Goal: Task Accomplishment & Management: Manage account settings

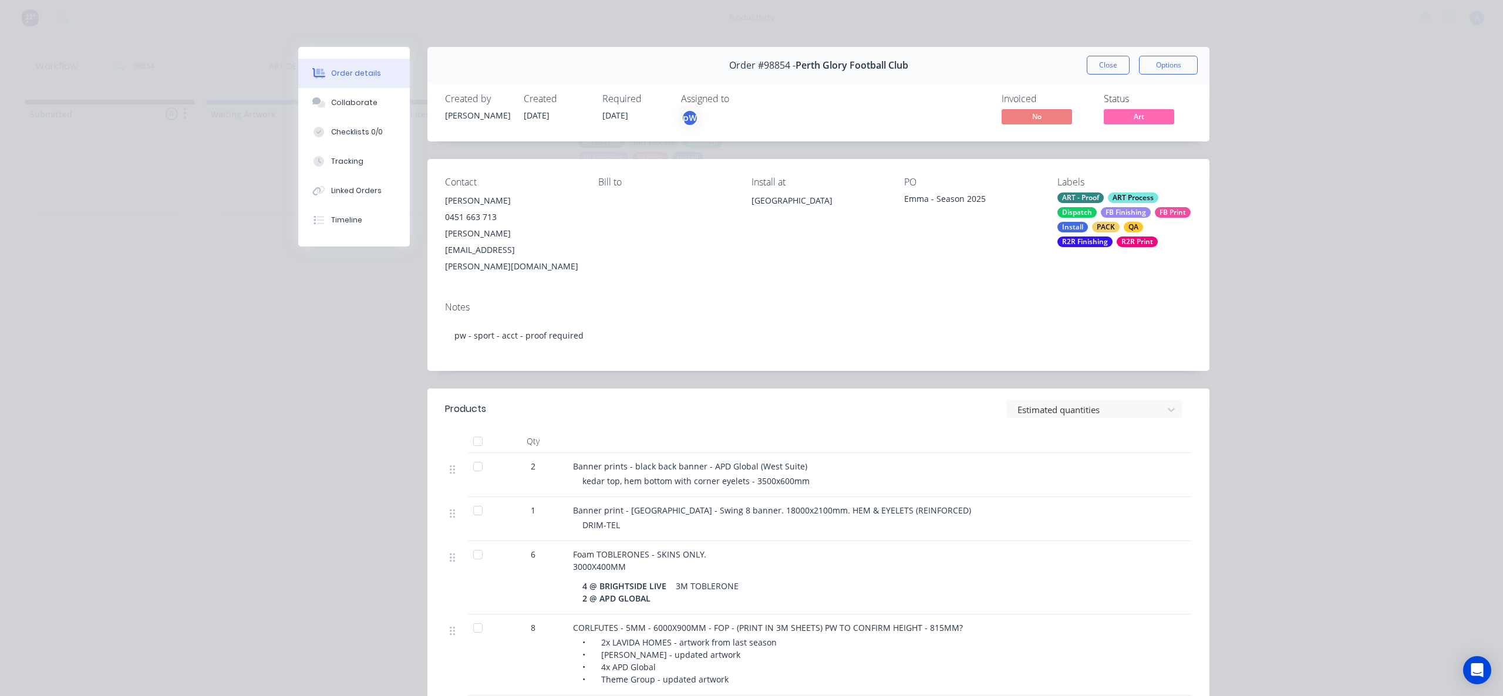
click at [323, 159] on button "Tracking" at bounding box center [354, 161] width 112 height 29
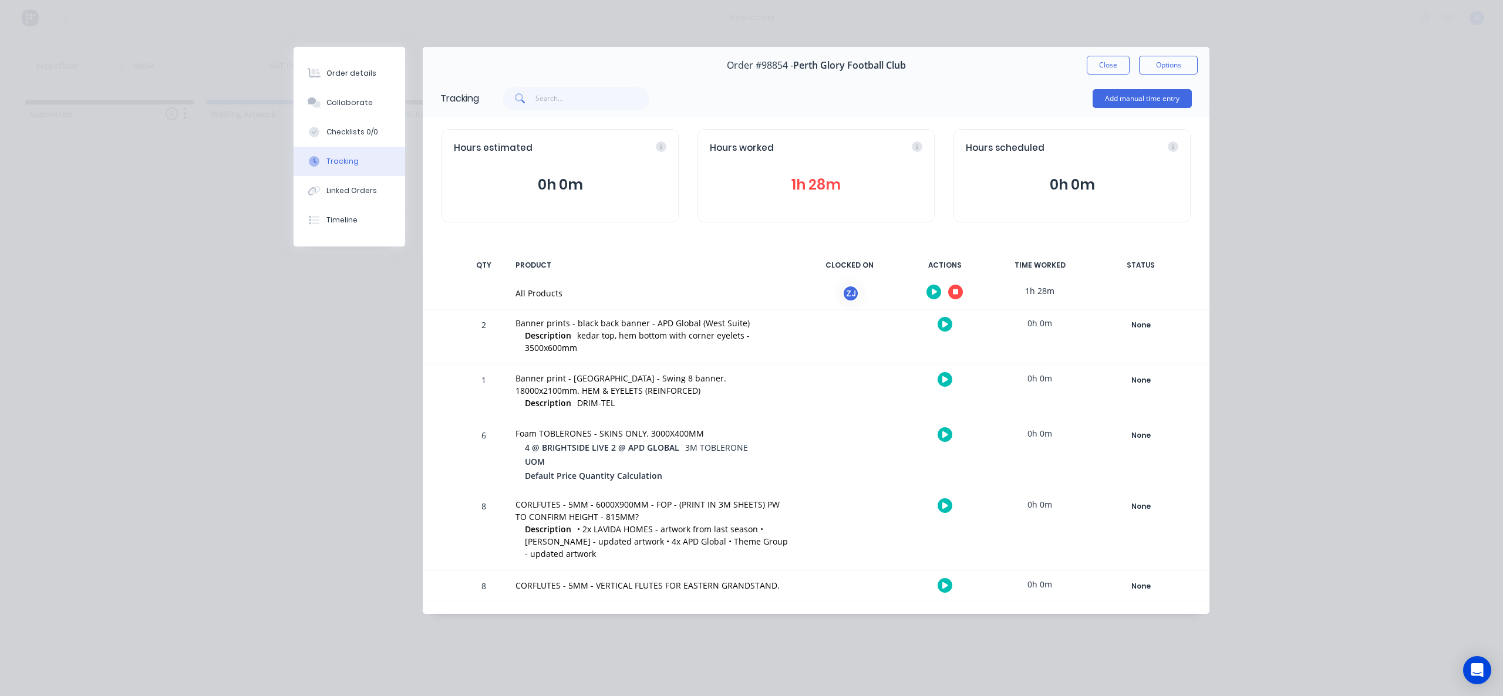
click at [952, 289] on button "button" at bounding box center [955, 292] width 15 height 15
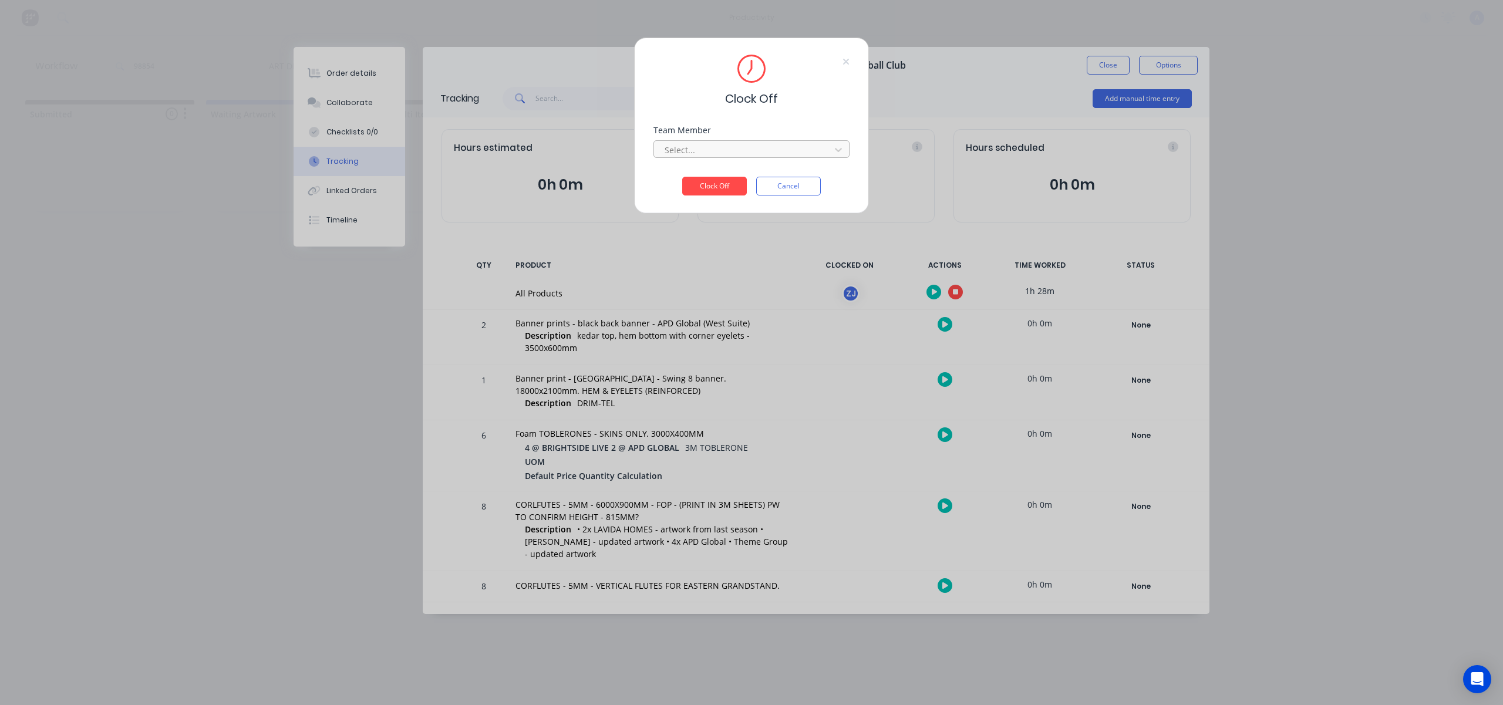
click at [781, 153] on div at bounding box center [743, 150] width 161 height 15
click at [755, 170] on div "[PERSON_NAME]" at bounding box center [751, 176] width 196 height 22
click at [719, 180] on button "Clock Off" at bounding box center [714, 186] width 65 height 19
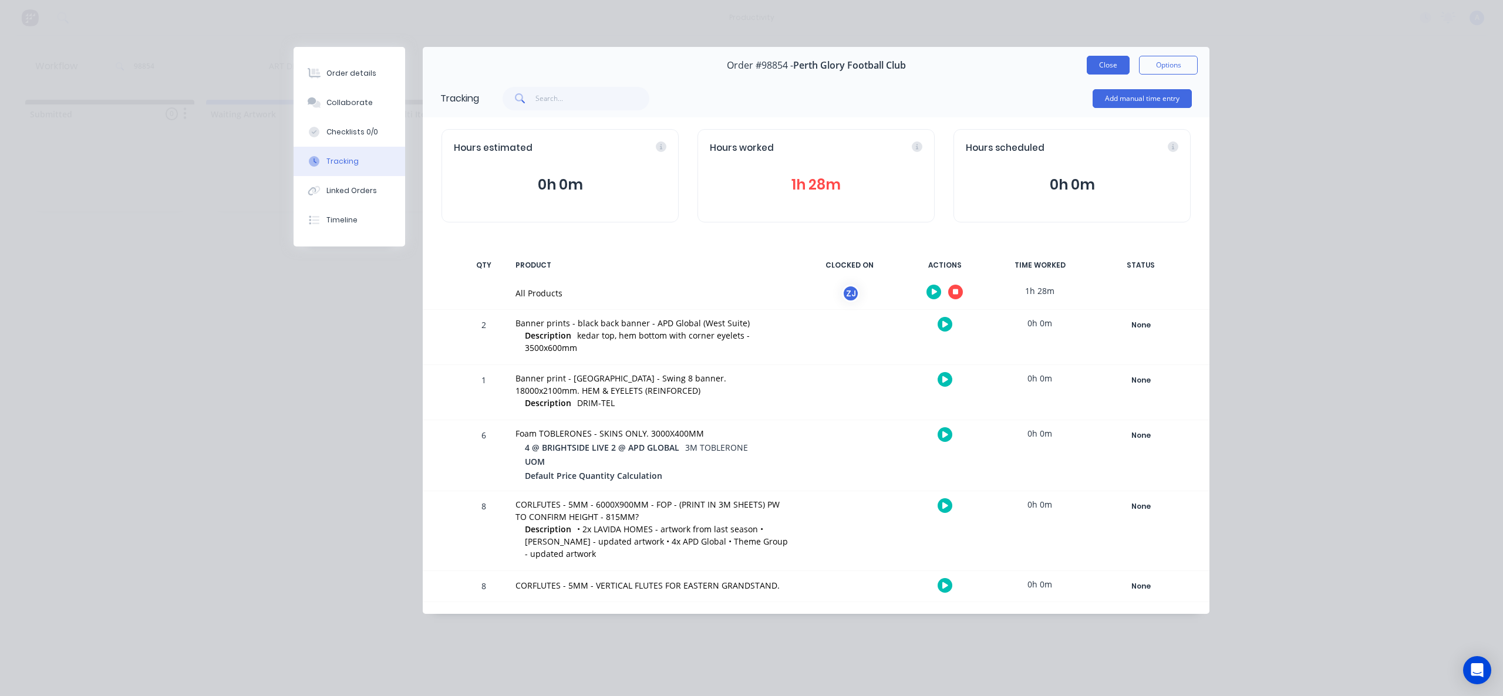
click at [1106, 71] on button "Close" at bounding box center [1108, 65] width 43 height 19
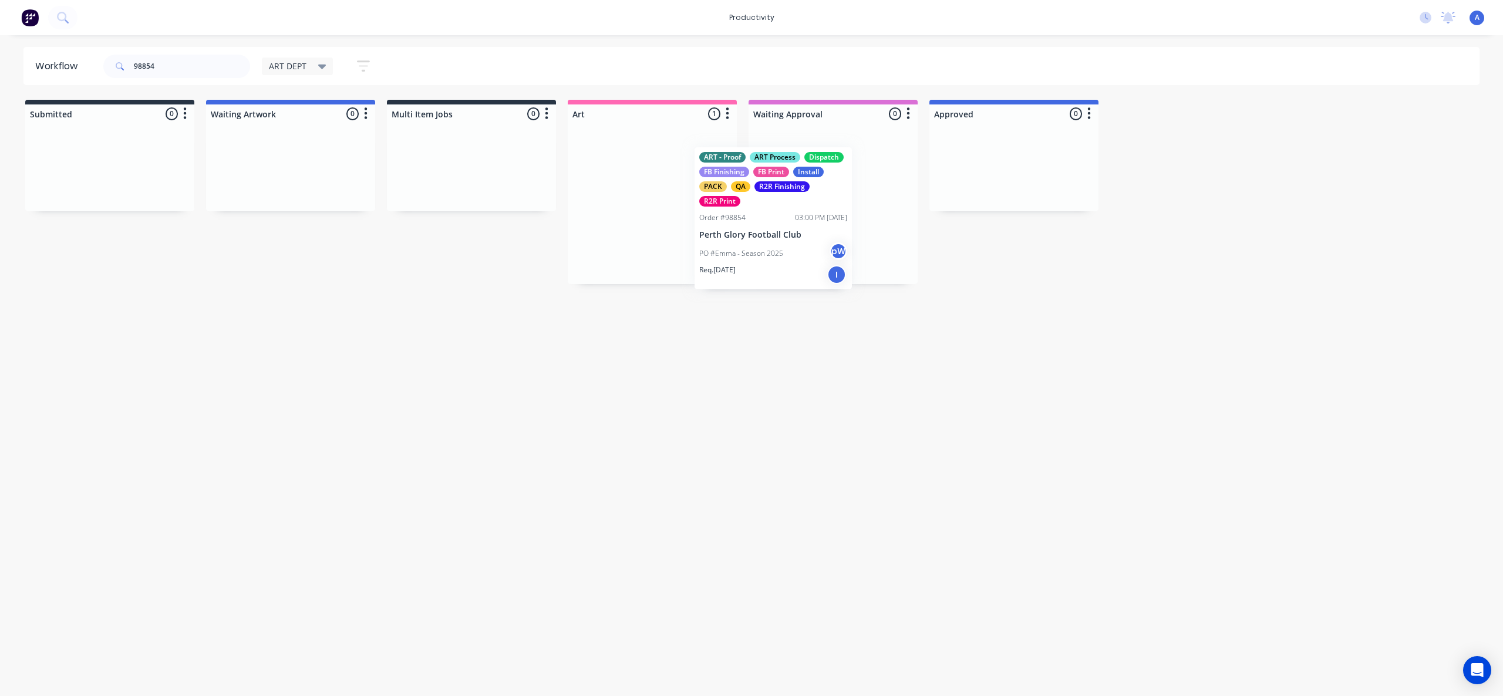
drag, startPoint x: 643, startPoint y: 225, endPoint x: 771, endPoint y: 237, distance: 129.1
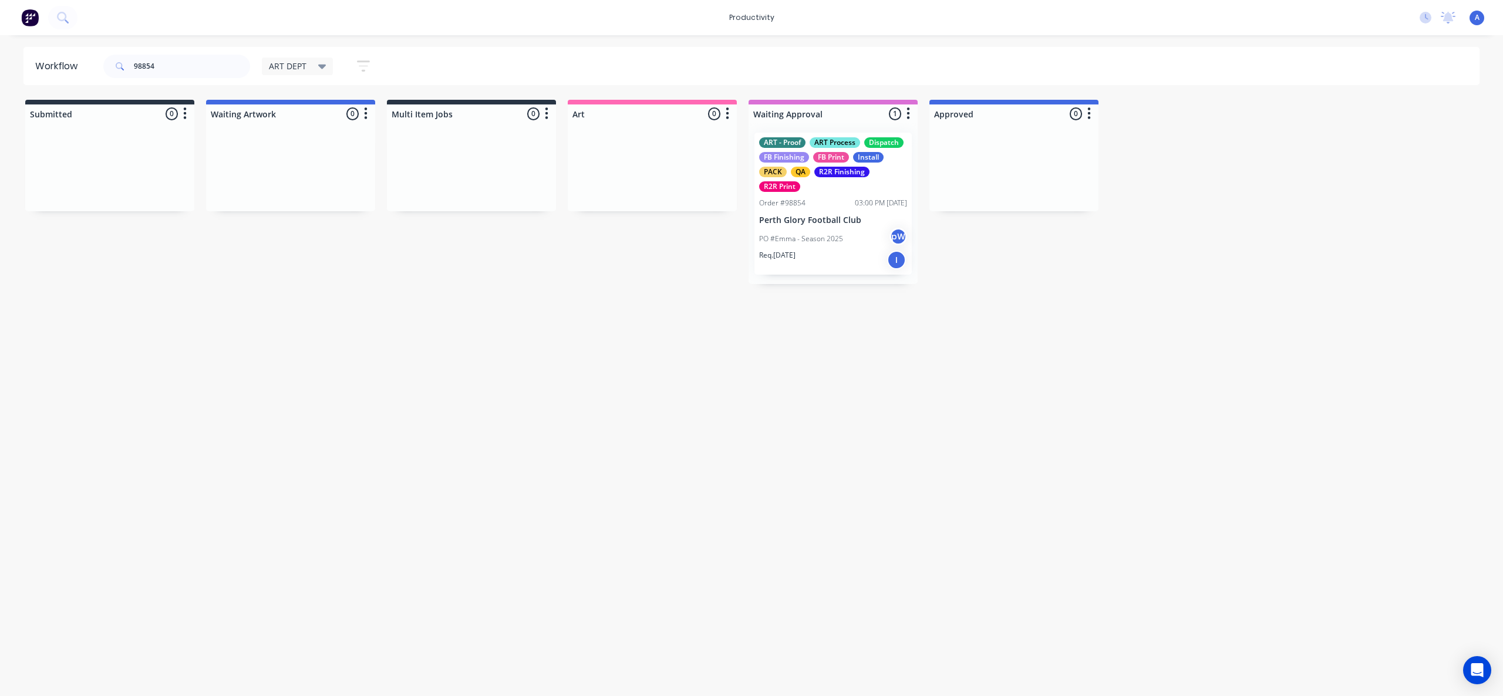
click at [832, 216] on p "Perth Glory Football Club" at bounding box center [833, 220] width 148 height 10
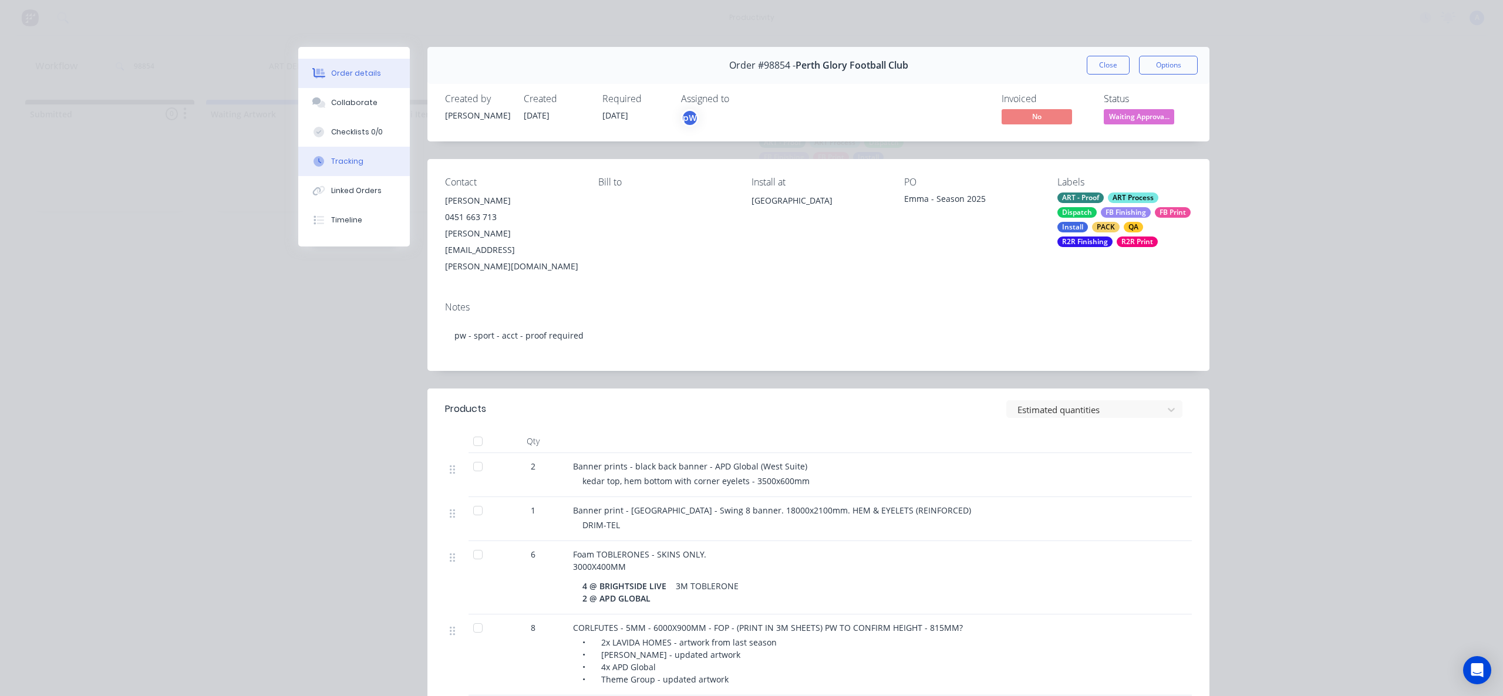
click at [352, 174] on button "Tracking" at bounding box center [354, 161] width 112 height 29
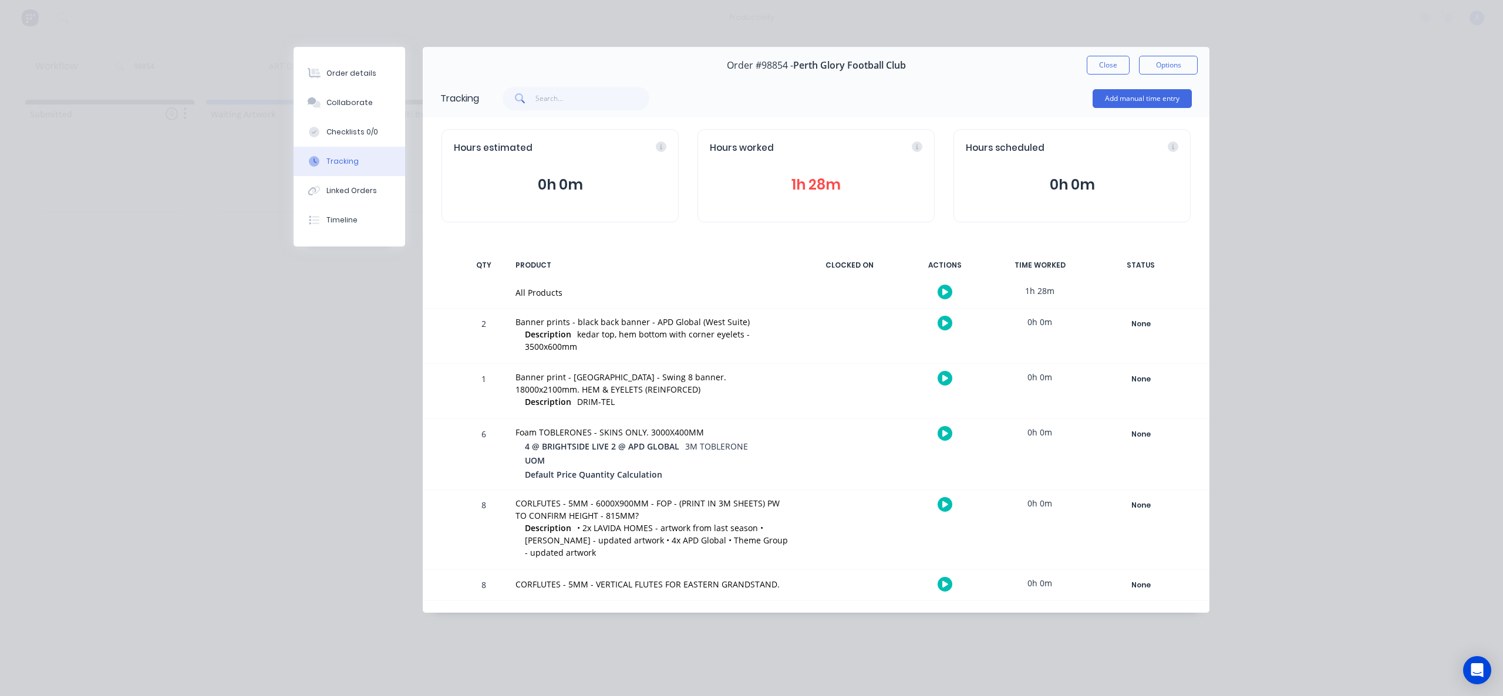
click at [353, 173] on button "Tracking" at bounding box center [350, 161] width 112 height 29
click at [346, 107] on div "Collaborate" at bounding box center [349, 102] width 46 height 11
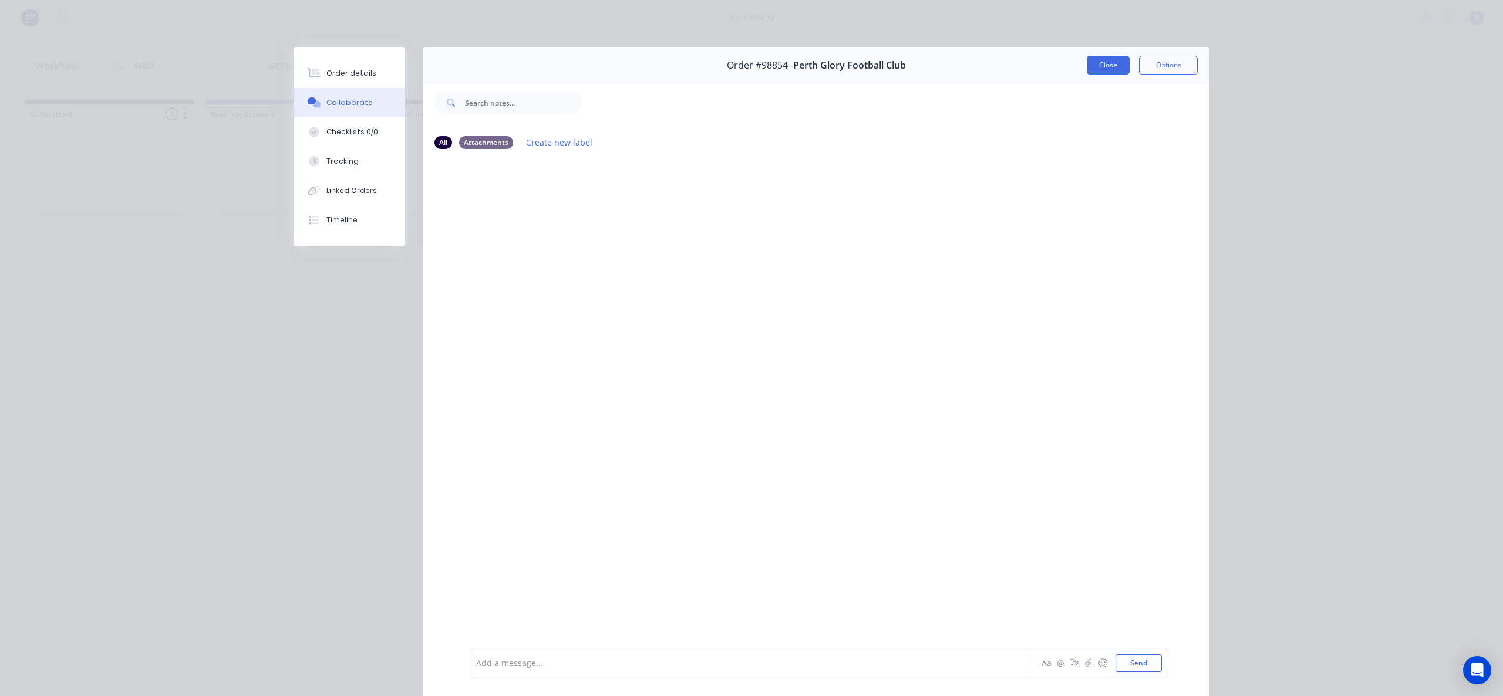
click at [1119, 64] on button "Close" at bounding box center [1108, 65] width 43 height 19
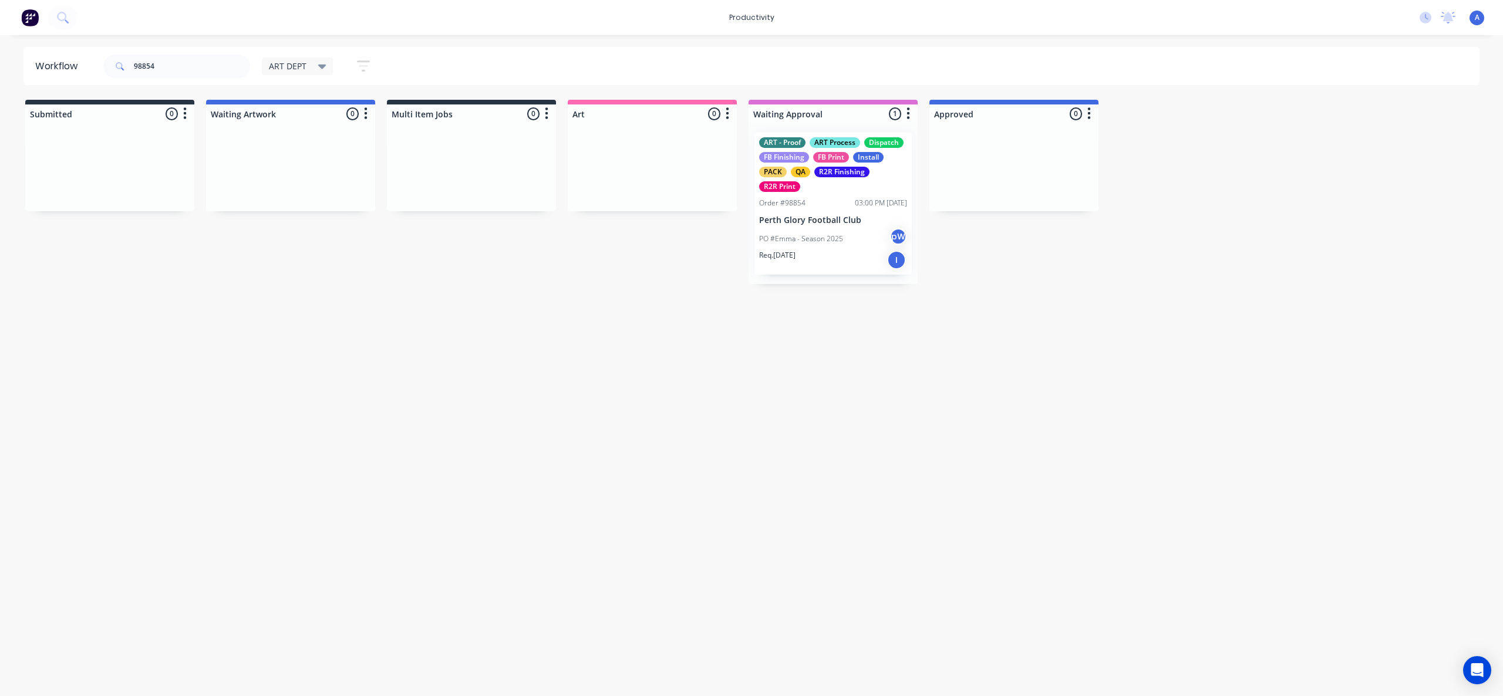
click at [834, 238] on p "PO #Emma - Season 2025" at bounding box center [801, 239] width 84 height 11
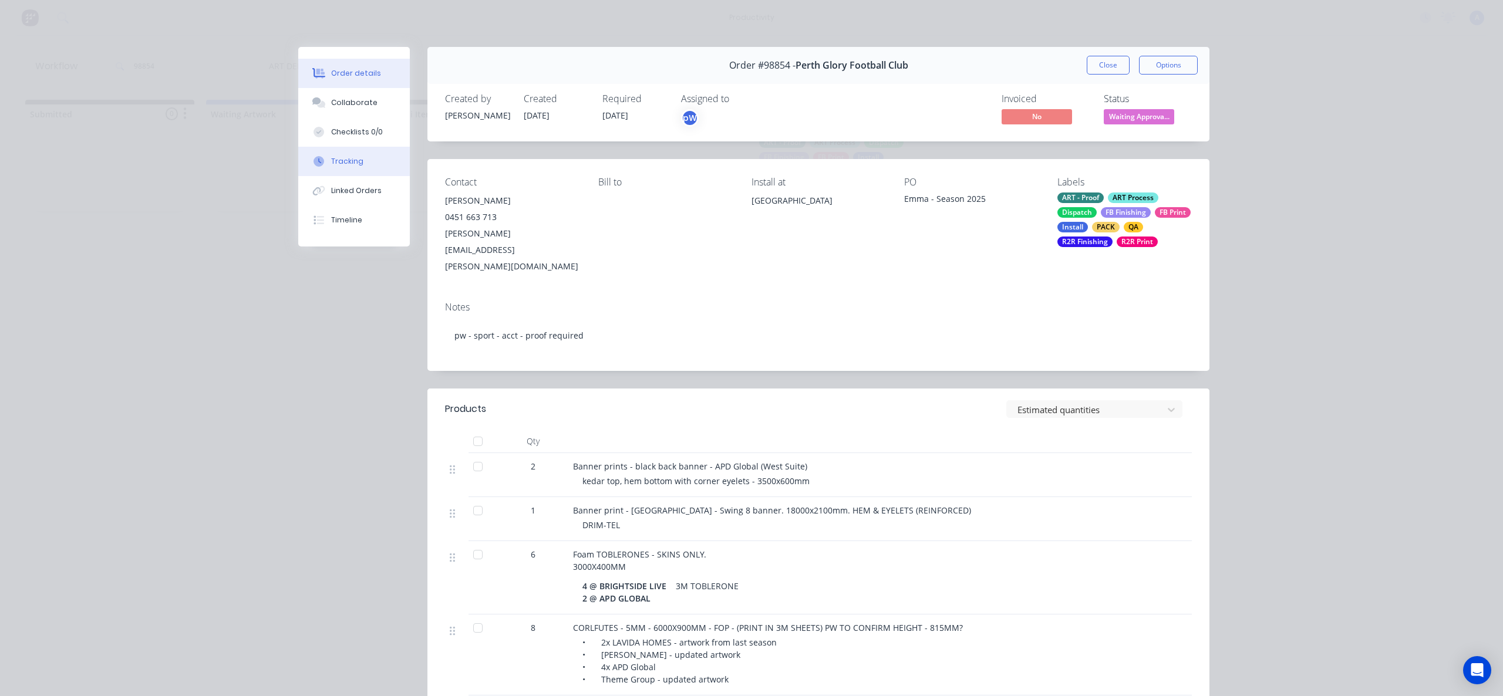
drag, startPoint x: 372, startPoint y: 160, endPoint x: 873, endPoint y: 35, distance: 516.8
click at [372, 160] on button "Tracking" at bounding box center [354, 161] width 112 height 29
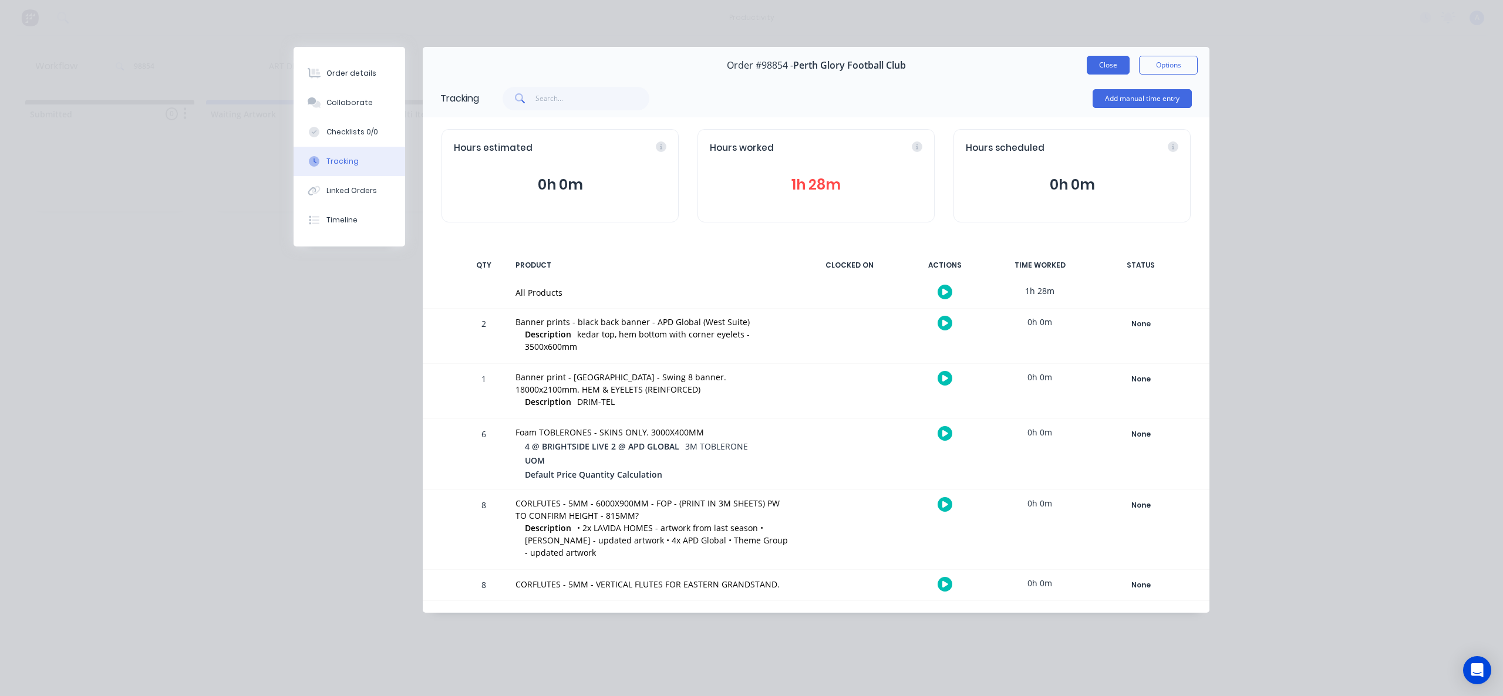
click at [1114, 65] on button "Close" at bounding box center [1108, 65] width 43 height 19
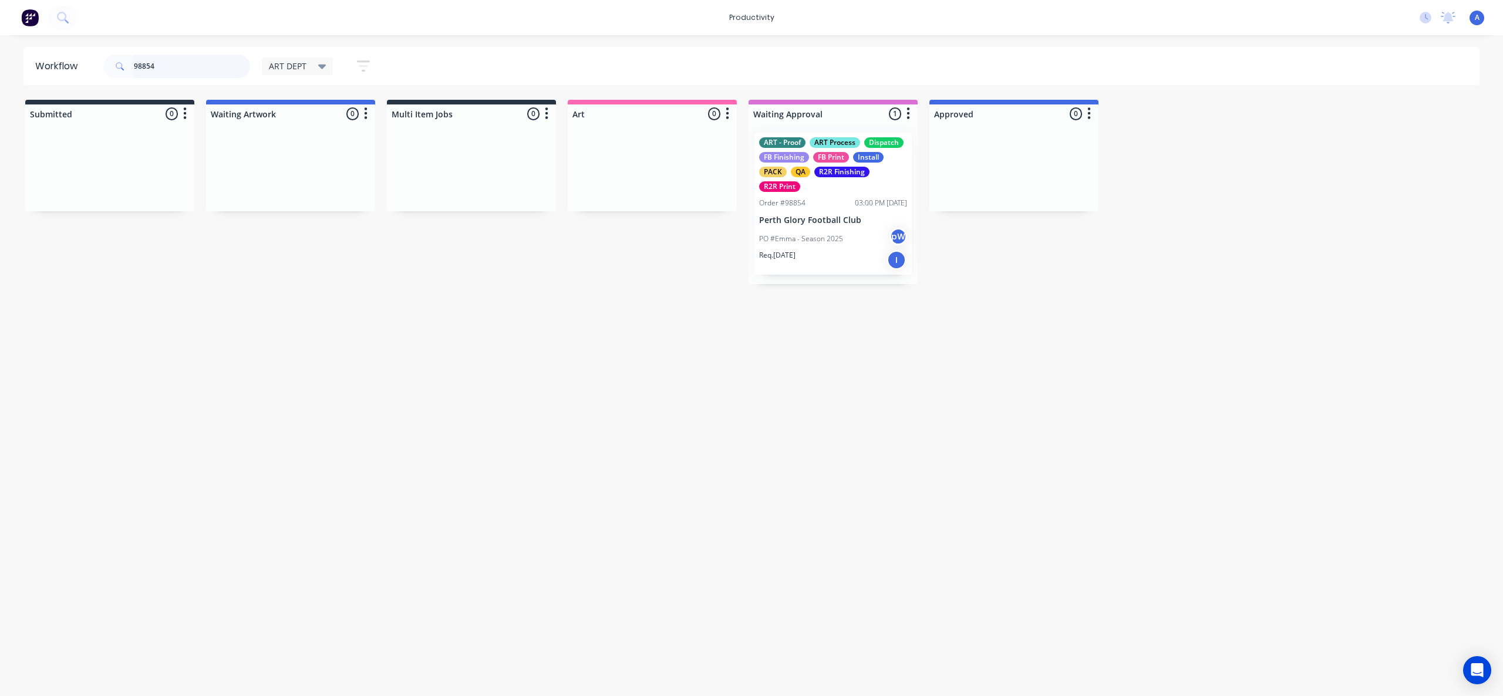
click at [175, 65] on input "98854" at bounding box center [192, 66] width 116 height 23
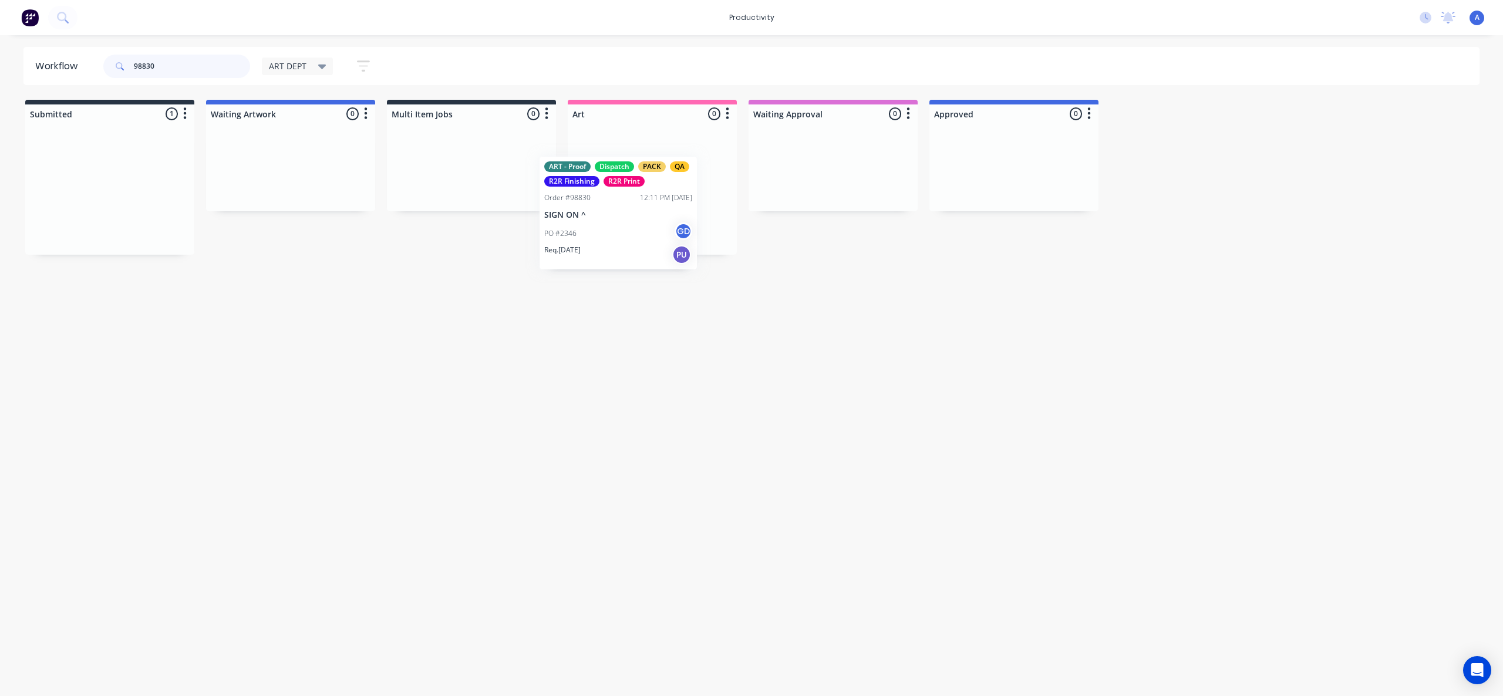
drag, startPoint x: 223, startPoint y: 232, endPoint x: 640, endPoint y: 228, distance: 417.4
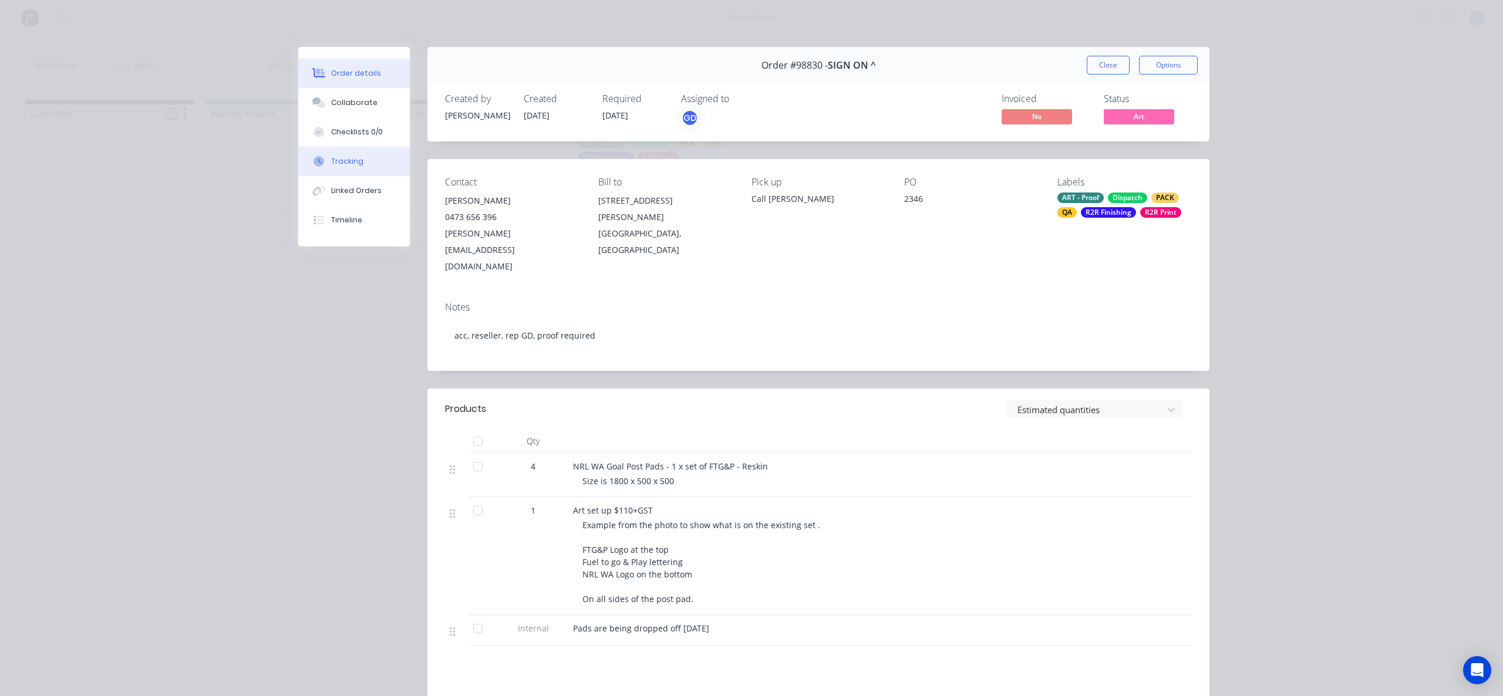
click at [361, 172] on button "Tracking" at bounding box center [354, 161] width 112 height 29
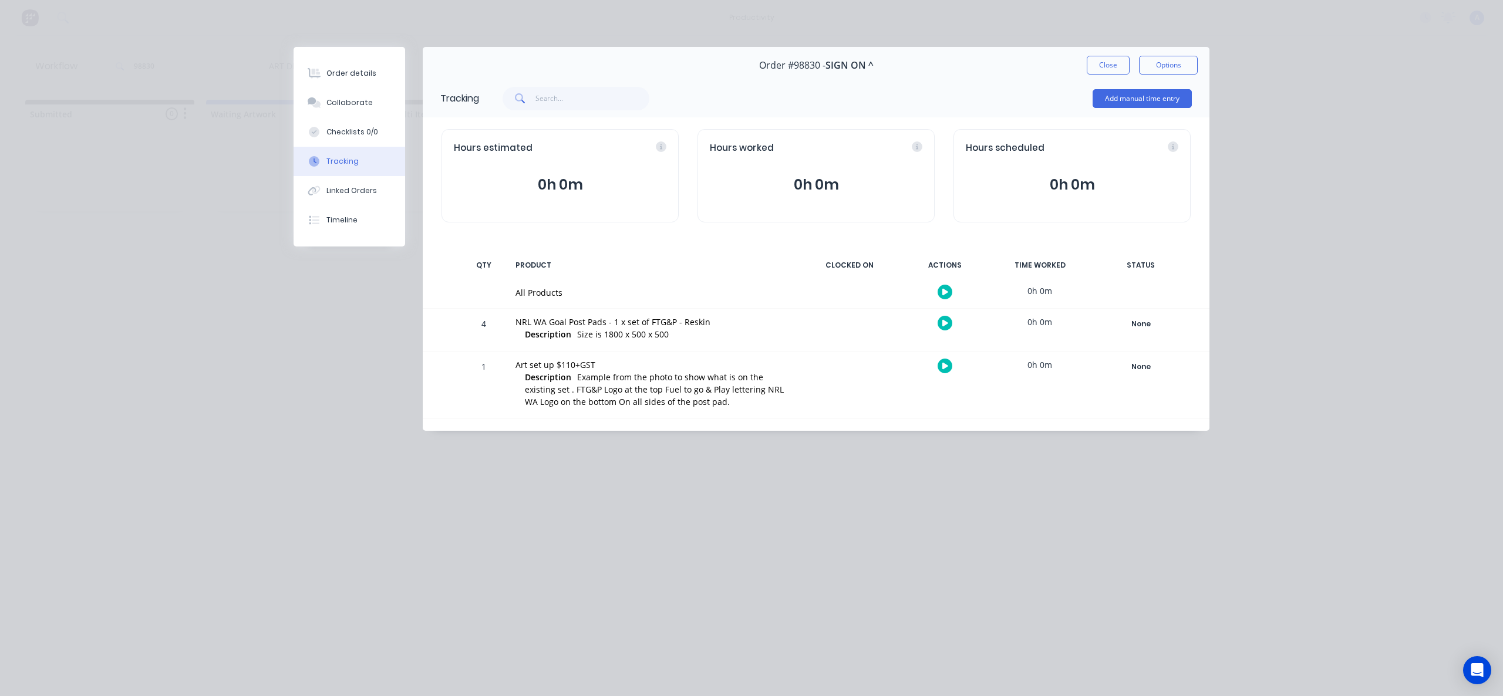
click at [950, 291] on button "button" at bounding box center [944, 292] width 15 height 15
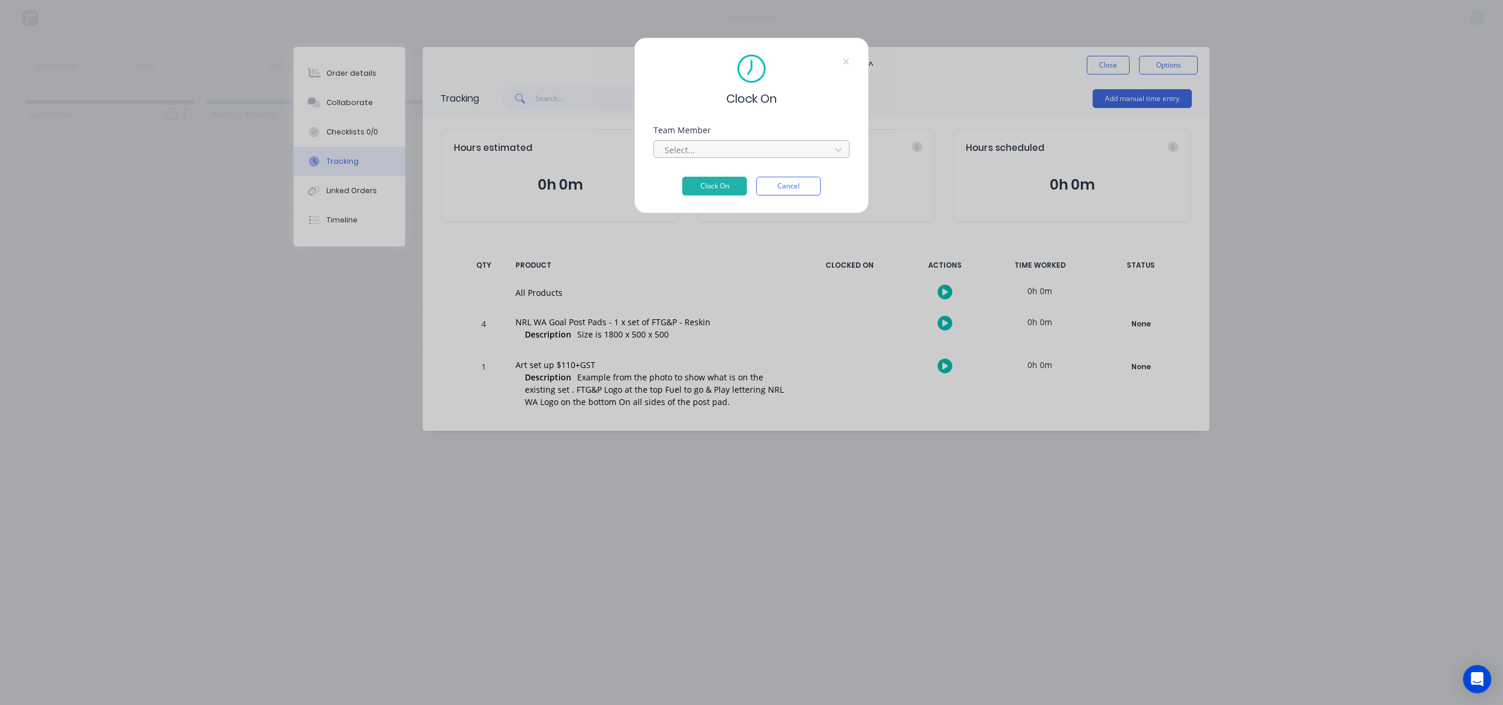
click at [756, 150] on div at bounding box center [743, 150] width 161 height 15
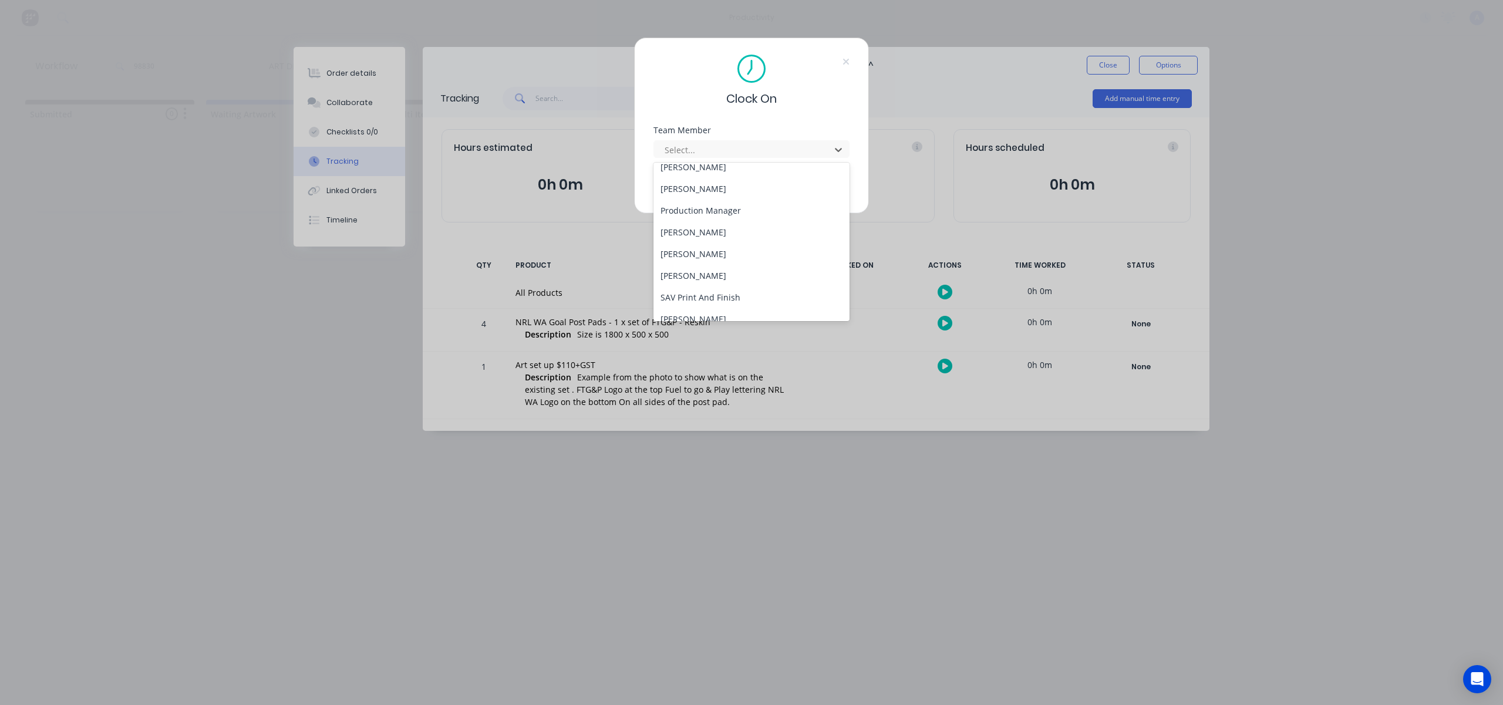
scroll to position [302, 0]
click at [687, 317] on div "[PERSON_NAME]" at bounding box center [751, 308] width 196 height 22
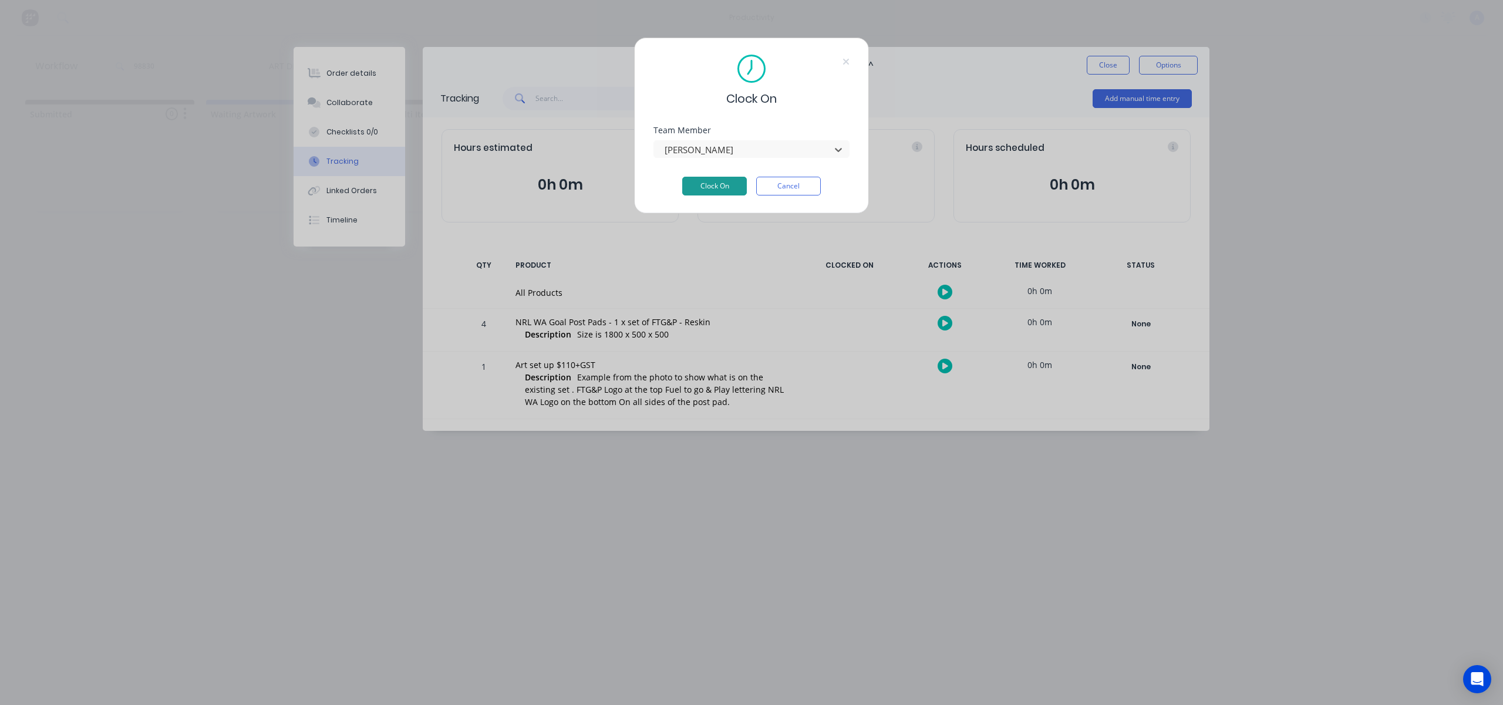
drag, startPoint x: 733, startPoint y: 180, endPoint x: 1028, endPoint y: 117, distance: 302.3
click at [733, 180] on button "Clock On" at bounding box center [714, 186] width 65 height 19
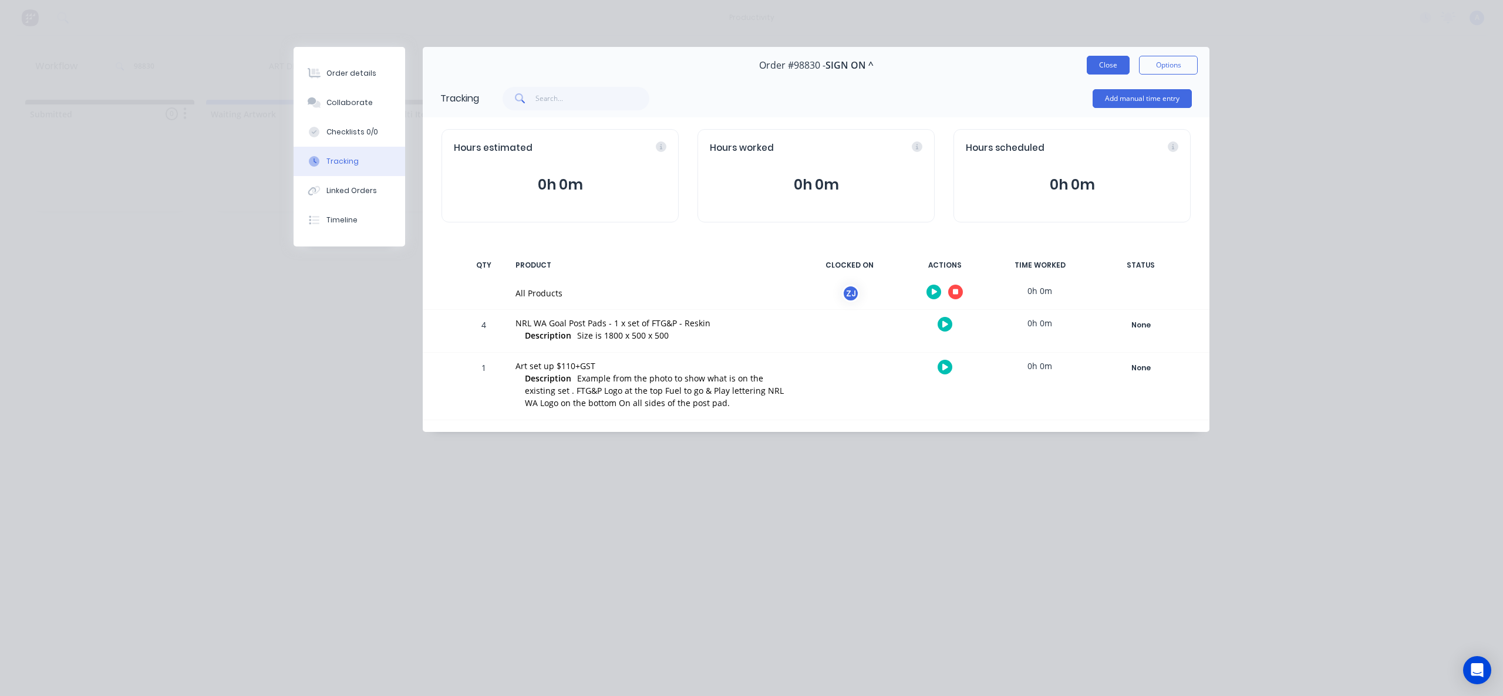
click at [1096, 68] on button "Close" at bounding box center [1108, 65] width 43 height 19
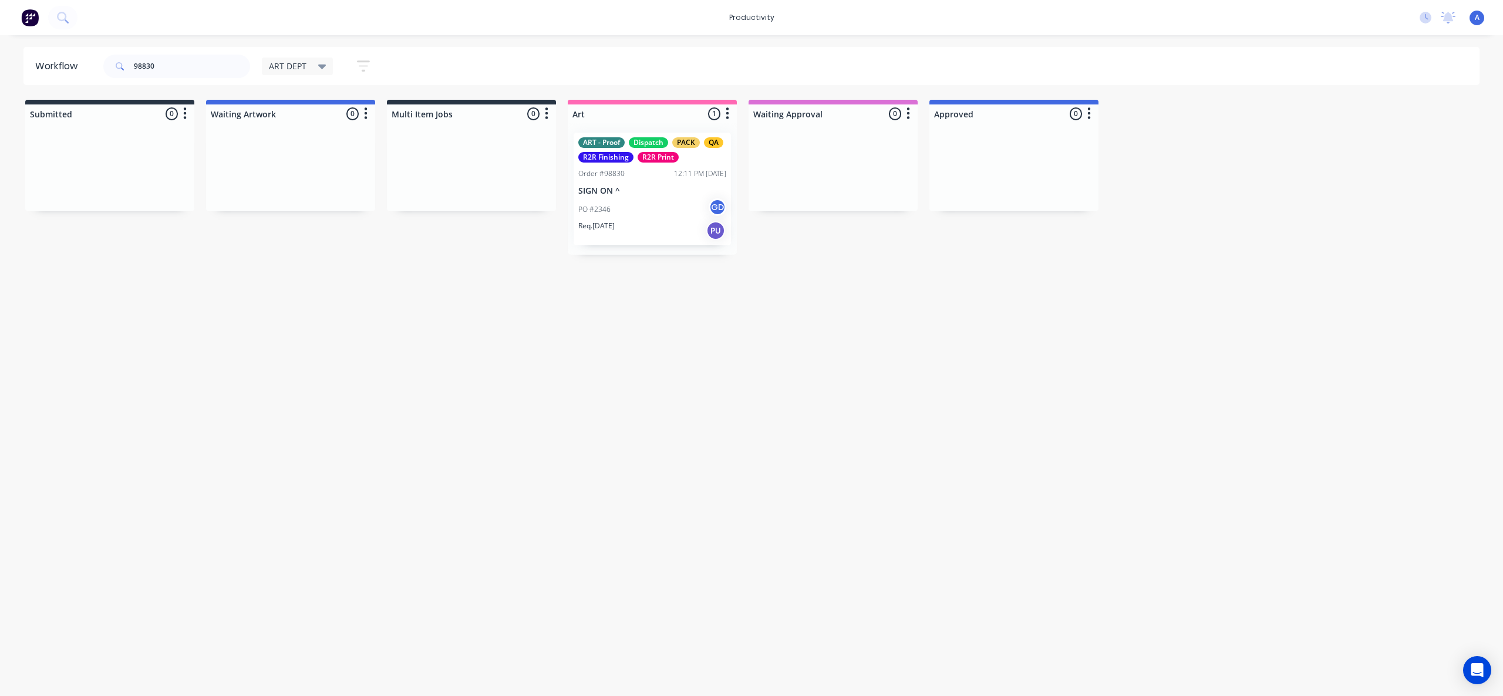
click at [813, 510] on div "Workflow 98830 ART DEPT Save new view None edit ART DEPT (Default) edit Banner …" at bounding box center [751, 360] width 1503 height 626
click at [643, 205] on div "PO #2346 GD" at bounding box center [652, 209] width 148 height 22
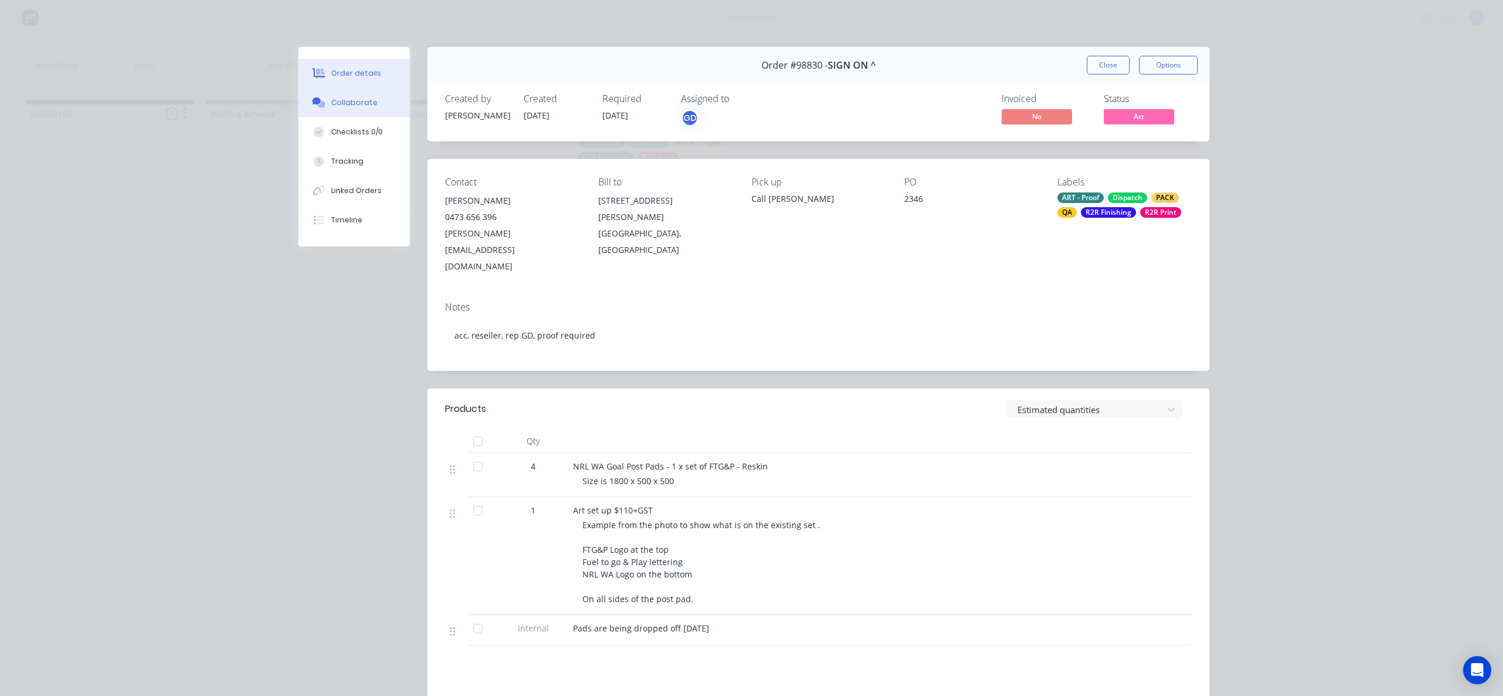
click at [318, 104] on icon at bounding box center [321, 104] width 8 height 7
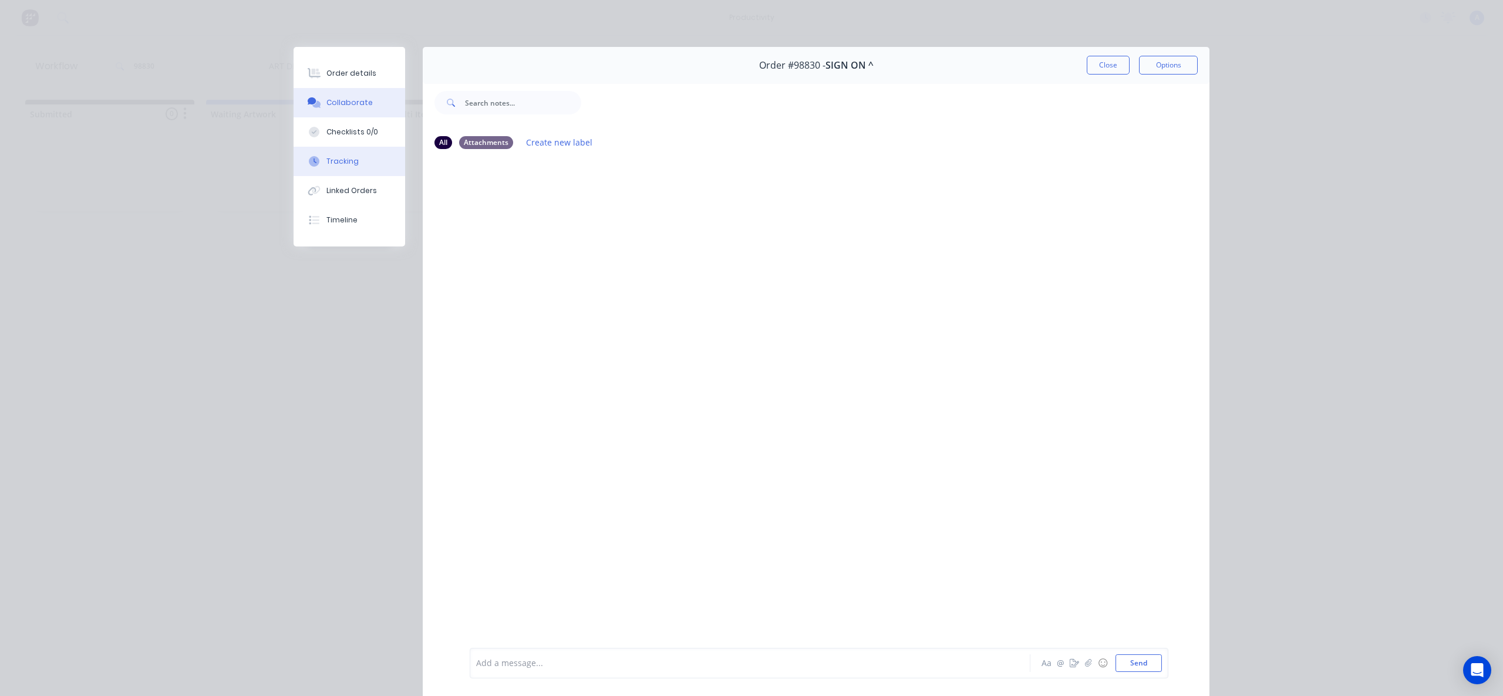
click at [353, 168] on button "Tracking" at bounding box center [350, 161] width 112 height 29
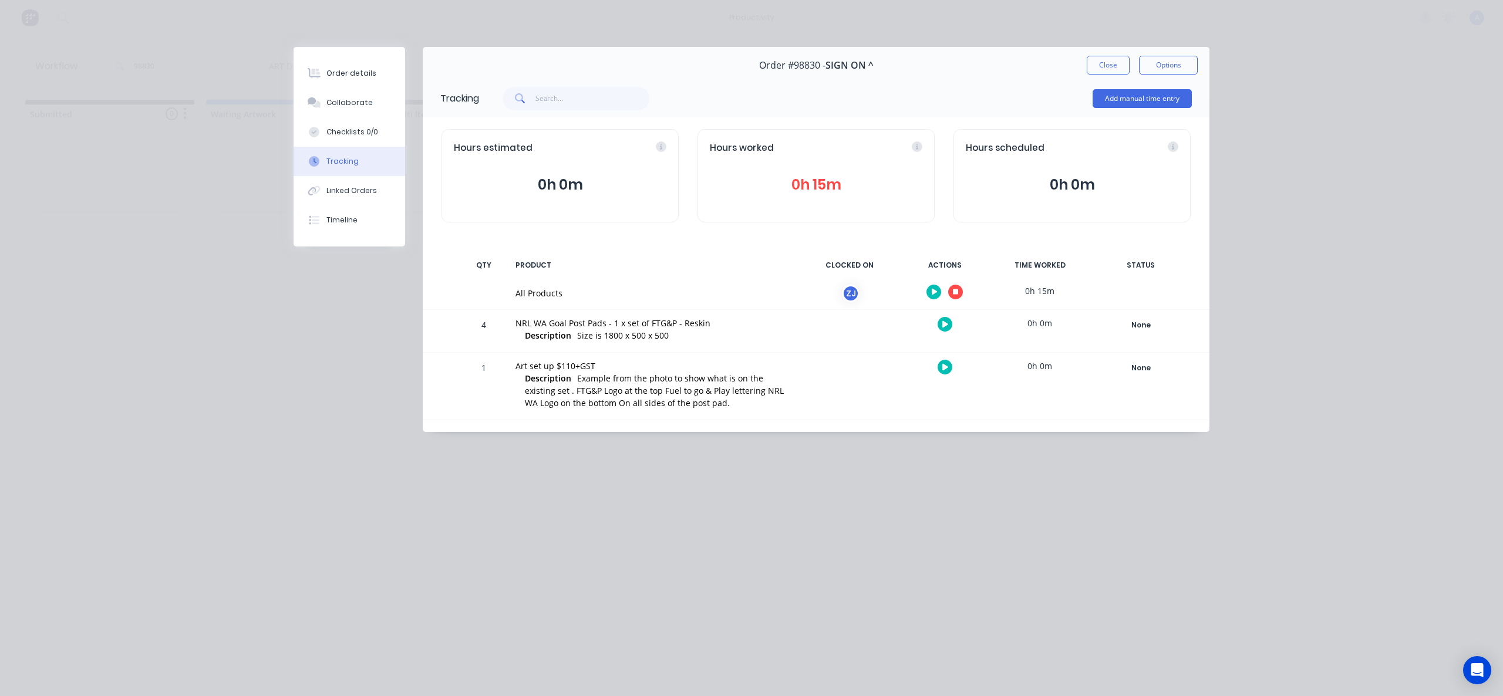
click at [967, 298] on div at bounding box center [944, 292] width 88 height 29
click at [960, 294] on button "button" at bounding box center [955, 292] width 15 height 15
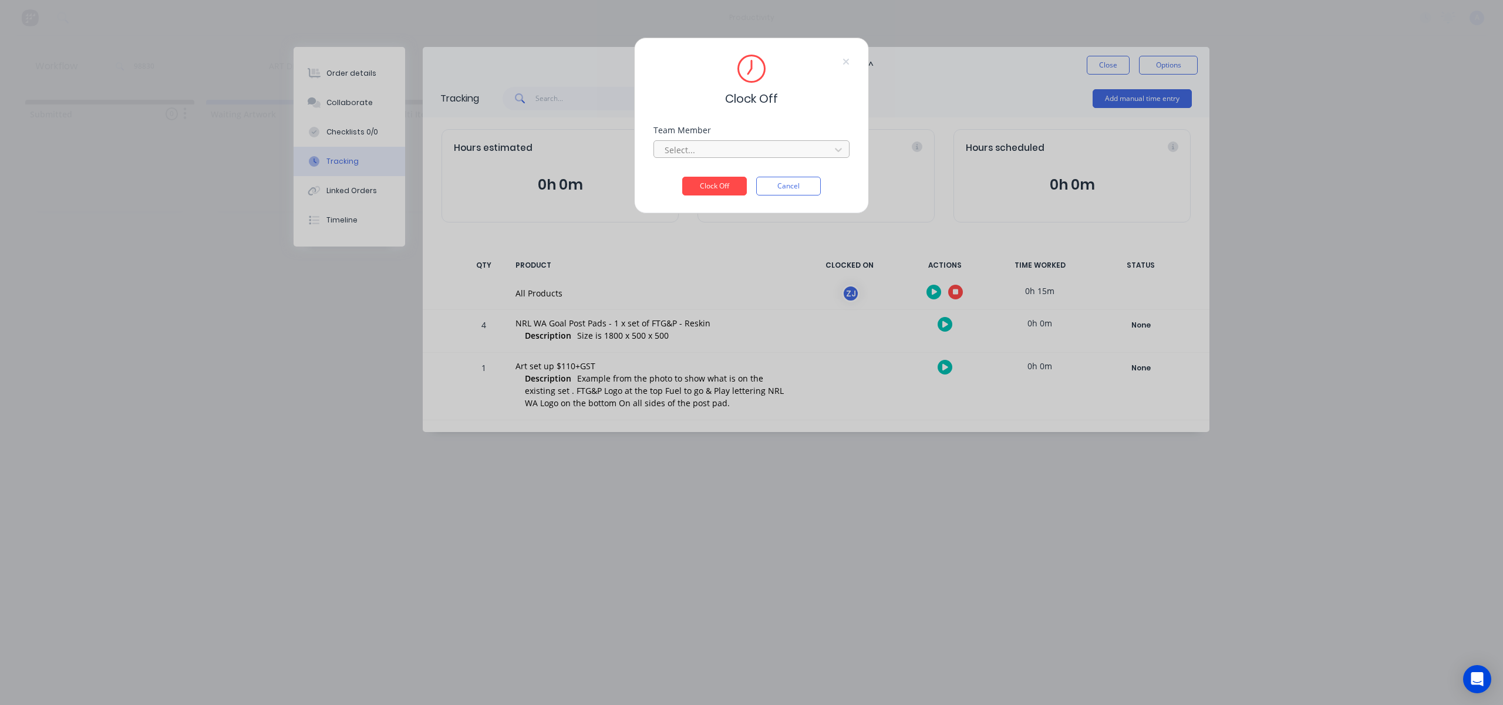
click at [709, 151] on div at bounding box center [743, 150] width 161 height 15
drag, startPoint x: 709, startPoint y: 176, endPoint x: 714, endPoint y: 184, distance: 9.8
click at [709, 176] on div "[PERSON_NAME]" at bounding box center [751, 176] width 196 height 22
click at [714, 184] on button "Clock Off" at bounding box center [714, 186] width 65 height 19
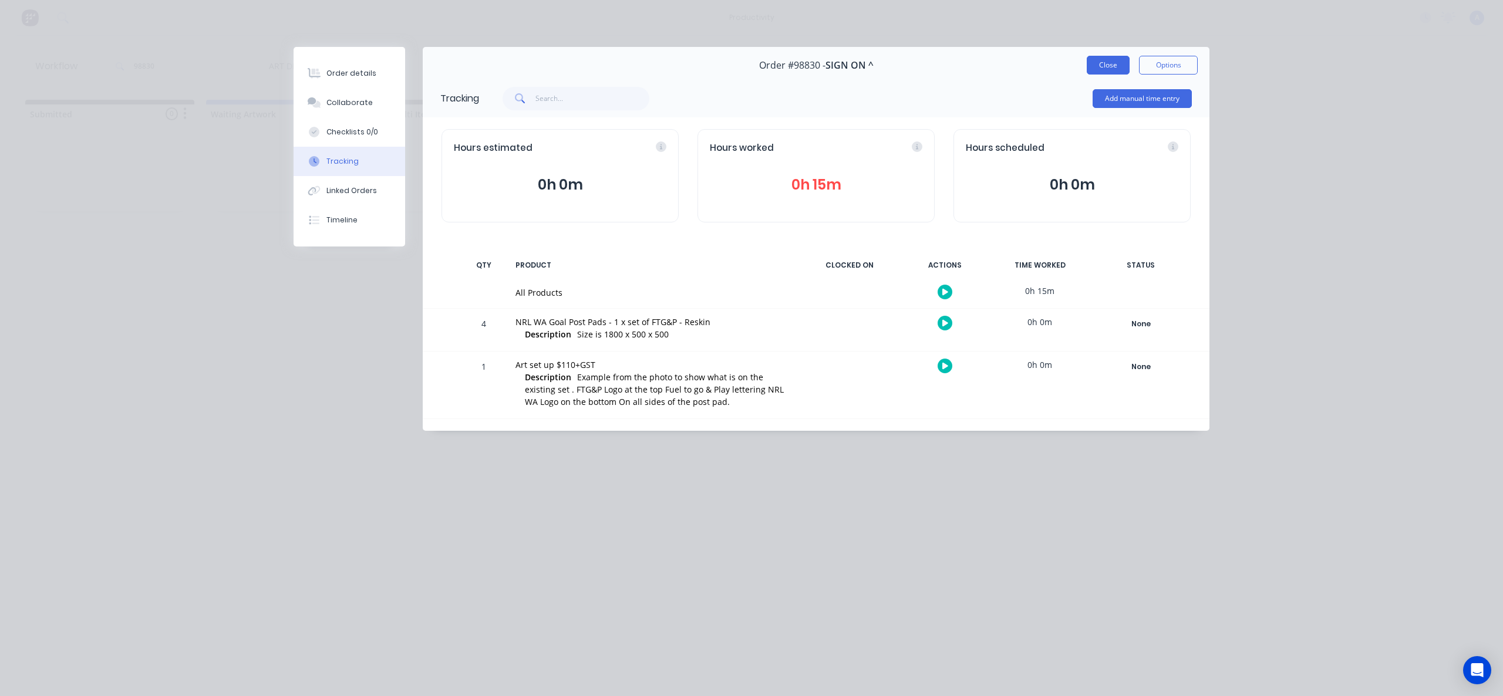
click at [1089, 62] on button "Close" at bounding box center [1108, 65] width 43 height 19
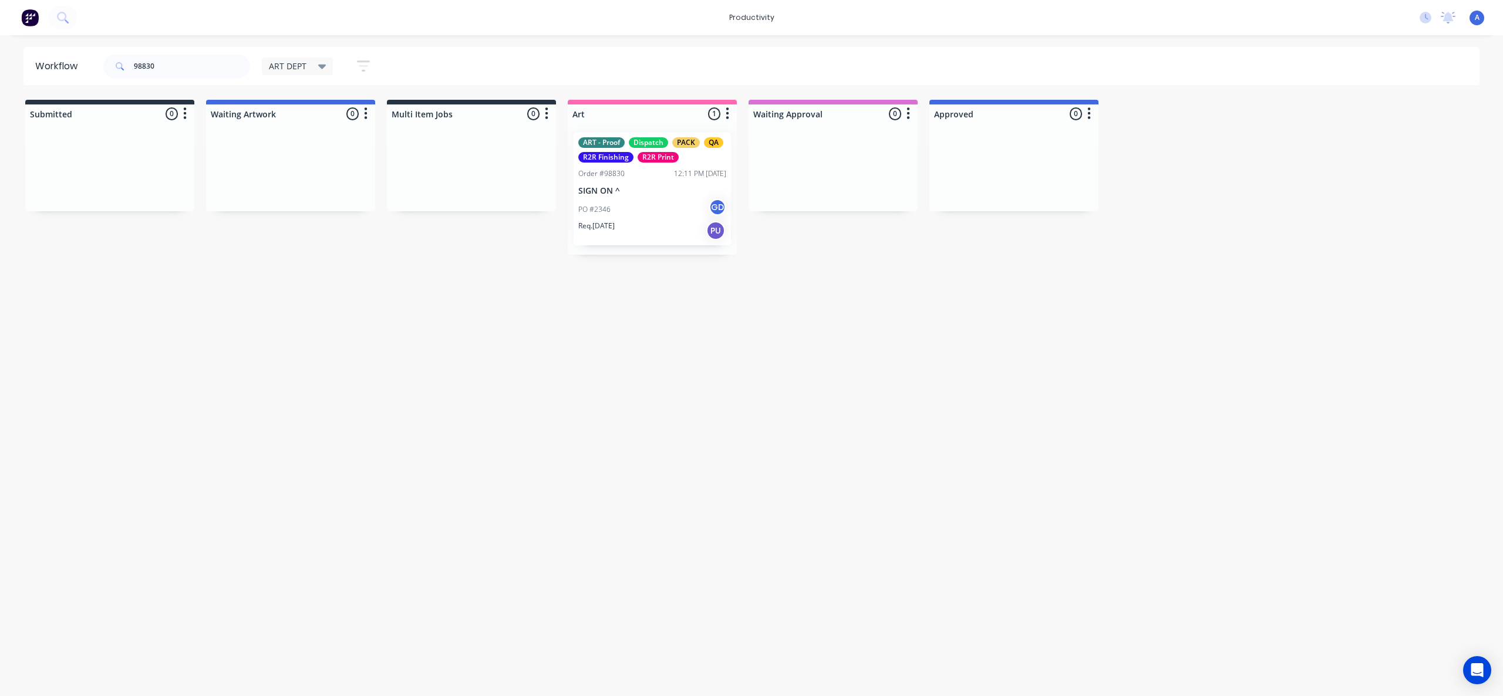
click at [932, 299] on div "Workflow 98830 ART DEPT Save new view None edit ART DEPT (Default) edit Banner …" at bounding box center [751, 360] width 1503 height 626
click at [639, 214] on div "PO #2346 GD" at bounding box center [652, 209] width 148 height 22
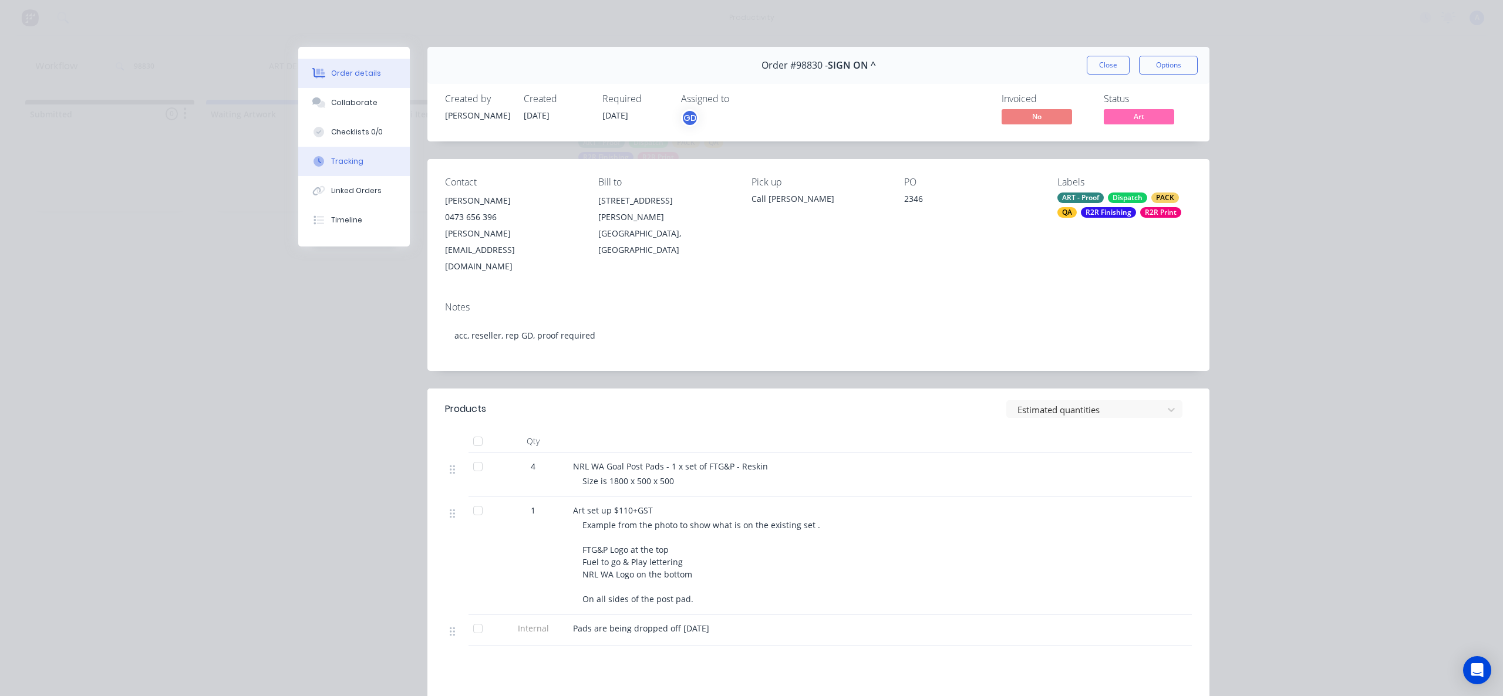
click at [326, 151] on button "Tracking" at bounding box center [354, 161] width 112 height 29
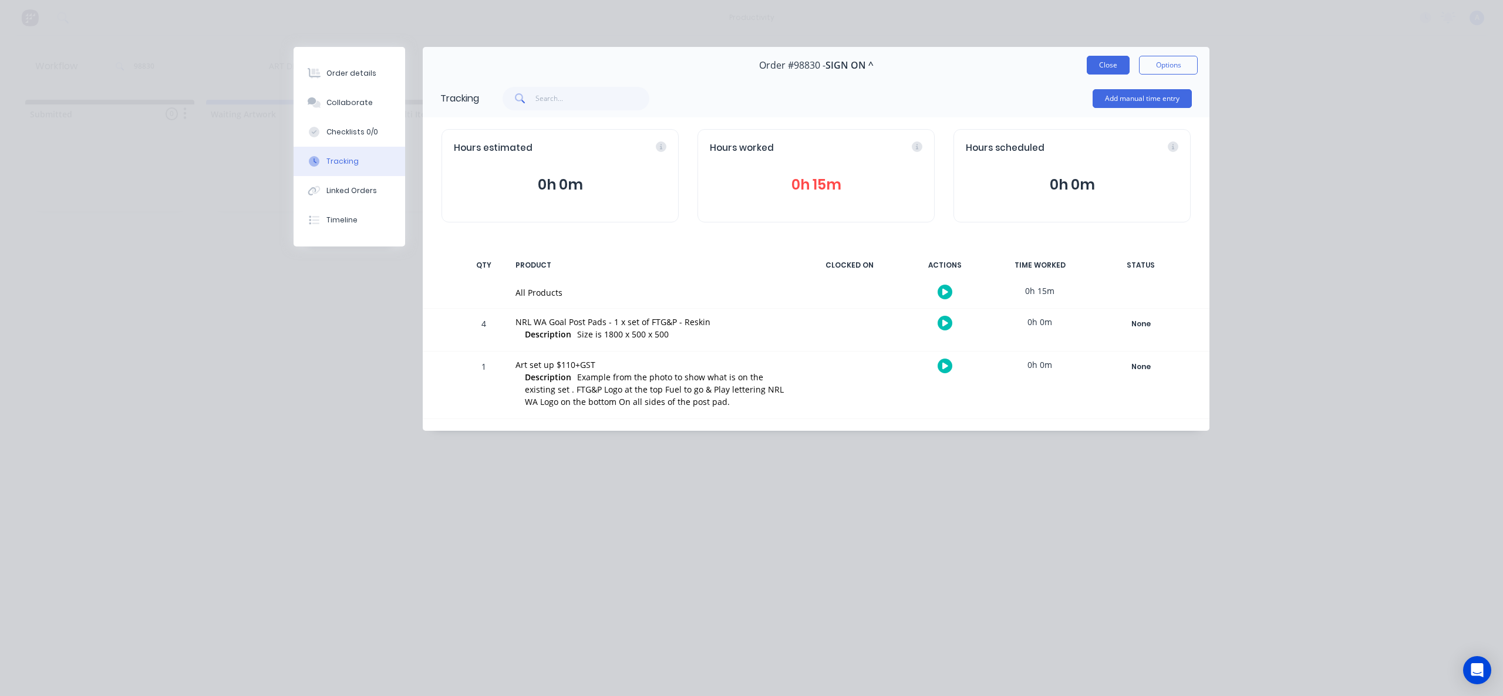
click at [1093, 64] on button "Close" at bounding box center [1108, 65] width 43 height 19
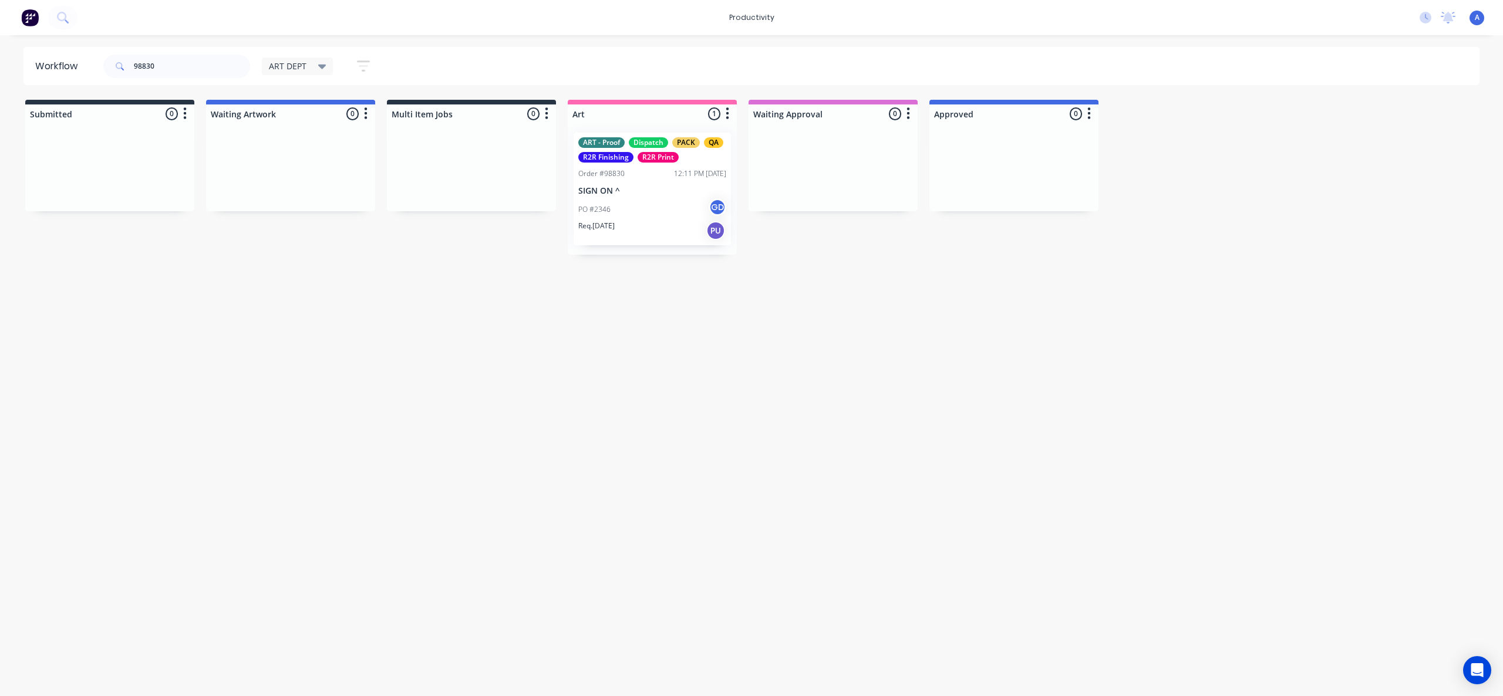
click at [642, 187] on p "SIGN ON ^" at bounding box center [652, 191] width 148 height 10
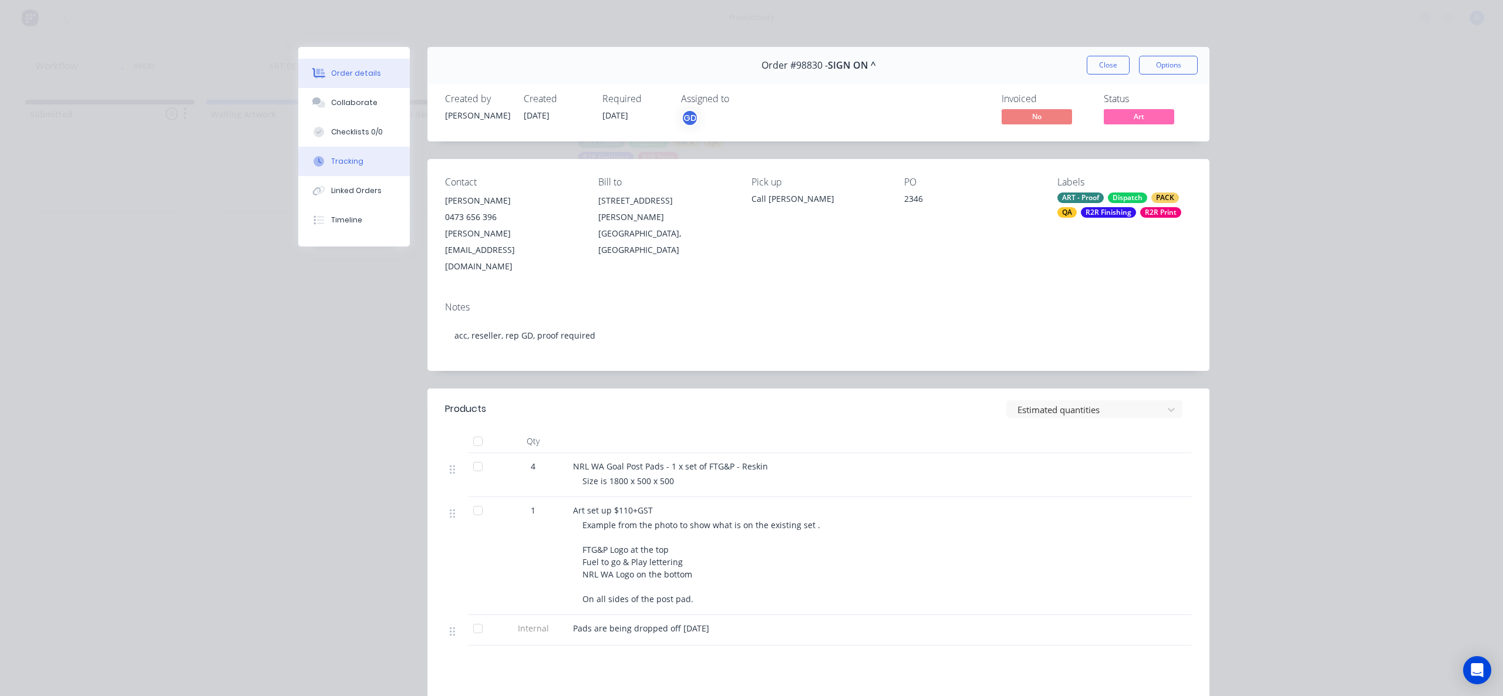
click at [346, 163] on div "Tracking" at bounding box center [347, 161] width 32 height 11
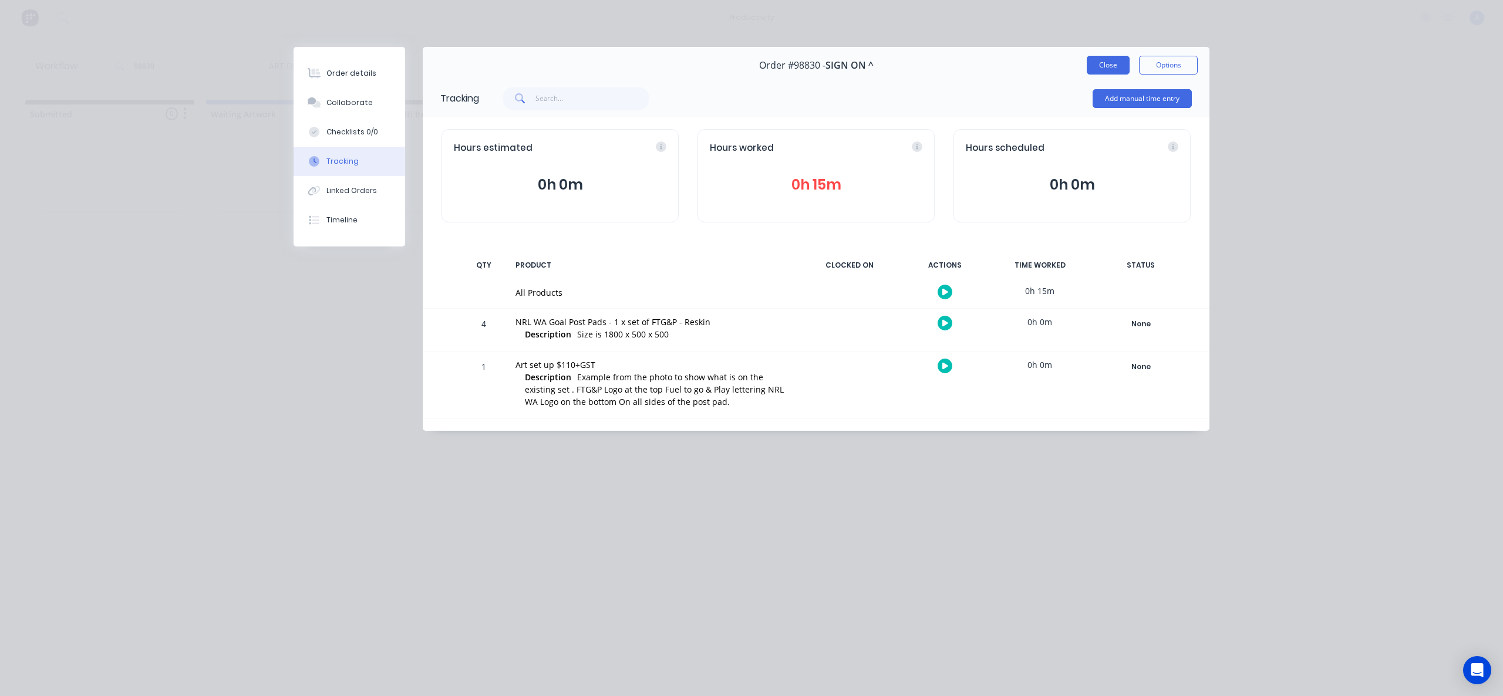
click at [1116, 56] on button "Close" at bounding box center [1108, 65] width 43 height 19
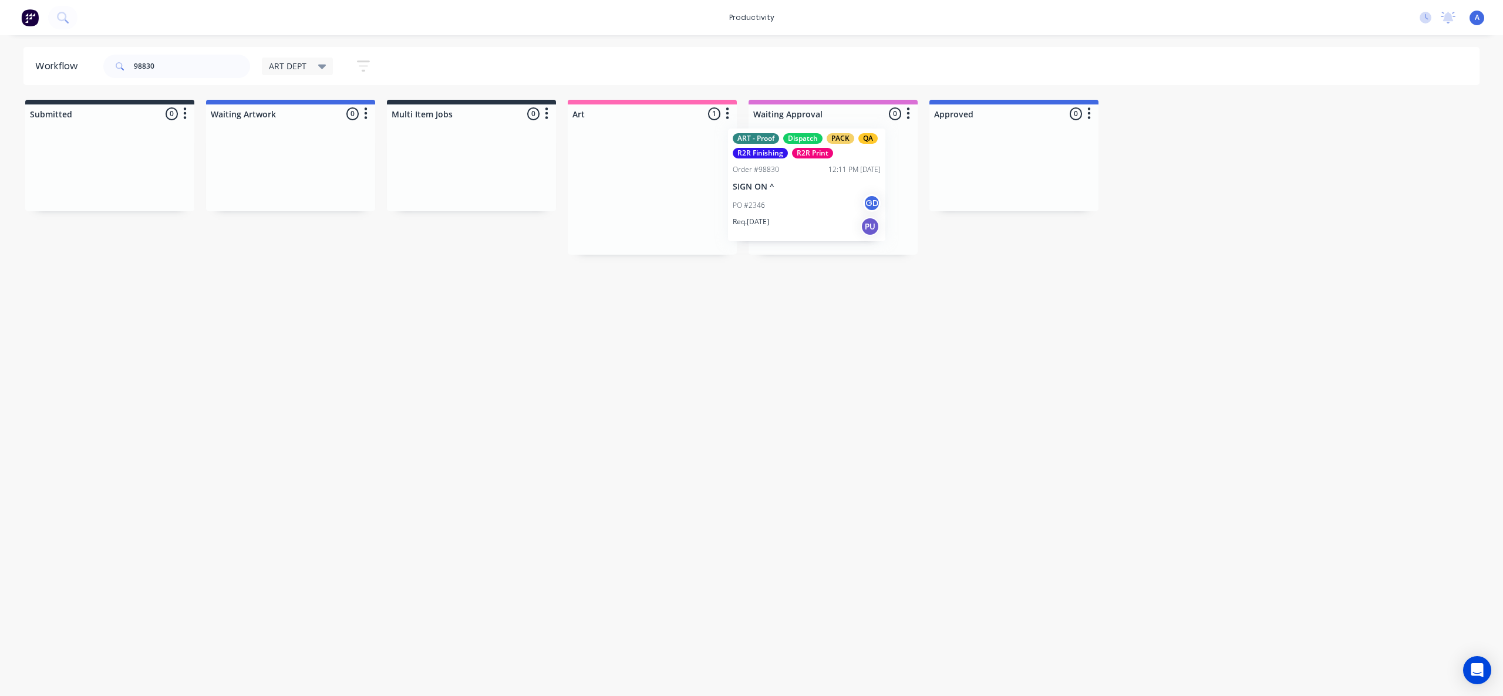
drag, startPoint x: 596, startPoint y: 223, endPoint x: 771, endPoint y: 216, distance: 174.5
click at [852, 226] on div "Req. [DATE] PU" at bounding box center [833, 231] width 148 height 20
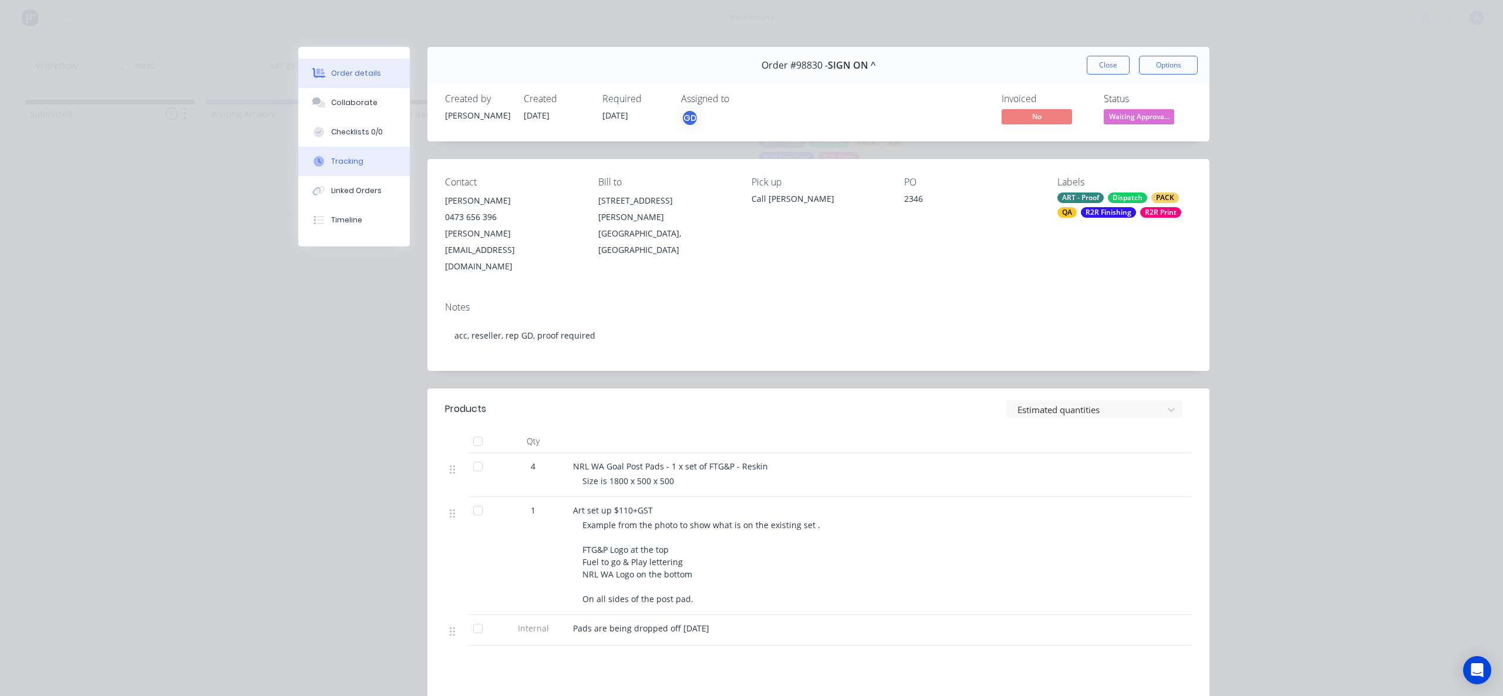
click at [323, 151] on button "Tracking" at bounding box center [354, 161] width 112 height 29
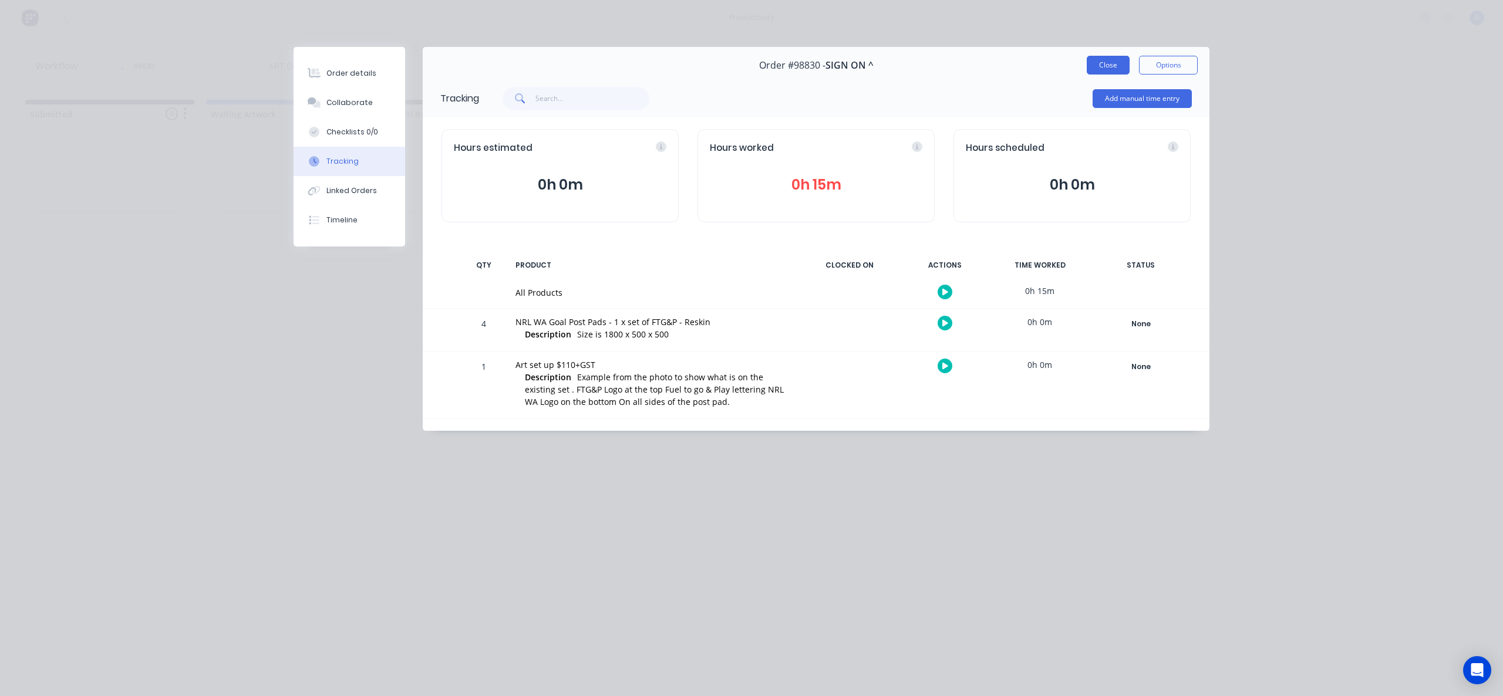
click at [1092, 59] on button "Close" at bounding box center [1108, 65] width 43 height 19
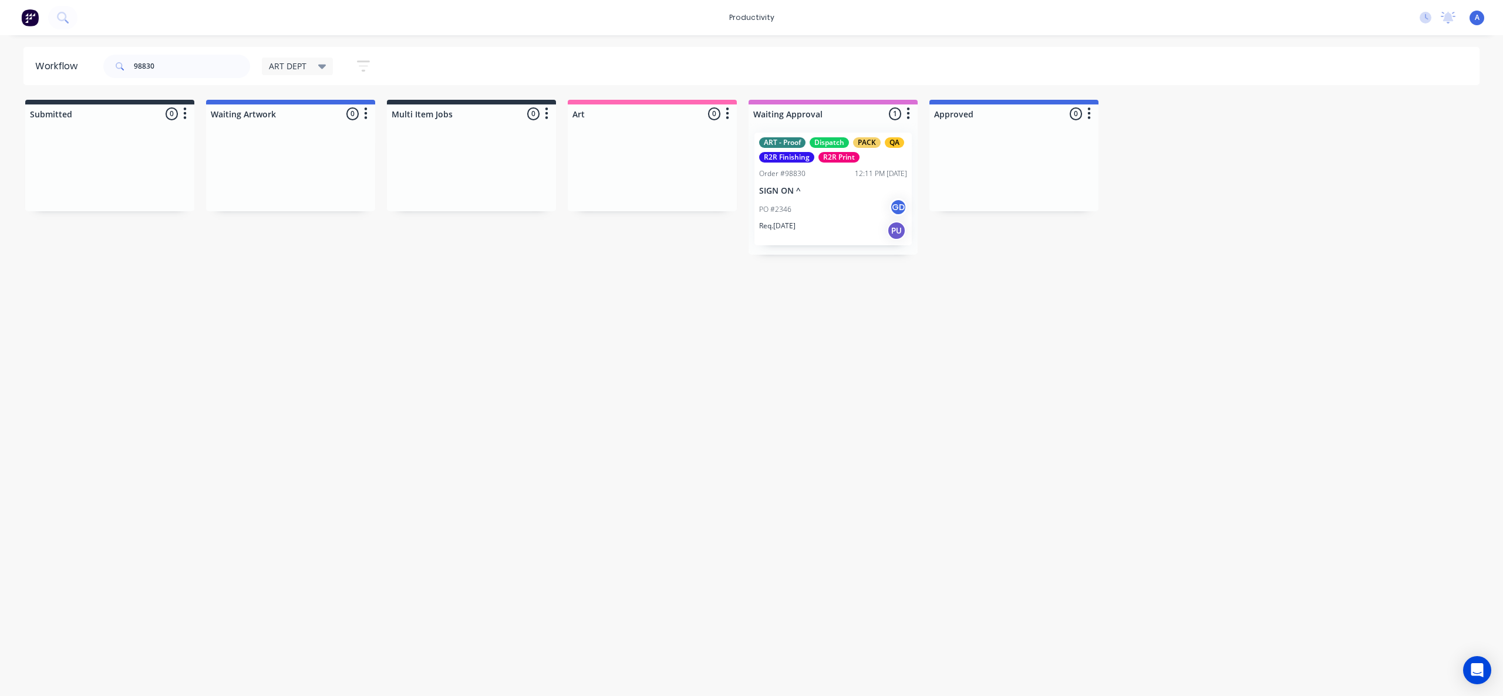
click at [817, 195] on p "SIGN ON ^" at bounding box center [833, 191] width 148 height 10
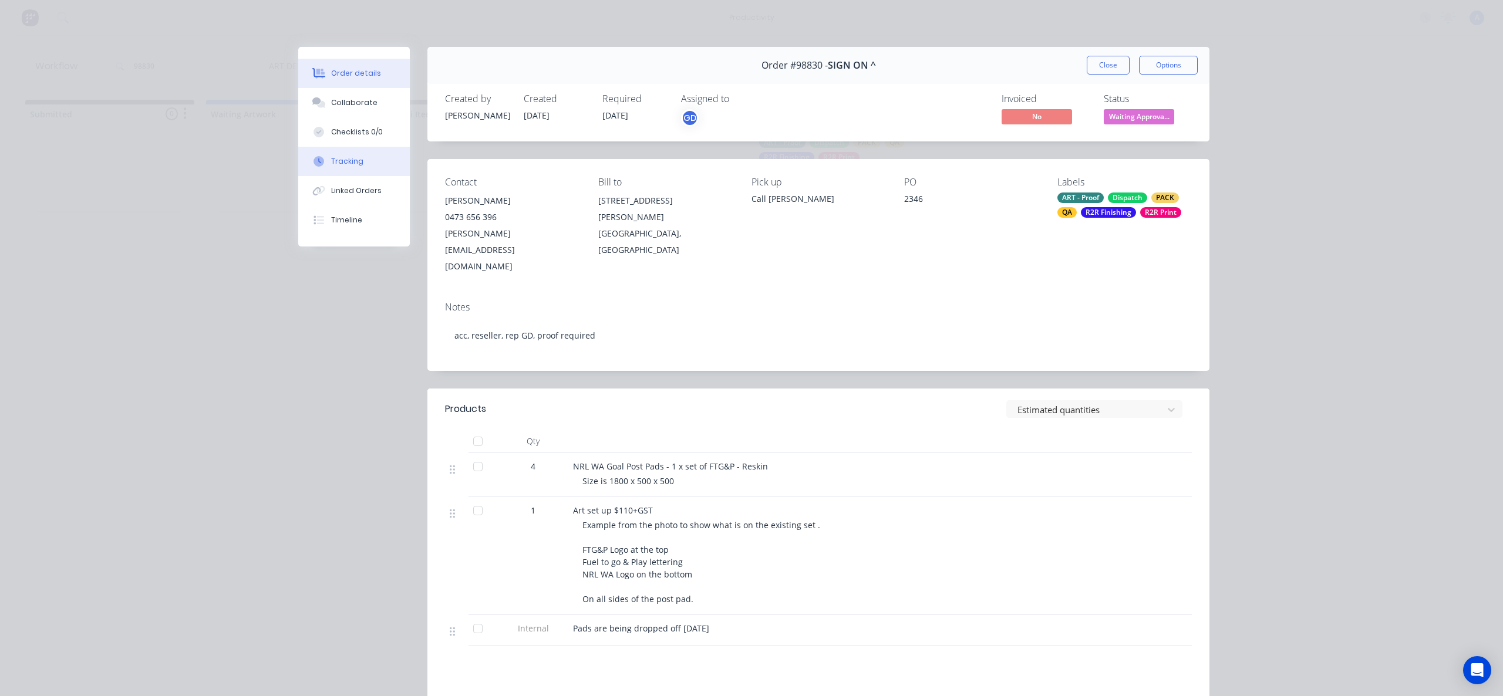
click at [355, 170] on button "Tracking" at bounding box center [354, 161] width 112 height 29
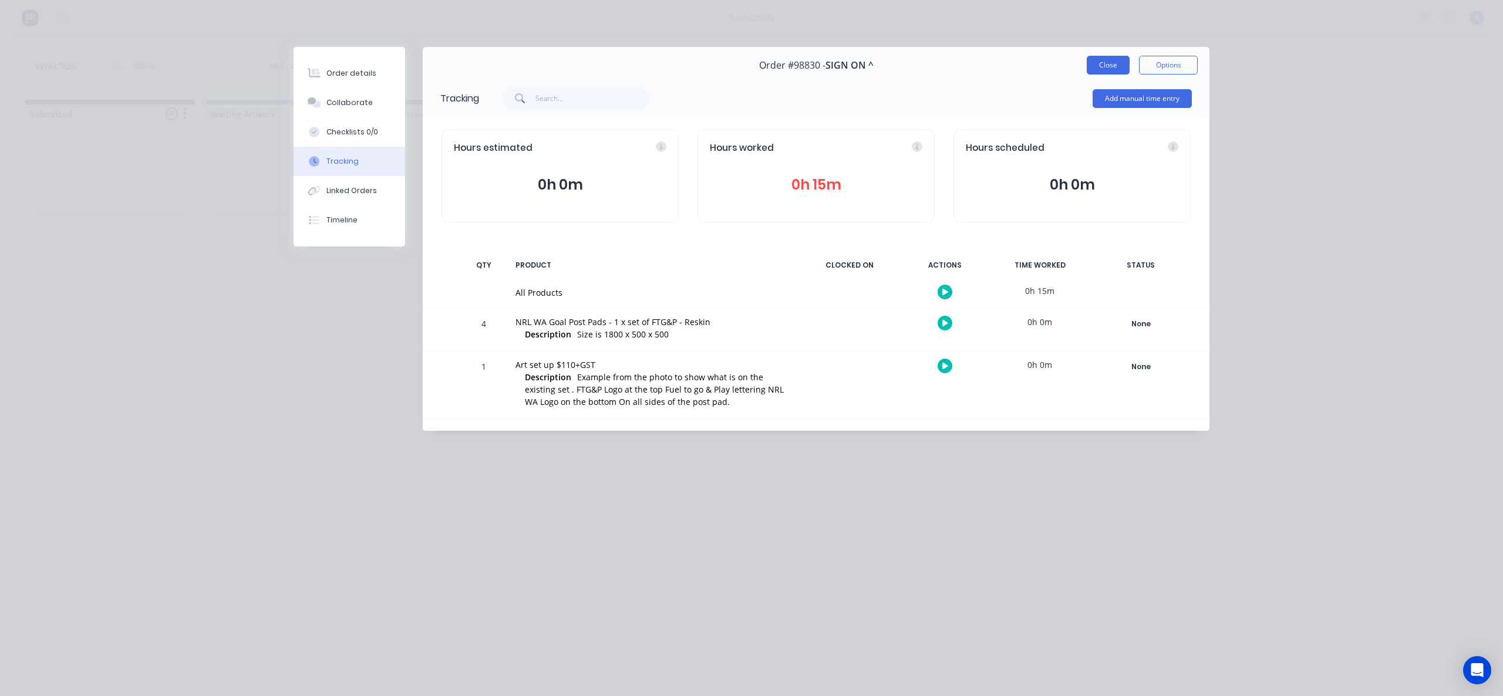
click at [1108, 72] on button "Close" at bounding box center [1108, 65] width 43 height 19
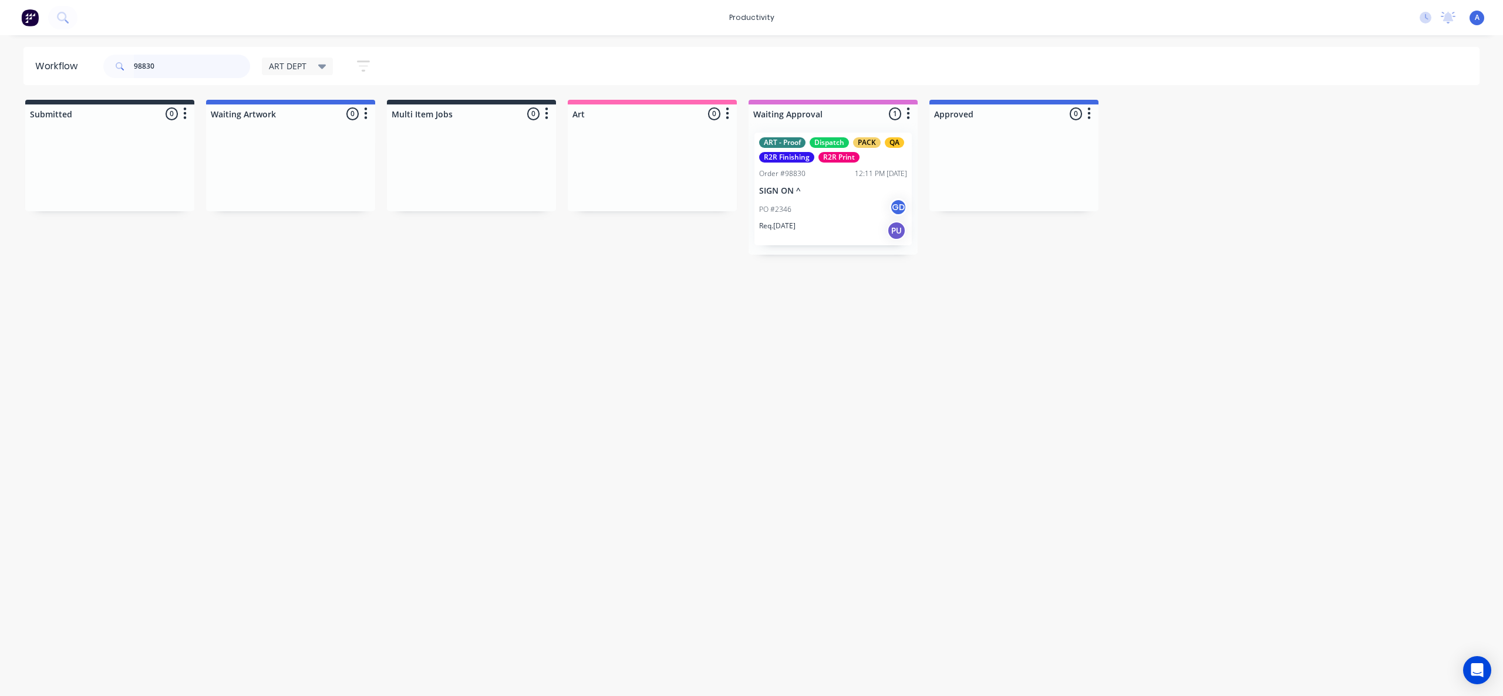
click at [195, 70] on input "98830" at bounding box center [192, 66] width 116 height 23
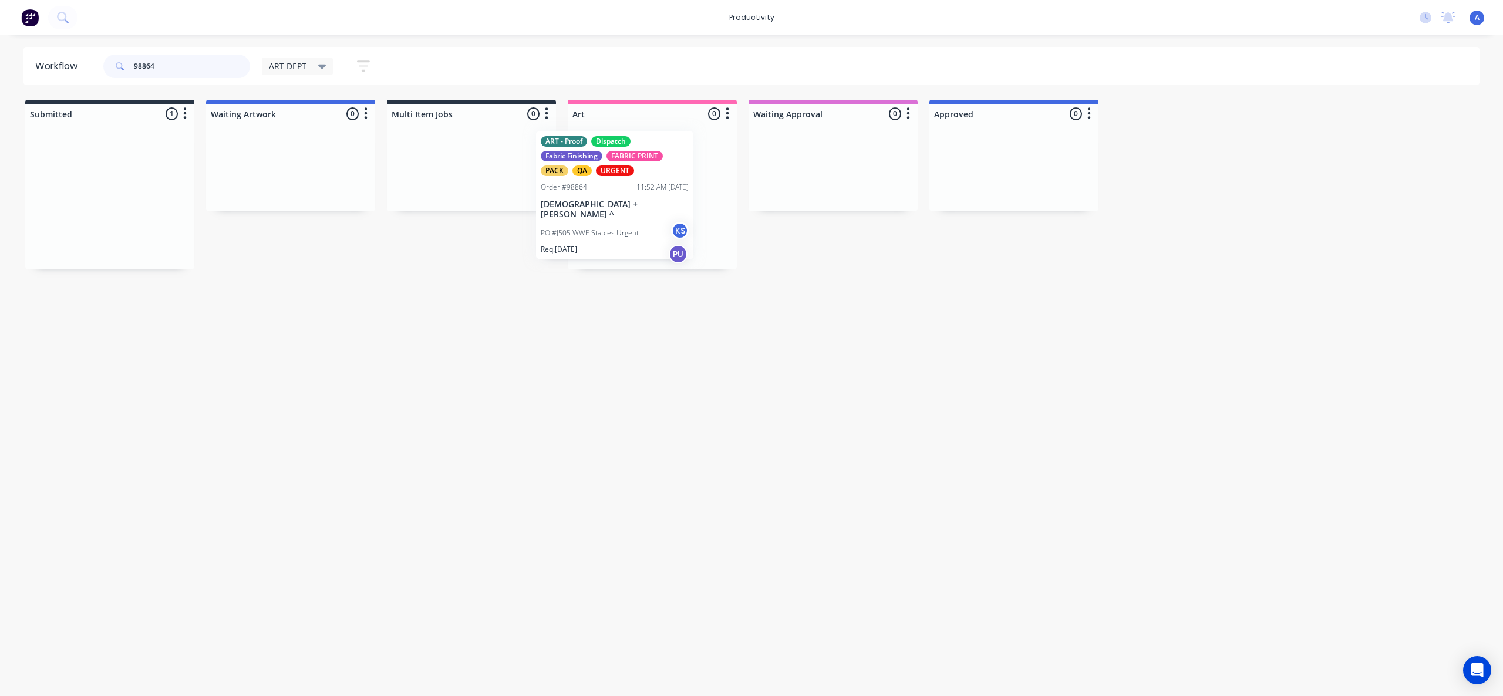
drag, startPoint x: 97, startPoint y: 210, endPoint x: 606, endPoint y: 209, distance: 508.9
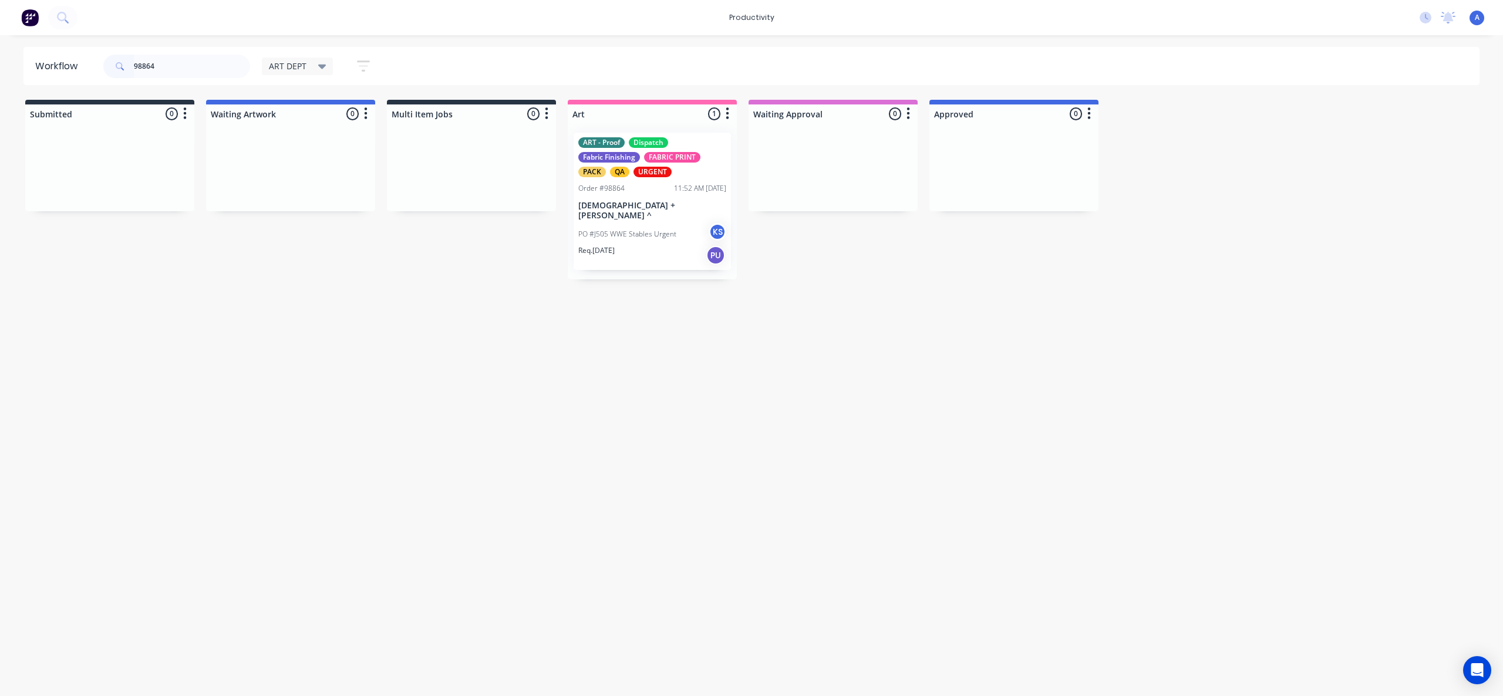
click at [657, 223] on div "PO #J505 WWE Stables Urgent KS" at bounding box center [652, 234] width 148 height 22
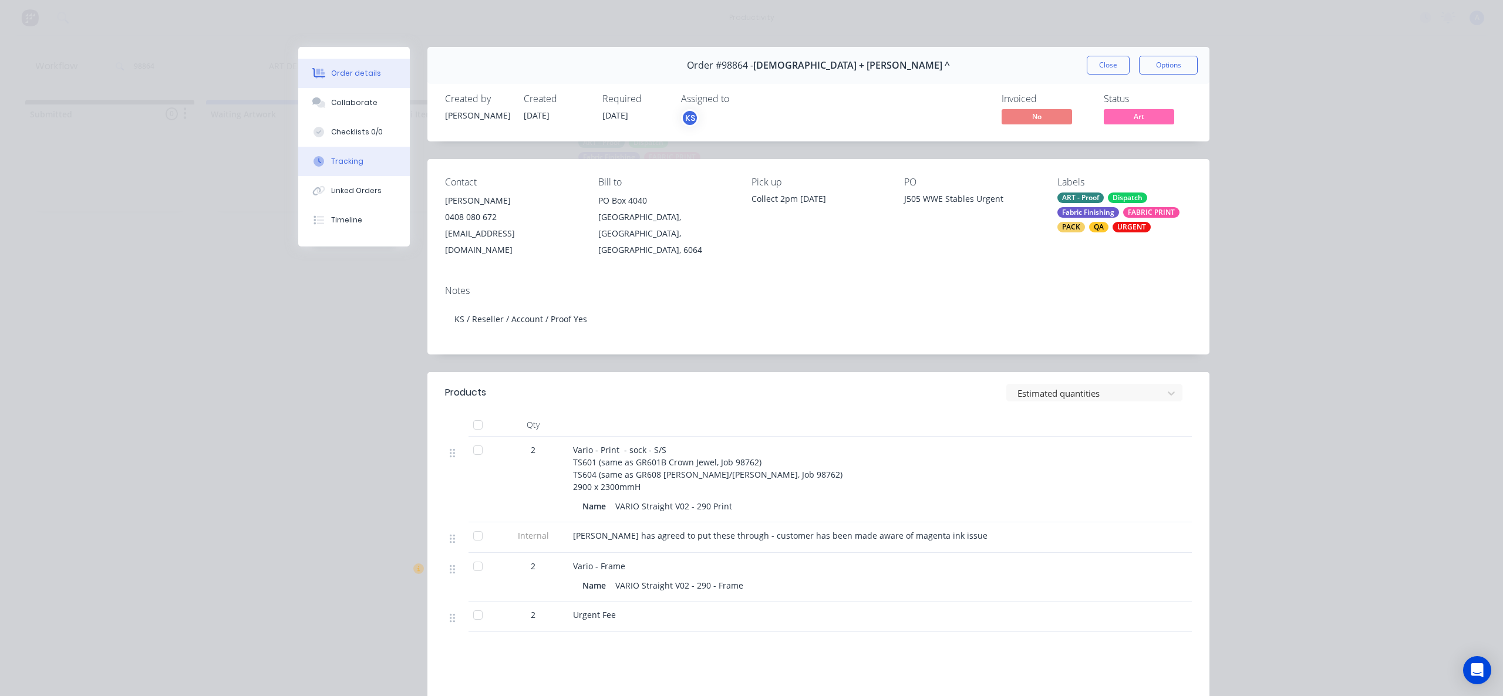
click at [333, 169] on button "Tracking" at bounding box center [354, 161] width 112 height 29
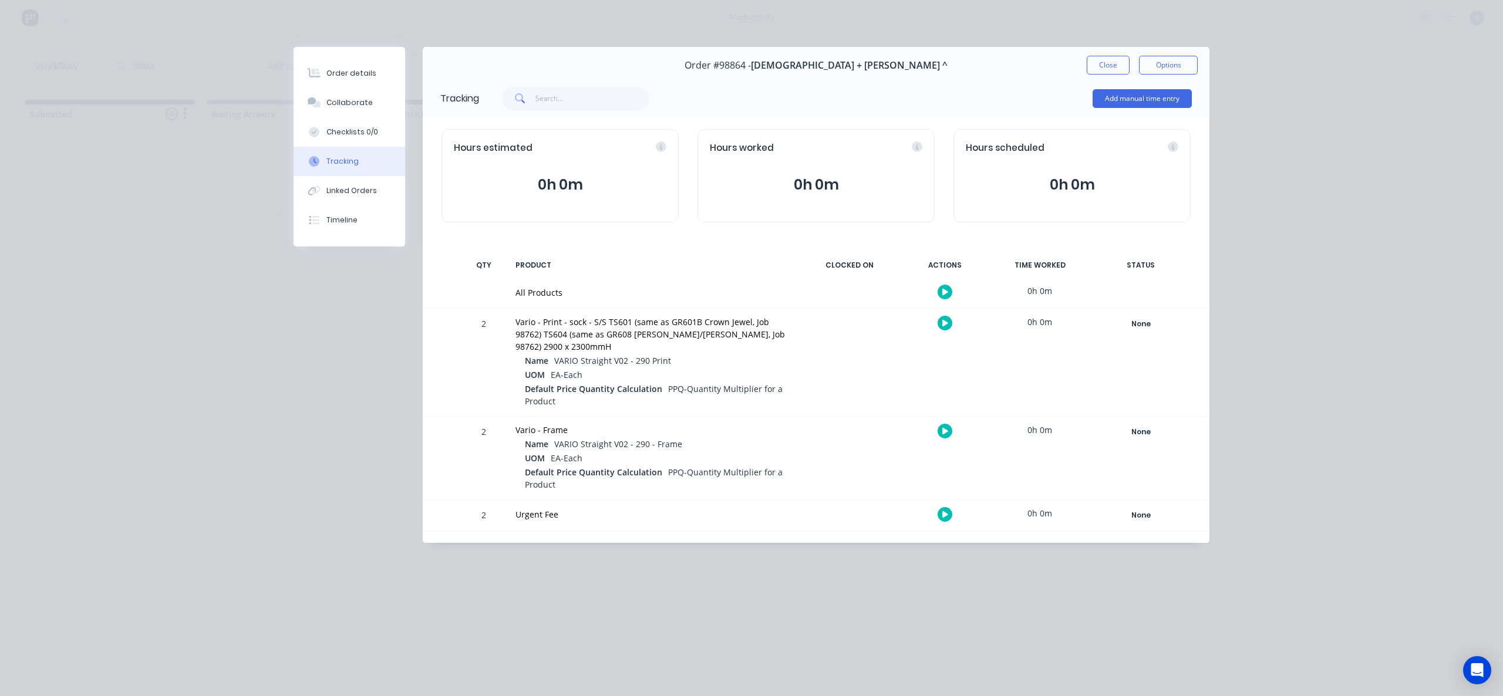
click at [944, 293] on icon "button" at bounding box center [945, 292] width 6 height 6
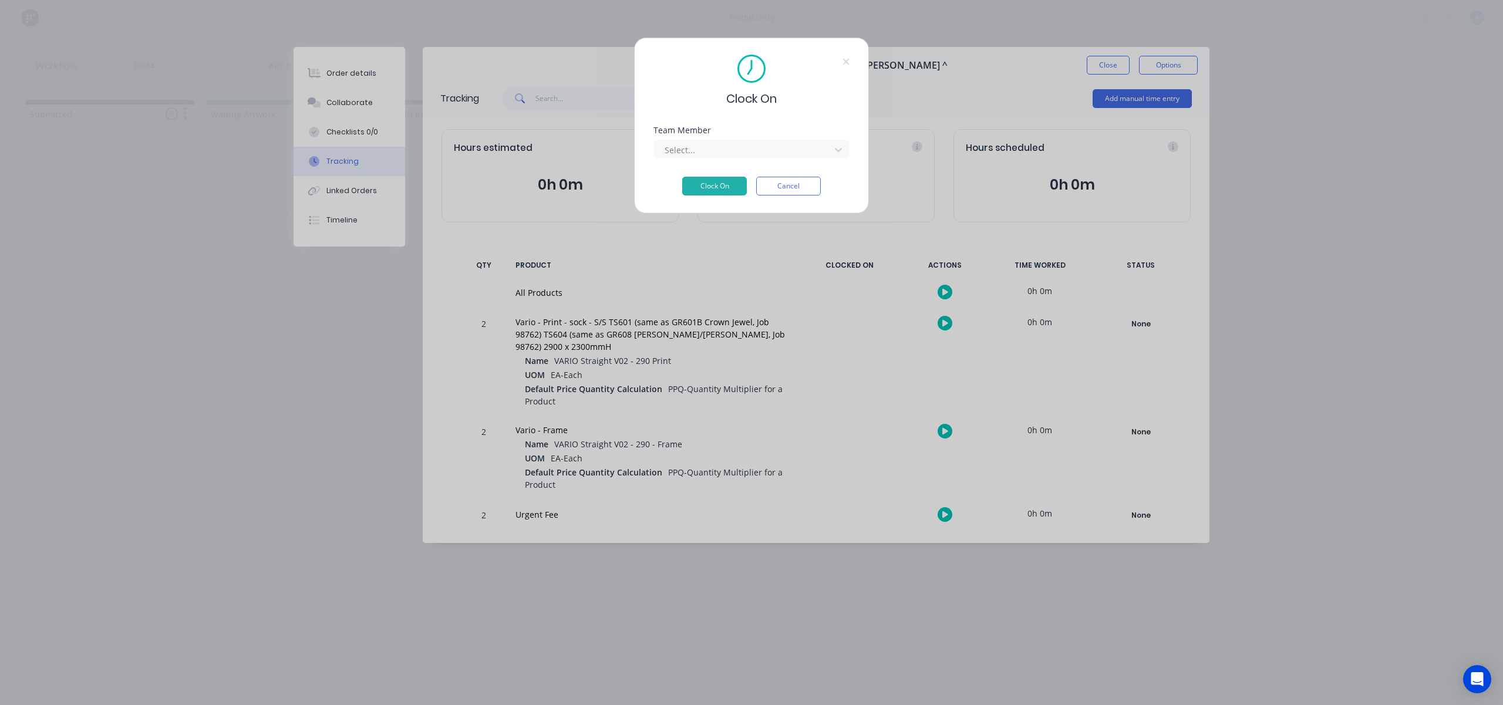
click at [738, 134] on div "Team Member Select..." at bounding box center [751, 142] width 196 height 32
click at [737, 143] on div at bounding box center [743, 150] width 161 height 15
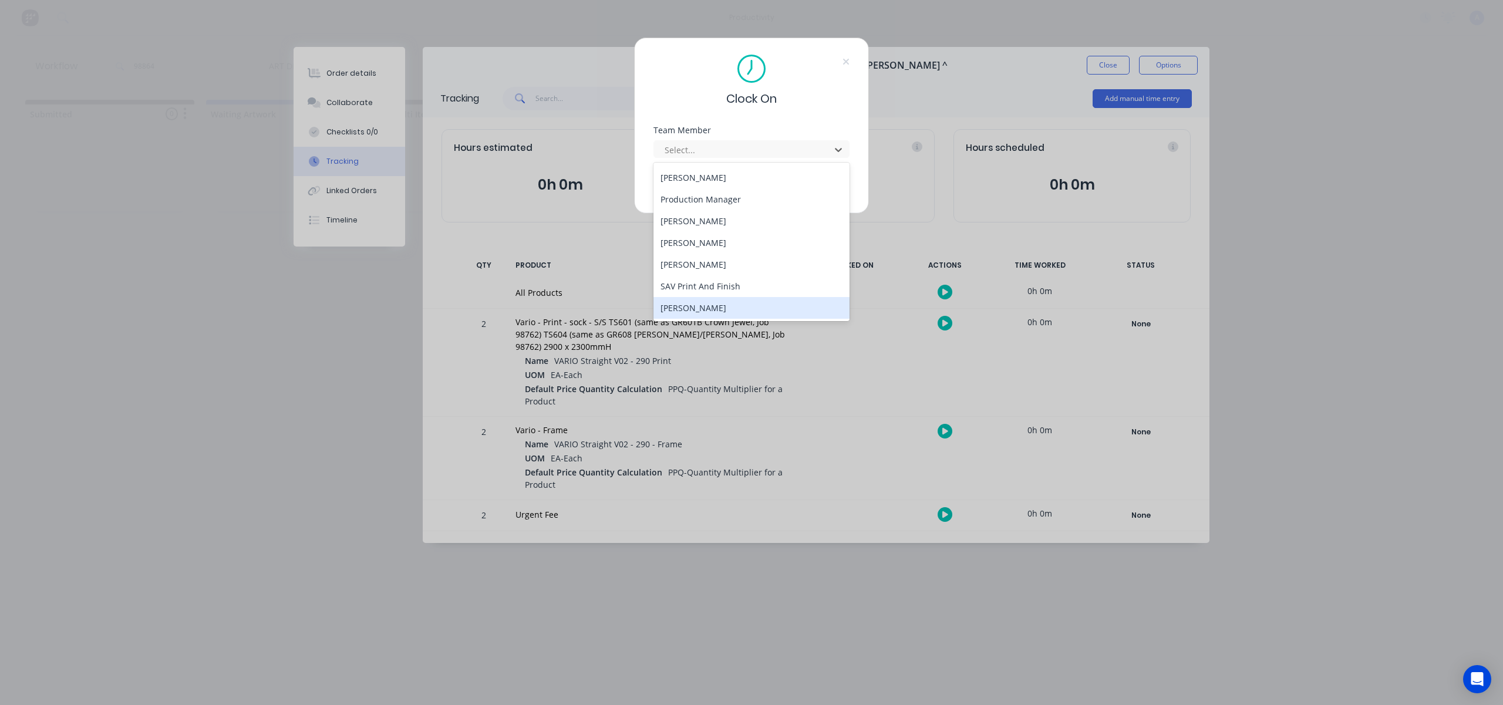
click at [704, 311] on div "[PERSON_NAME]" at bounding box center [751, 308] width 196 height 22
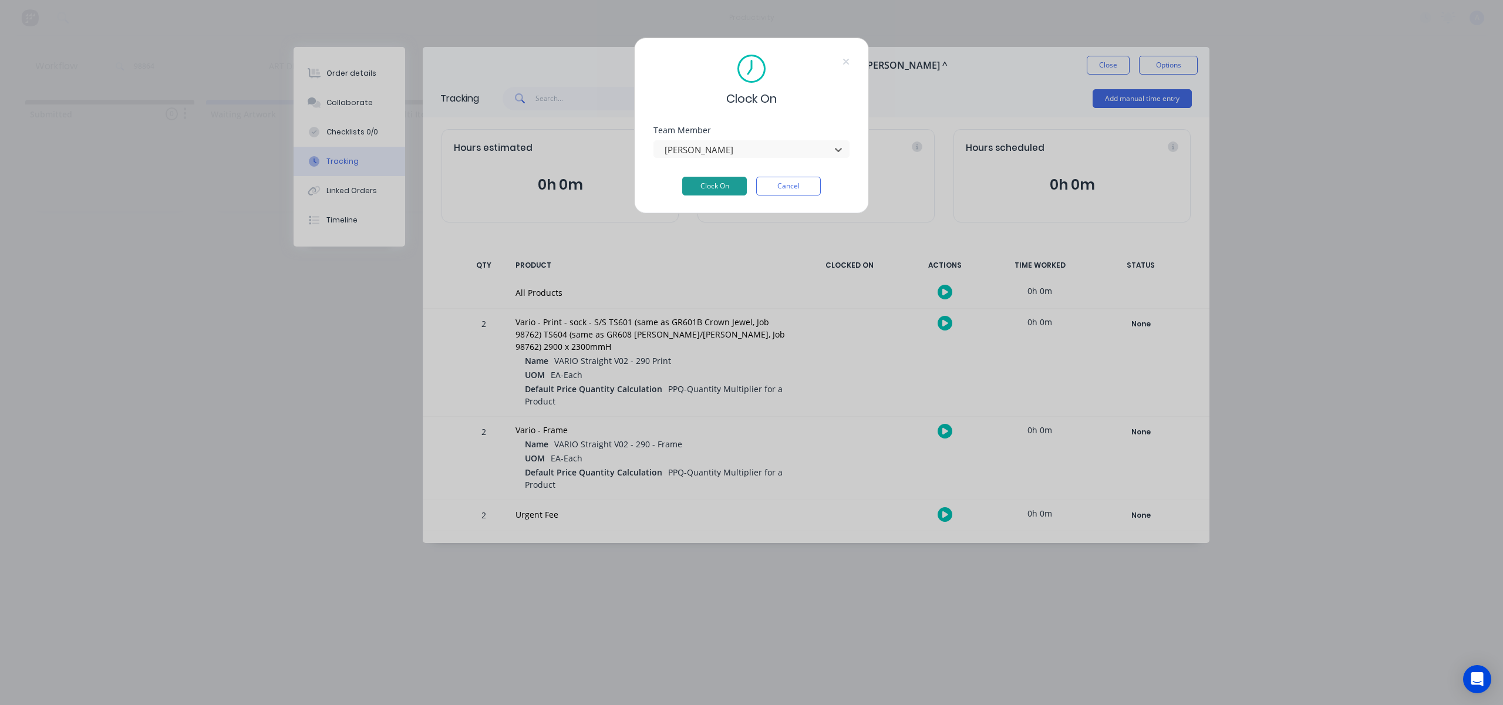
click at [714, 191] on button "Clock On" at bounding box center [714, 186] width 65 height 19
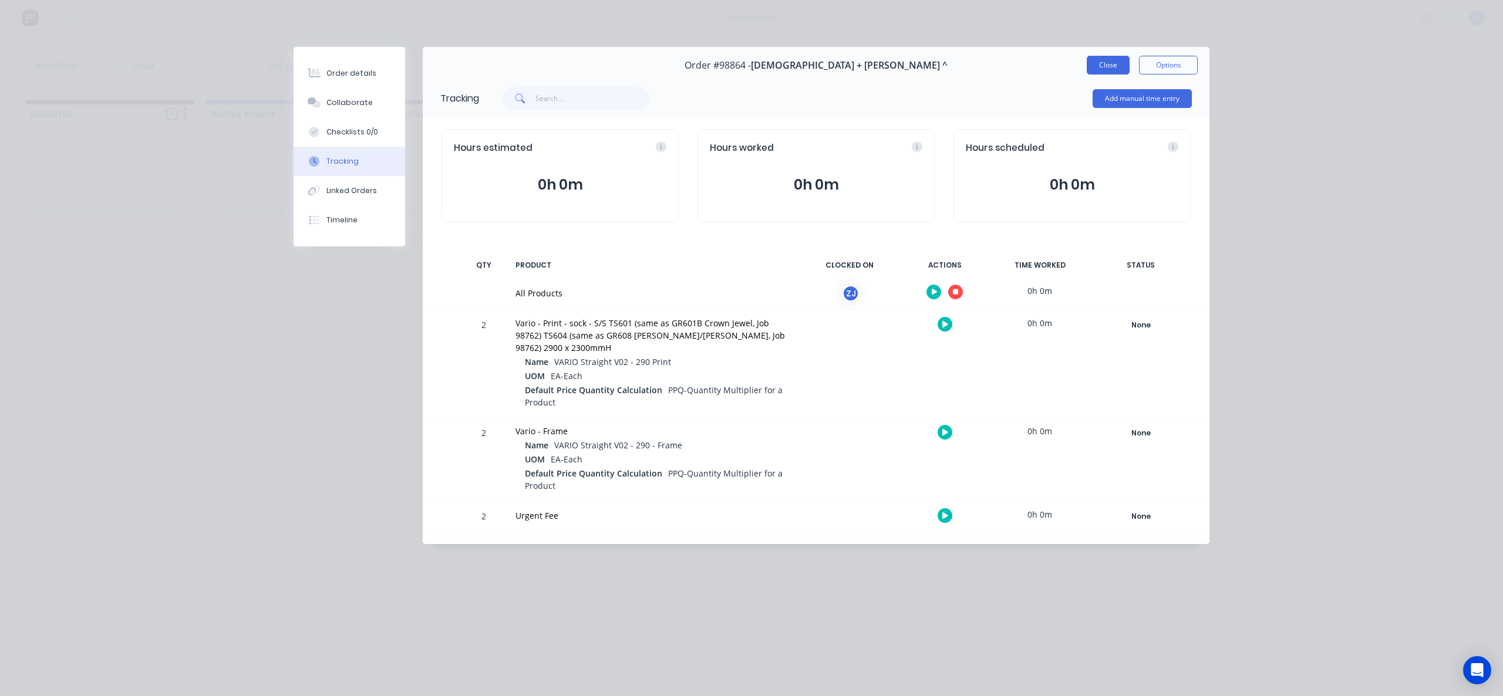
click at [1102, 66] on button "Close" at bounding box center [1108, 65] width 43 height 19
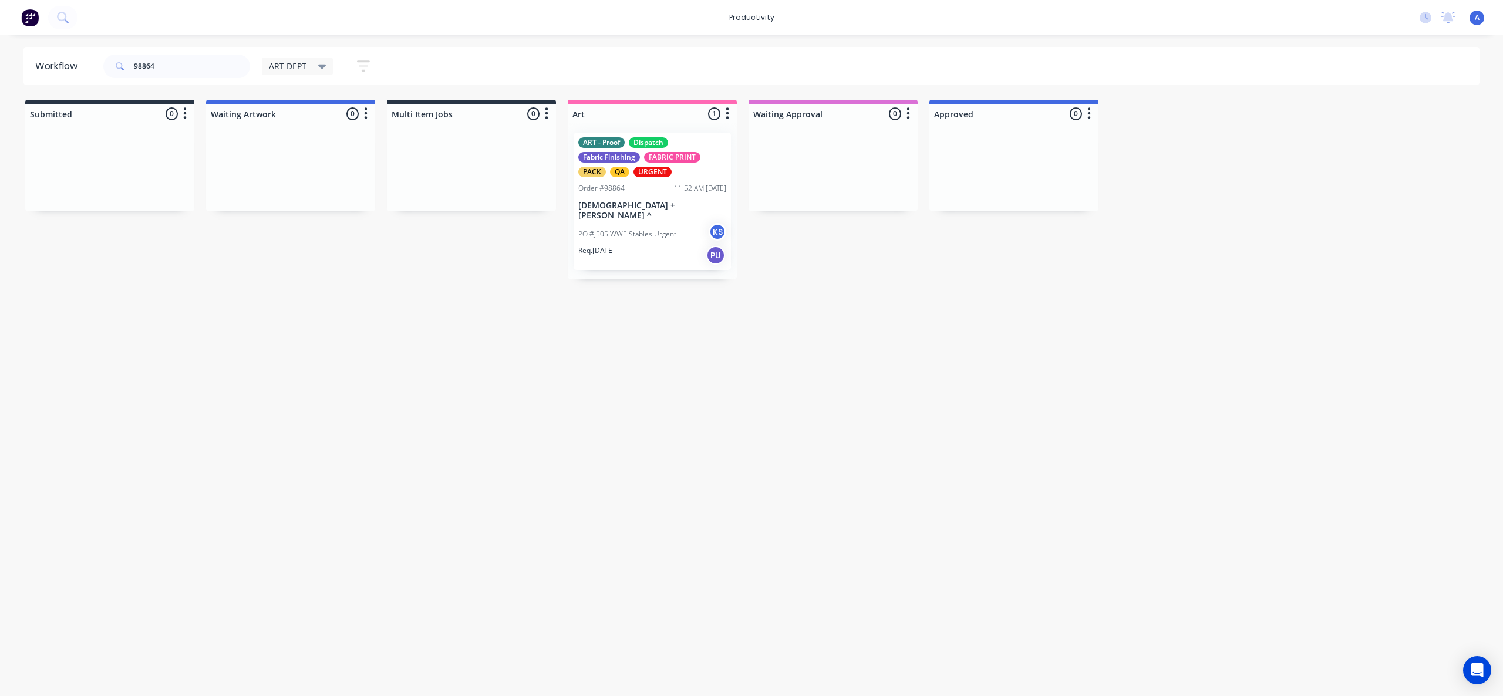
click at [1179, 293] on div "Workflow 98864 ART DEPT Save new view None edit ART DEPT (Default) edit Banner …" at bounding box center [751, 360] width 1503 height 626
click at [659, 229] on p "PO #J505 WWE Stables Urgent" at bounding box center [627, 234] width 98 height 11
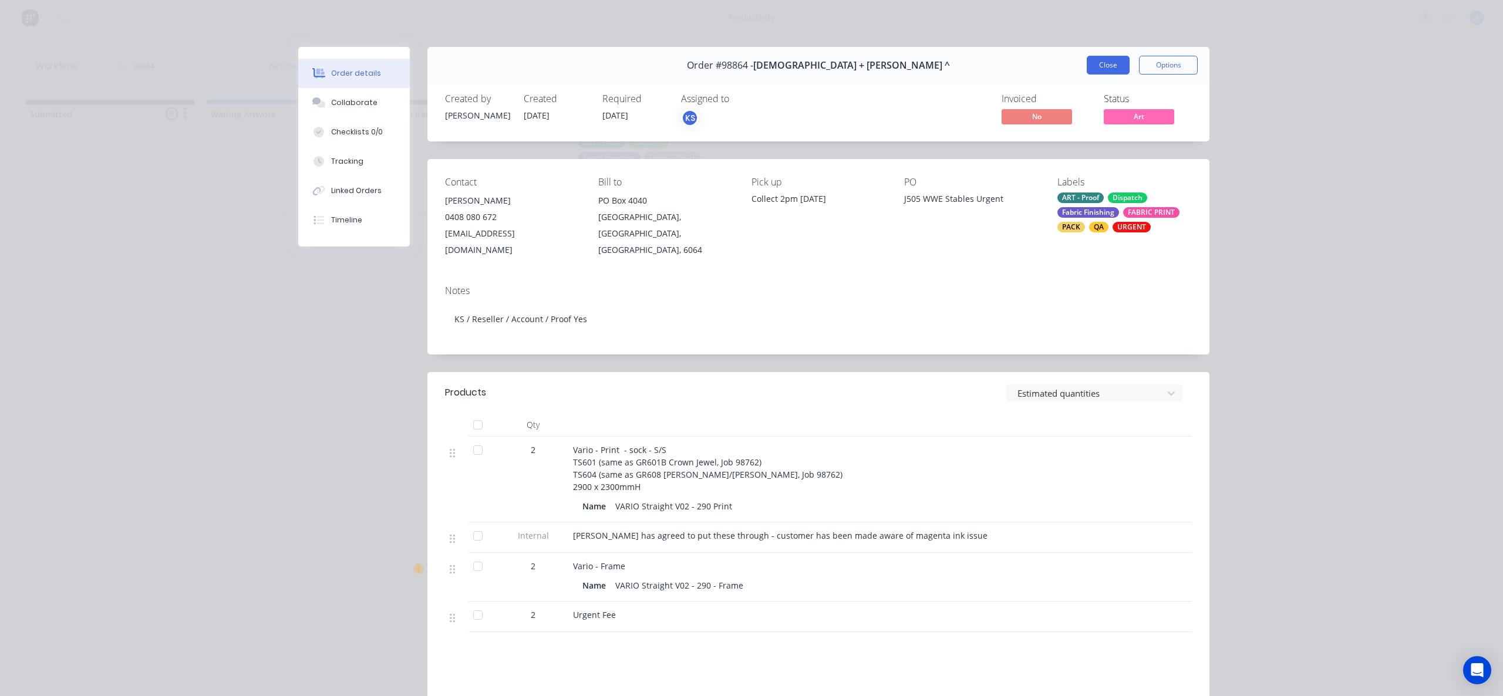
click at [1087, 62] on button "Close" at bounding box center [1108, 65] width 43 height 19
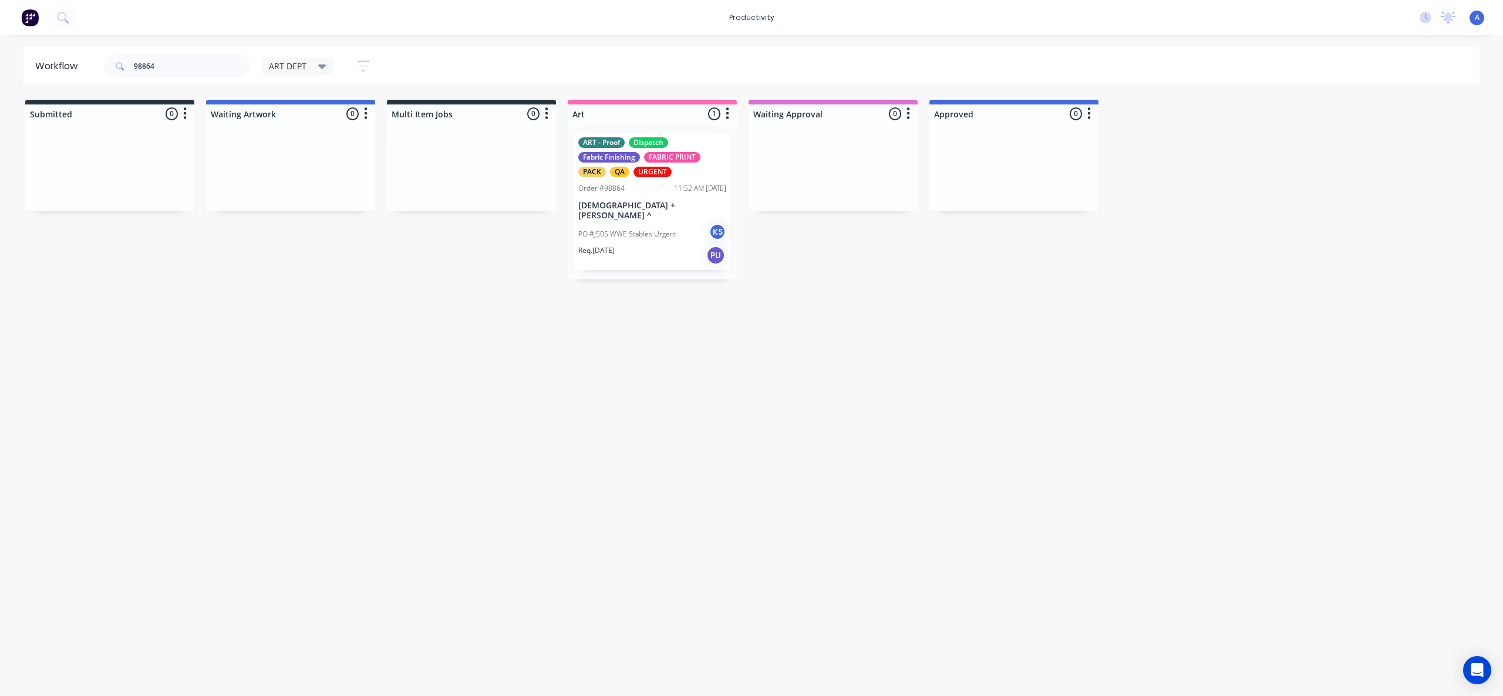
click at [636, 209] on p "[DEMOGRAPHIC_DATA] + [PERSON_NAME] ^" at bounding box center [652, 211] width 148 height 20
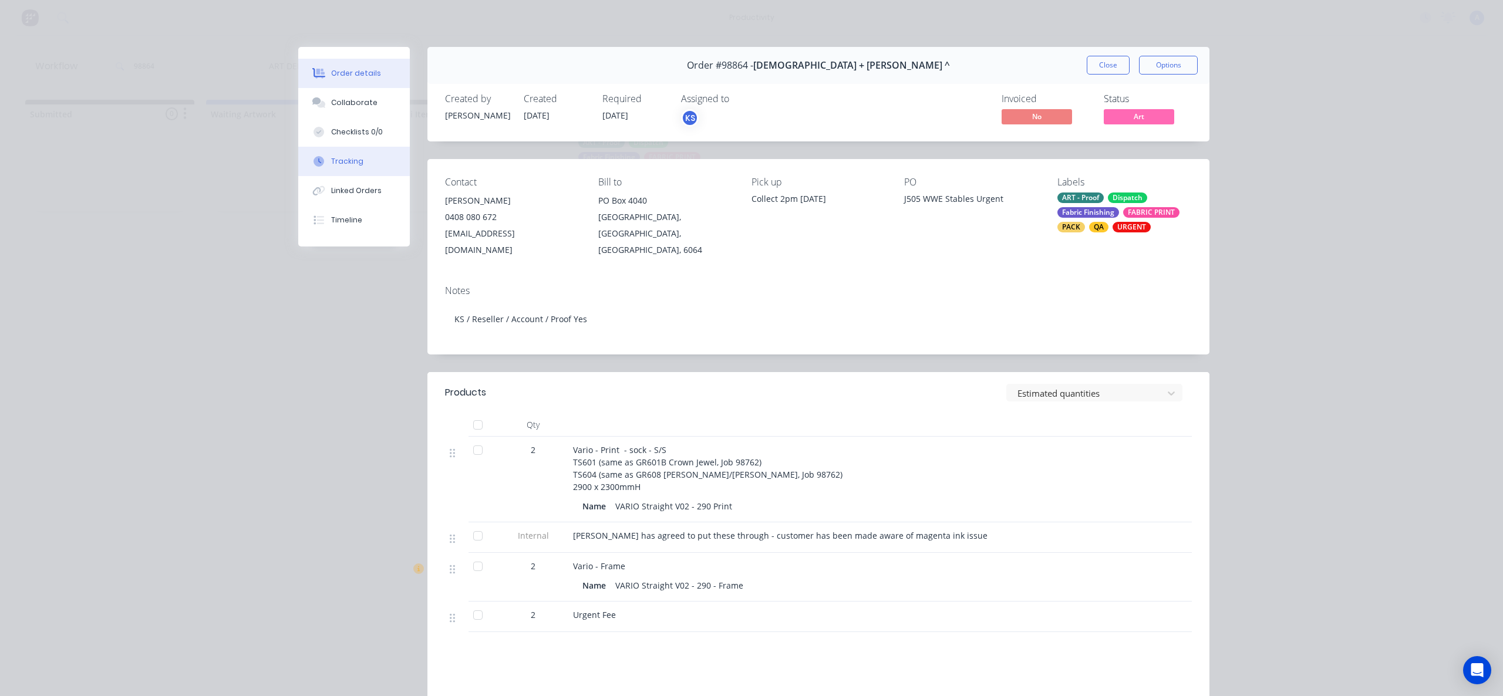
click at [342, 175] on button "Tracking" at bounding box center [354, 161] width 112 height 29
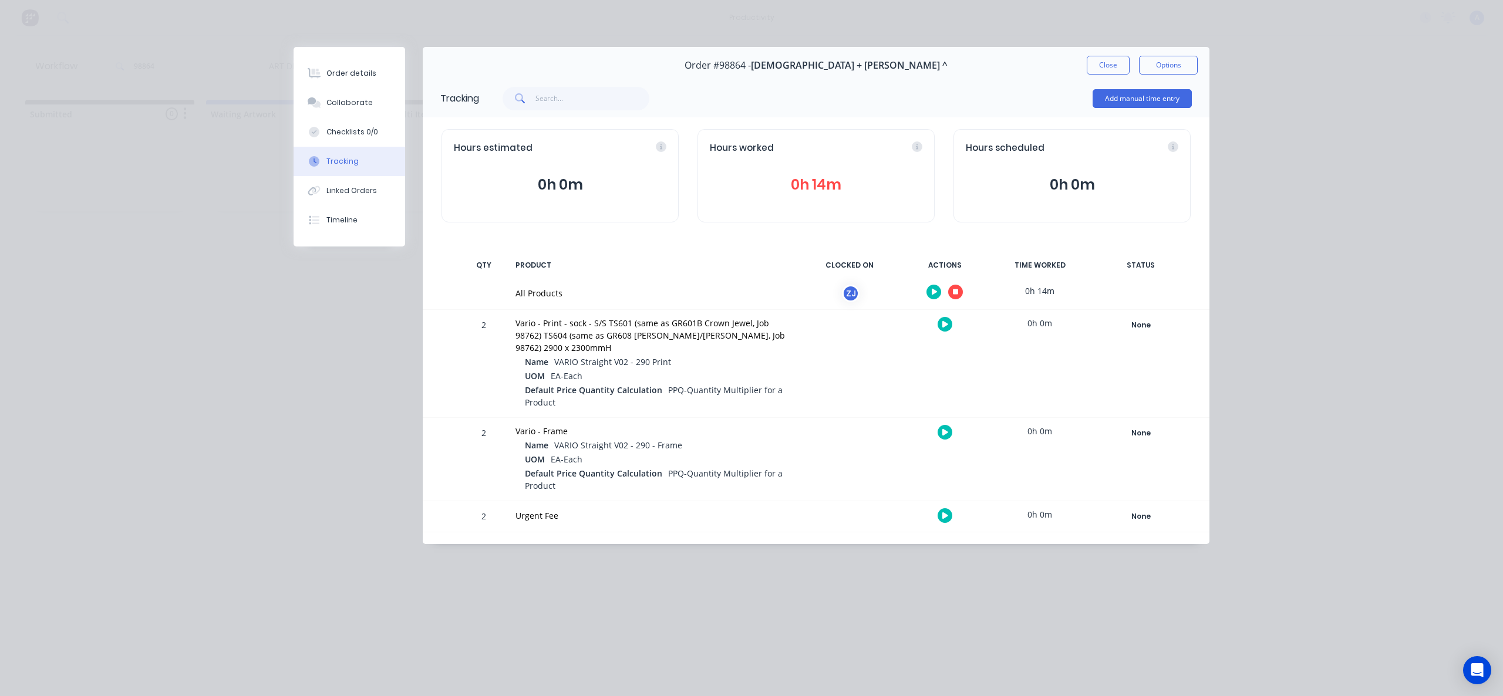
click at [953, 292] on icon "button" at bounding box center [956, 292] width 6 height 6
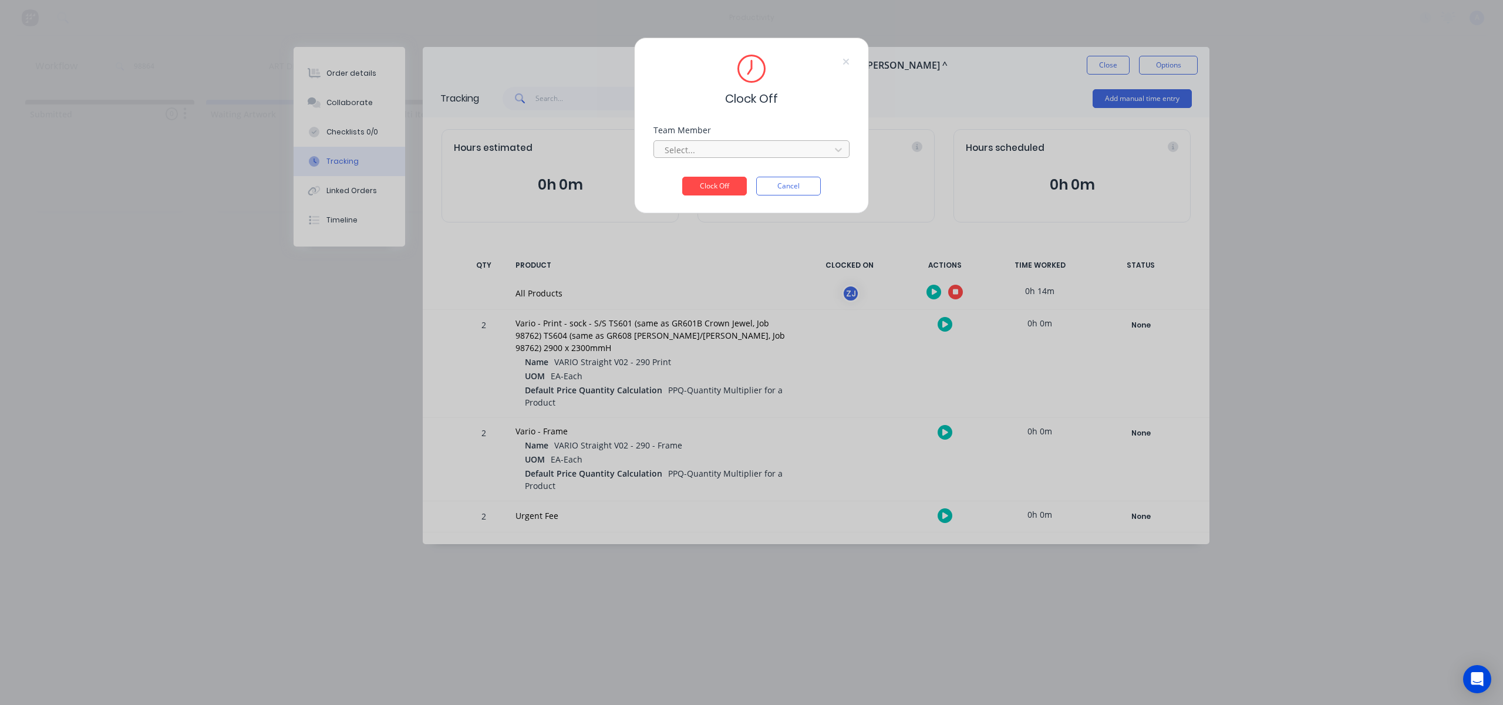
click at [790, 155] on div at bounding box center [743, 150] width 161 height 15
click at [743, 171] on div "[PERSON_NAME]" at bounding box center [751, 176] width 196 height 22
click at [720, 183] on button "Clock Off" at bounding box center [714, 186] width 65 height 19
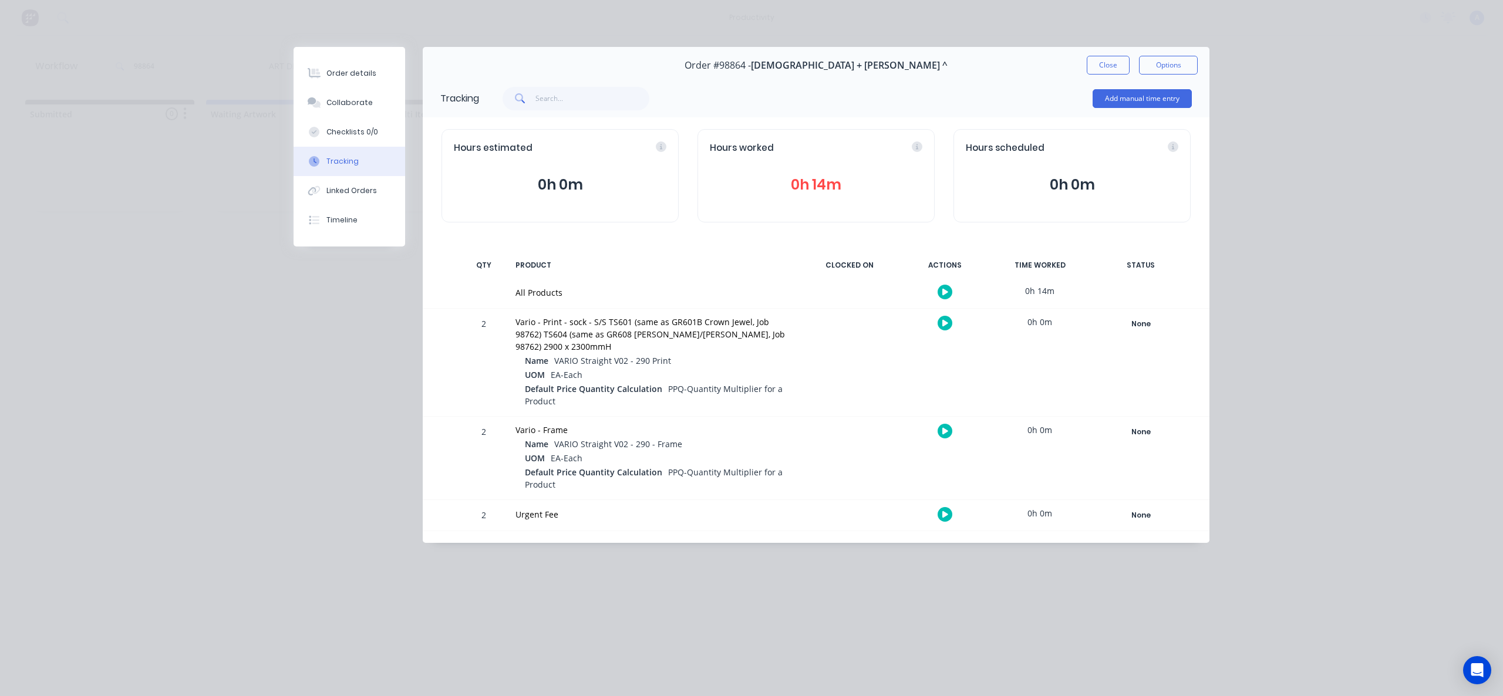
click at [1119, 57] on button "Close" at bounding box center [1108, 65] width 43 height 19
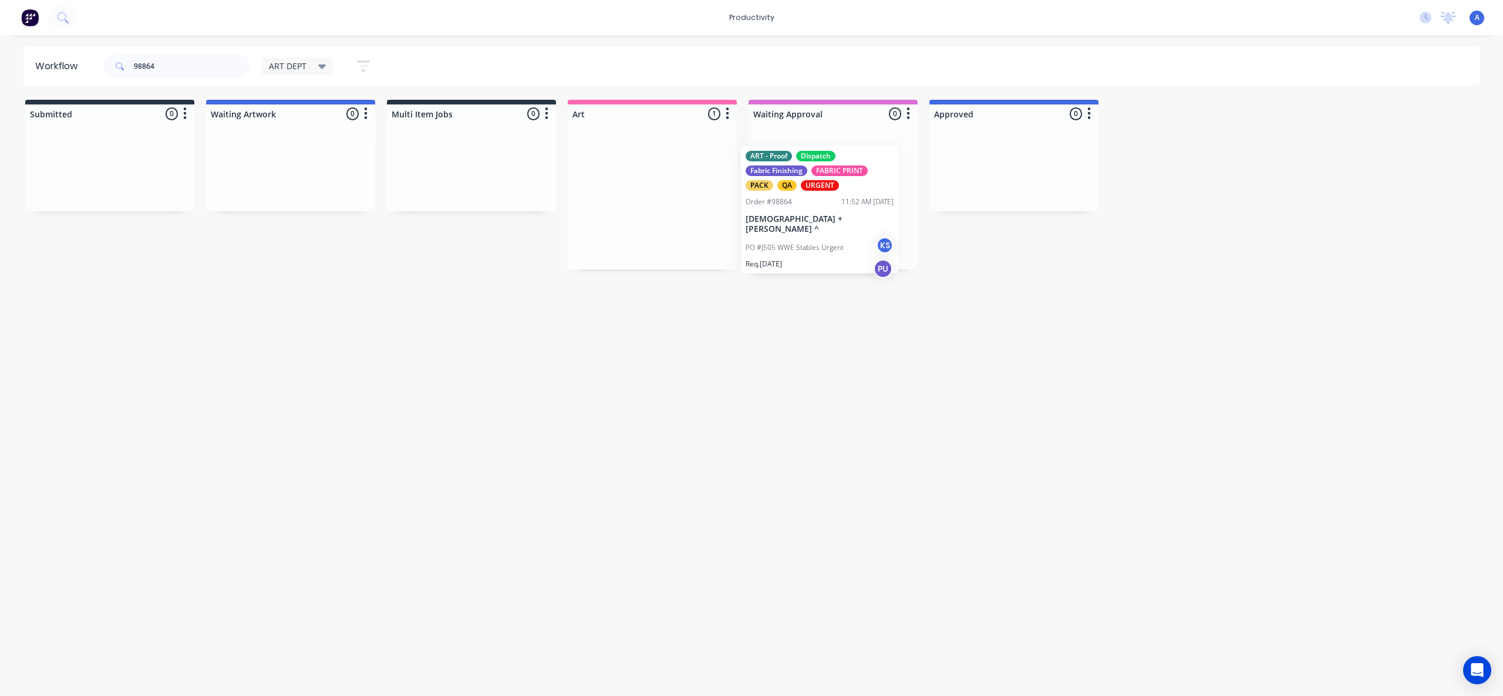
drag, startPoint x: 754, startPoint y: 252, endPoint x: 786, endPoint y: 231, distance: 38.9
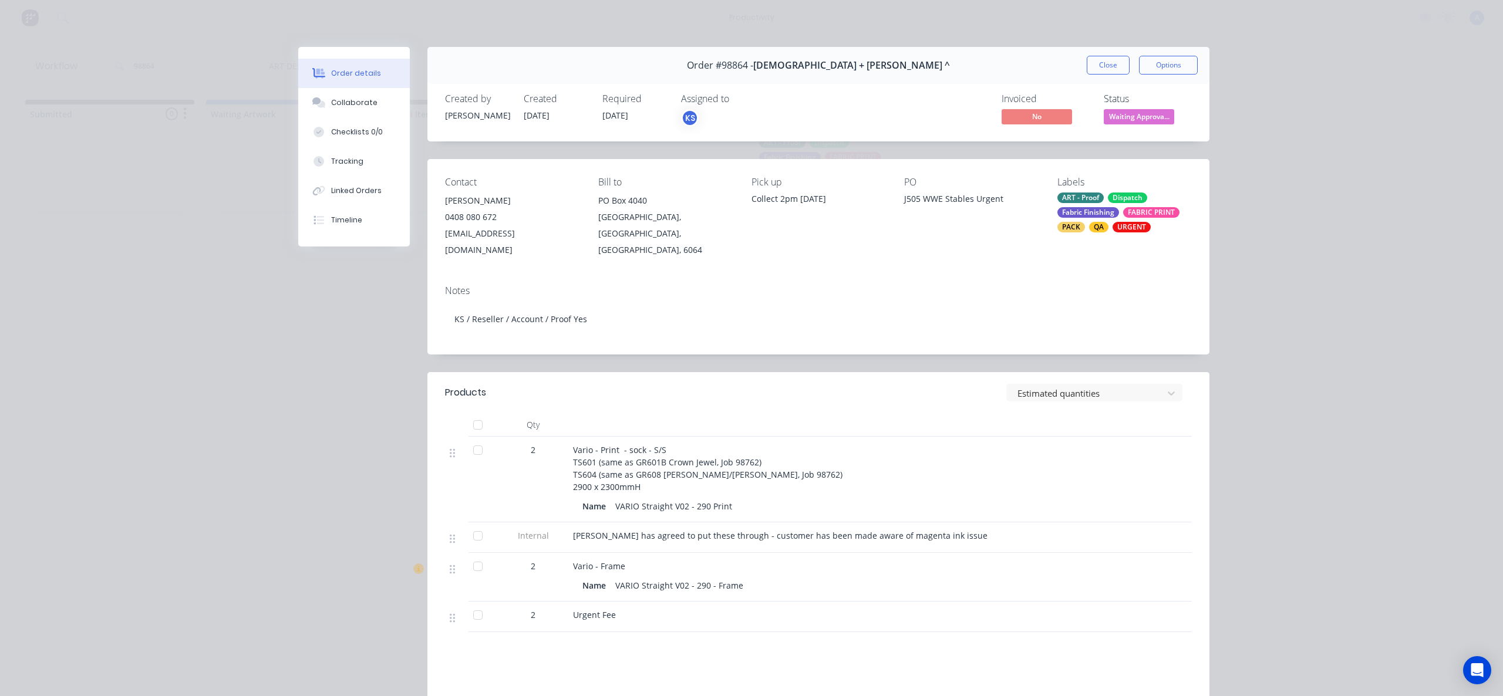
click at [392, 161] on button "Tracking" at bounding box center [354, 161] width 112 height 29
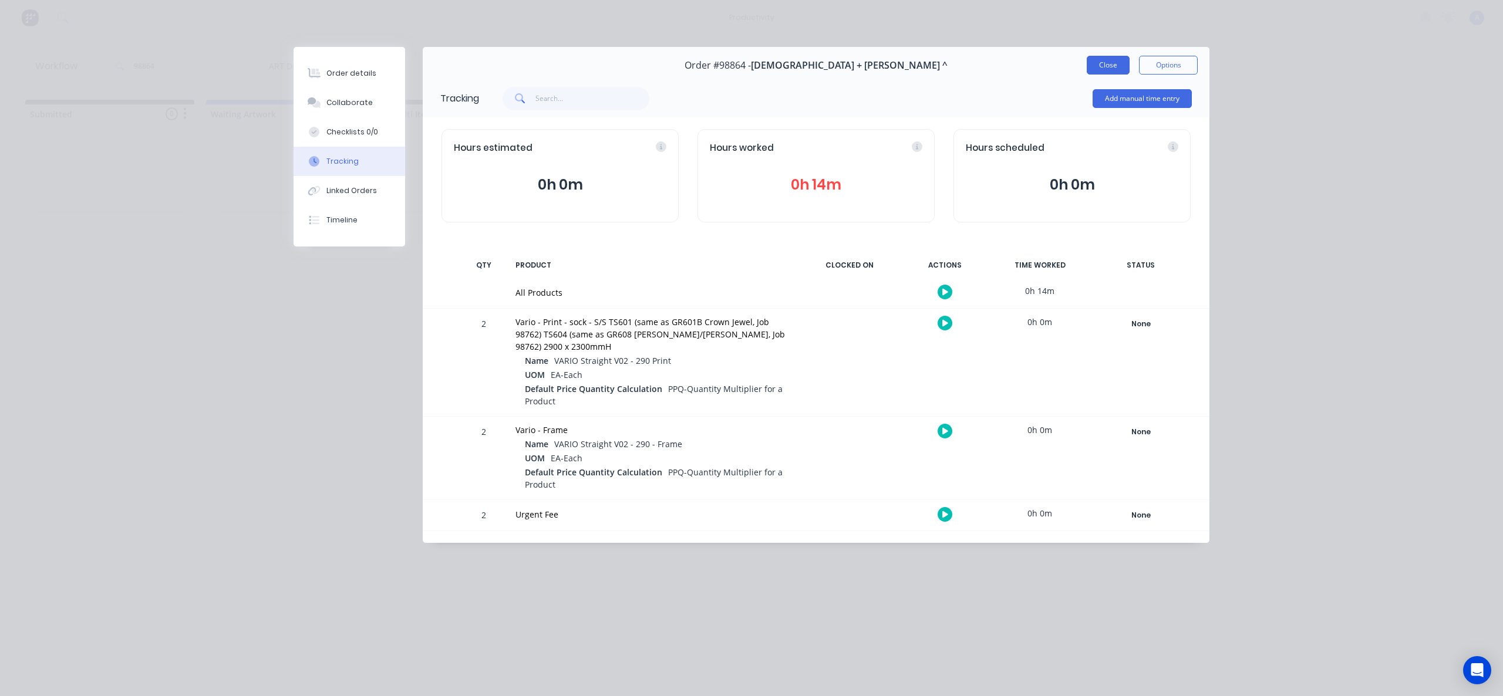
click at [1120, 63] on button "Close" at bounding box center [1108, 65] width 43 height 19
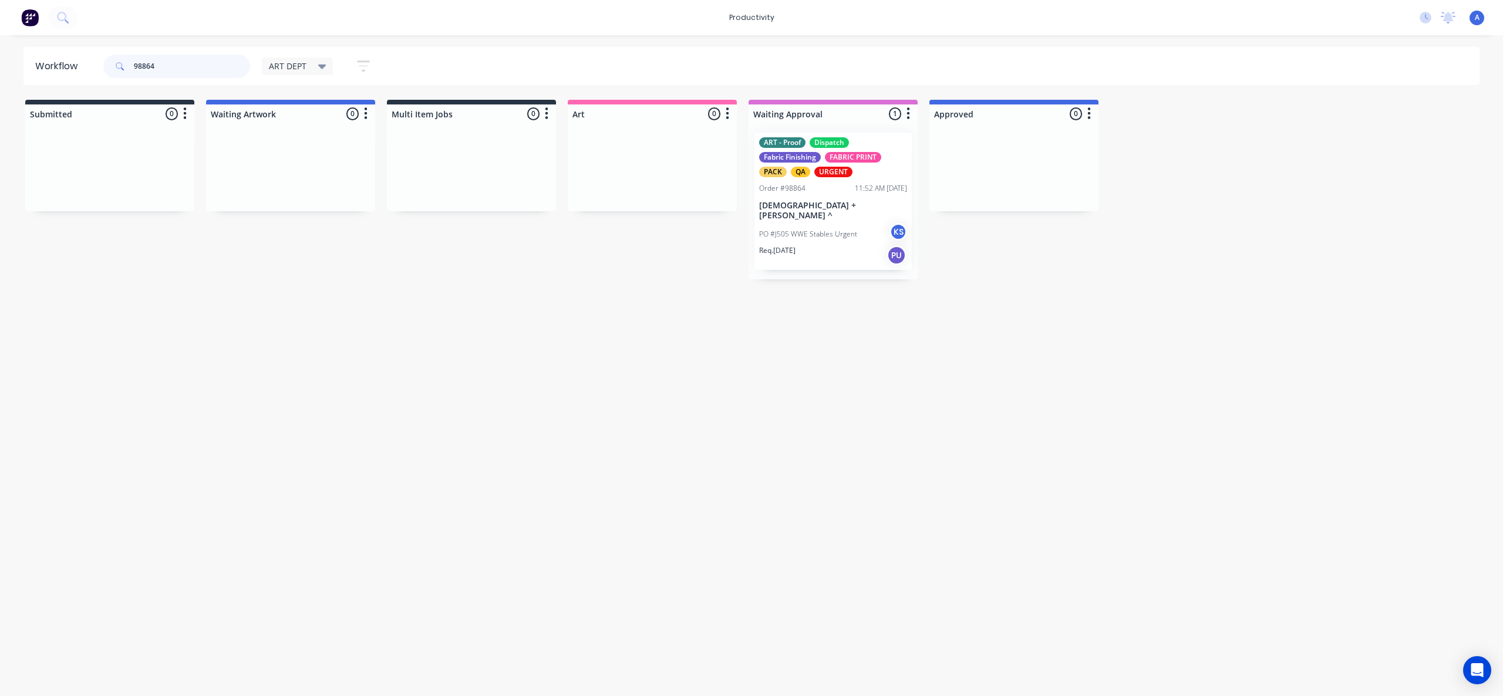
click at [189, 75] on input "98864" at bounding box center [192, 66] width 116 height 23
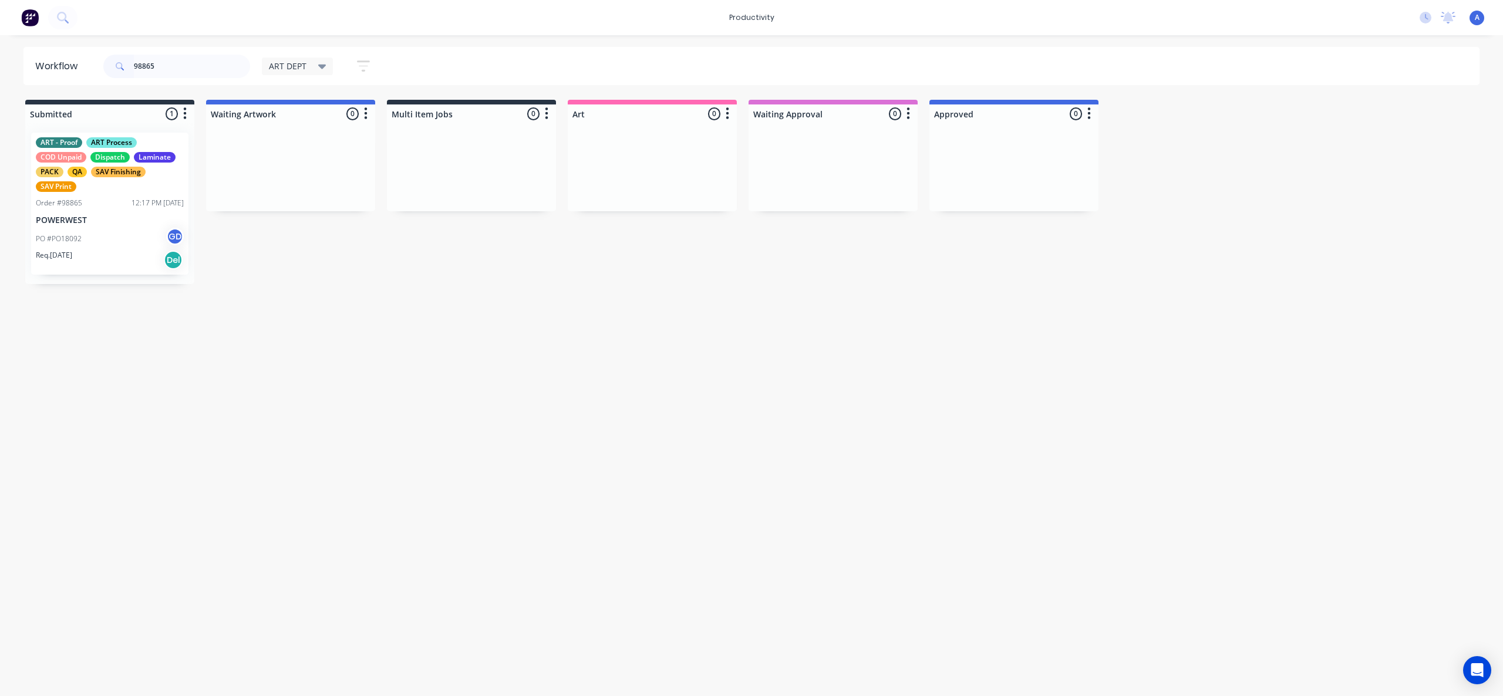
click at [458, 383] on div "Workflow 98865 ART DEPT Save new view None edit ART DEPT (Default) edit Banner …" at bounding box center [751, 360] width 1503 height 626
click at [203, 69] on input "98865" at bounding box center [192, 66] width 116 height 23
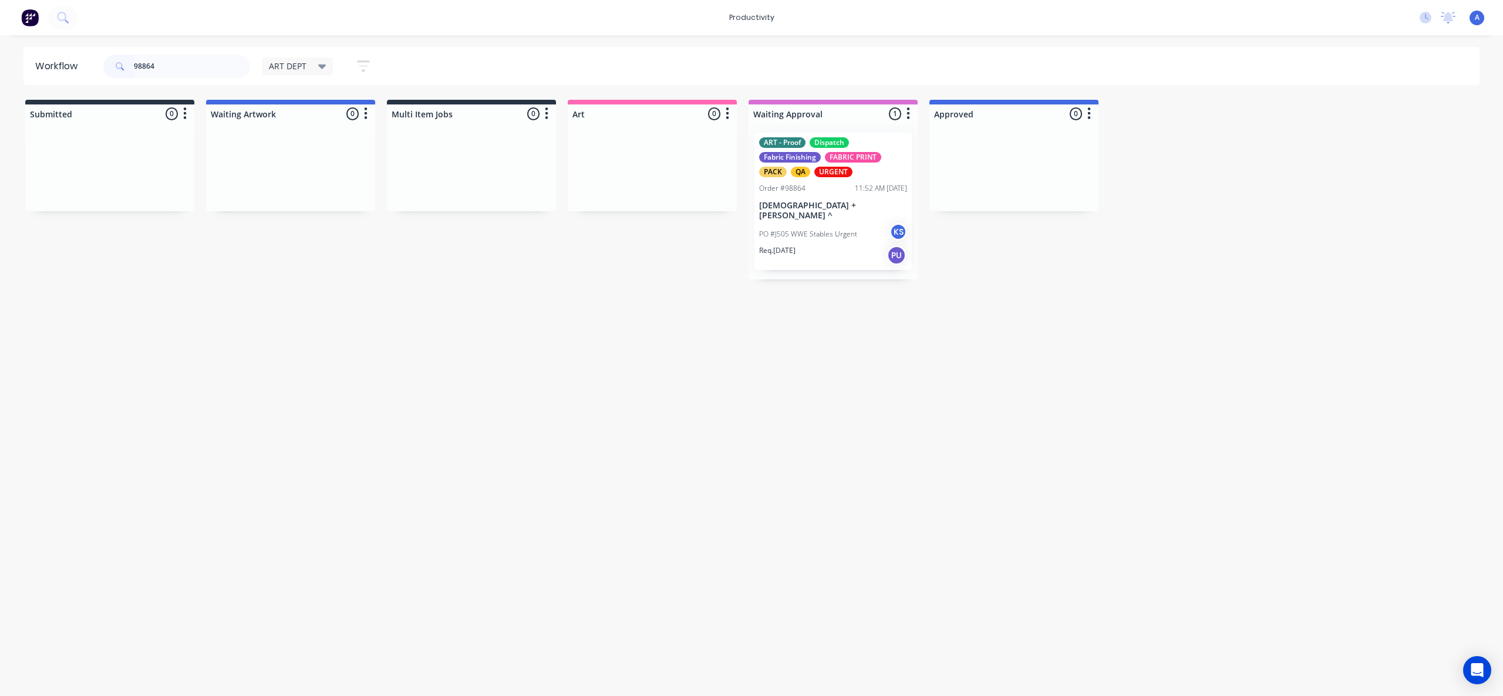
click at [1014, 410] on div "Workflow 98864 ART DEPT Save new view None edit ART DEPT (Default) edit Banner …" at bounding box center [751, 360] width 1503 height 626
click at [886, 561] on div "Workflow 98864 ART DEPT Save new view None edit ART DEPT (Default) edit Banner …" at bounding box center [751, 360] width 1503 height 626
click at [885, 372] on div "Workflow 98864 ART DEPT Save new view None edit ART DEPT (Default) edit Banner …" at bounding box center [751, 360] width 1503 height 626
click at [826, 397] on div "Workflow 98864 ART DEPT Save new view None edit ART DEPT (Default) edit Banner …" at bounding box center [751, 360] width 1503 height 626
click at [743, 444] on div "Workflow 98864 ART DEPT Save new view None edit ART DEPT (Default) edit Banner …" at bounding box center [751, 360] width 1503 height 626
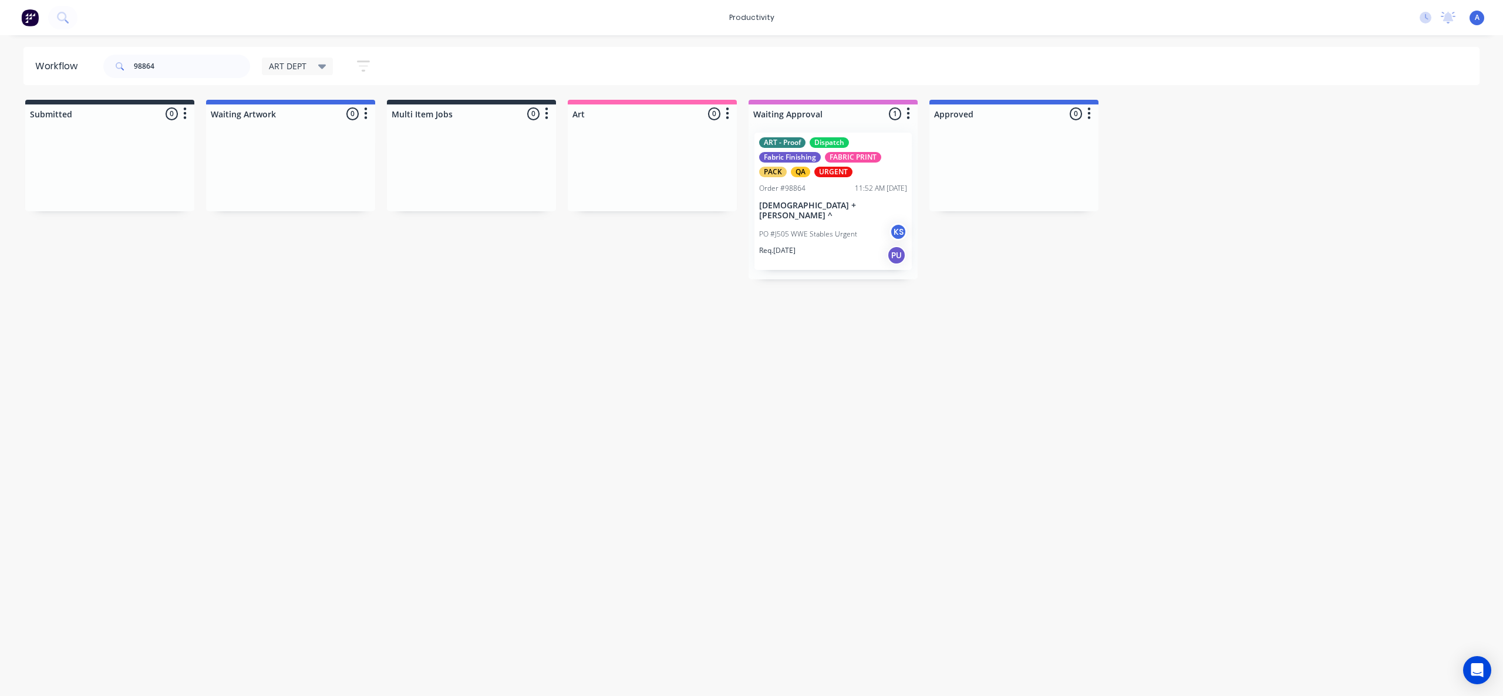
click at [832, 197] on div "ART - Proof Dispatch Fabric Finishing FABRIC PRINT PACK QA URGENT Order #98864 …" at bounding box center [832, 201] width 157 height 137
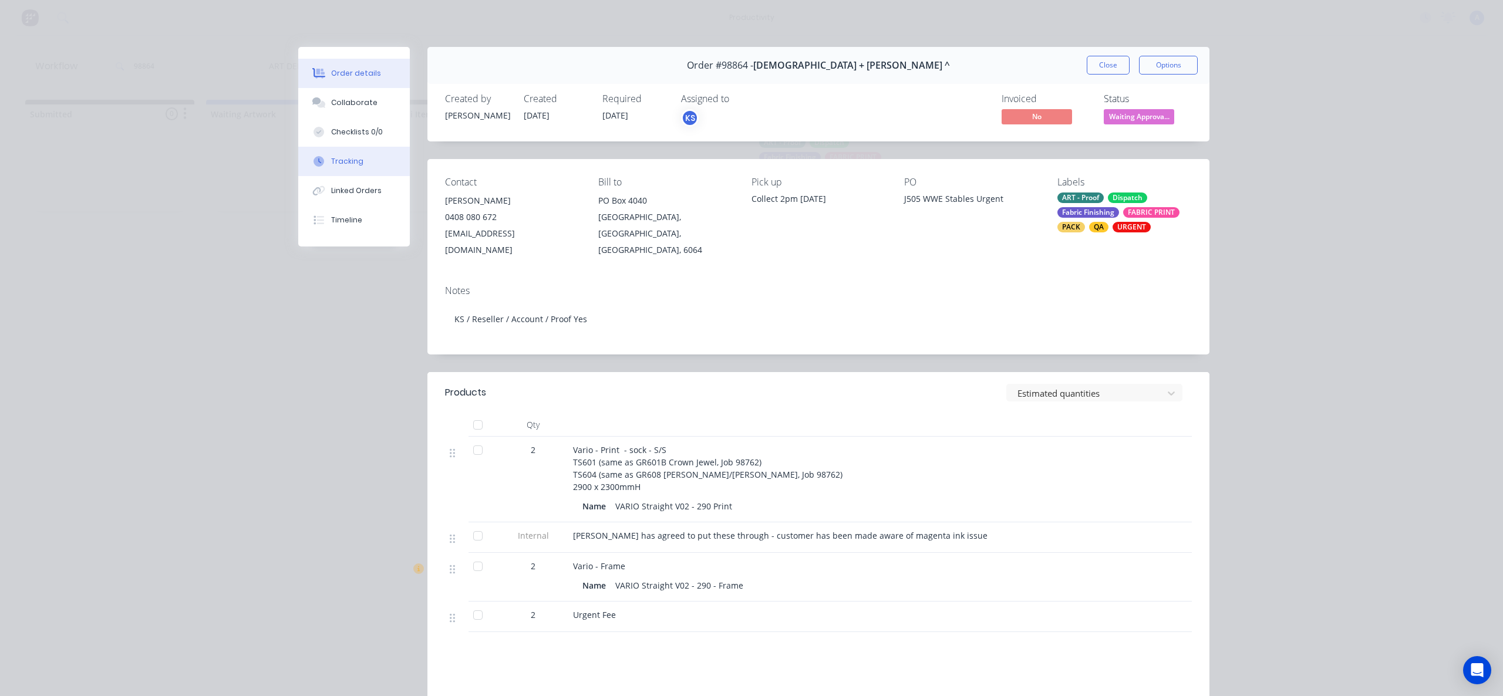
click at [386, 160] on button "Tracking" at bounding box center [354, 161] width 112 height 29
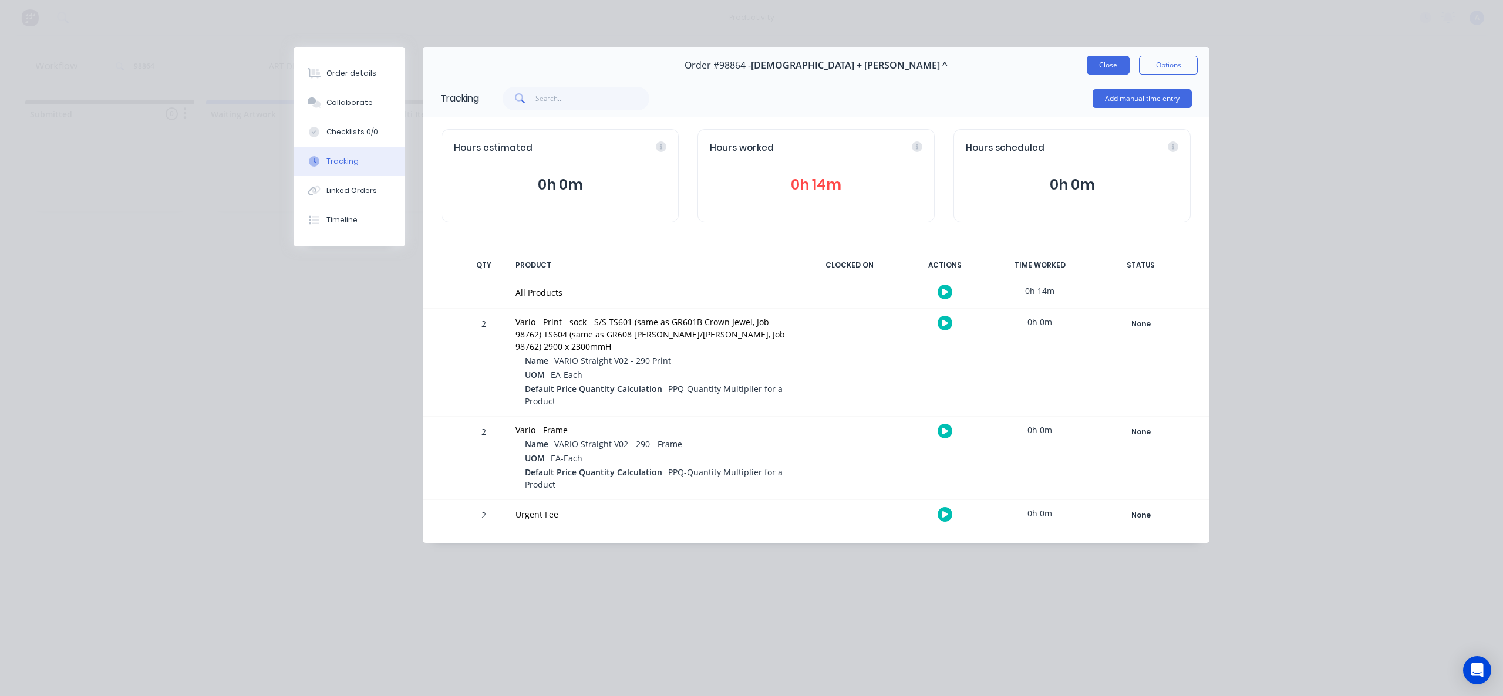
click at [1116, 66] on button "Close" at bounding box center [1108, 65] width 43 height 19
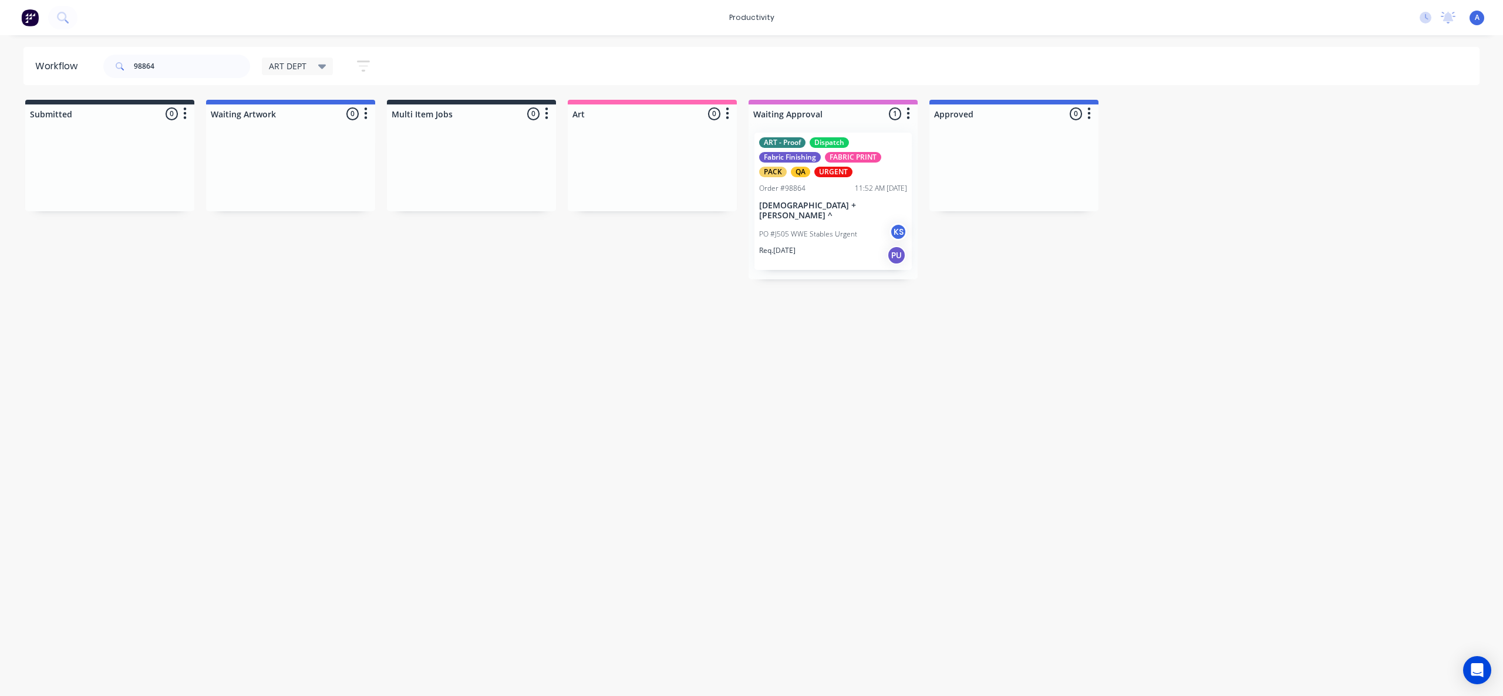
click at [830, 245] on div "Req. [DATE] PU" at bounding box center [833, 255] width 148 height 20
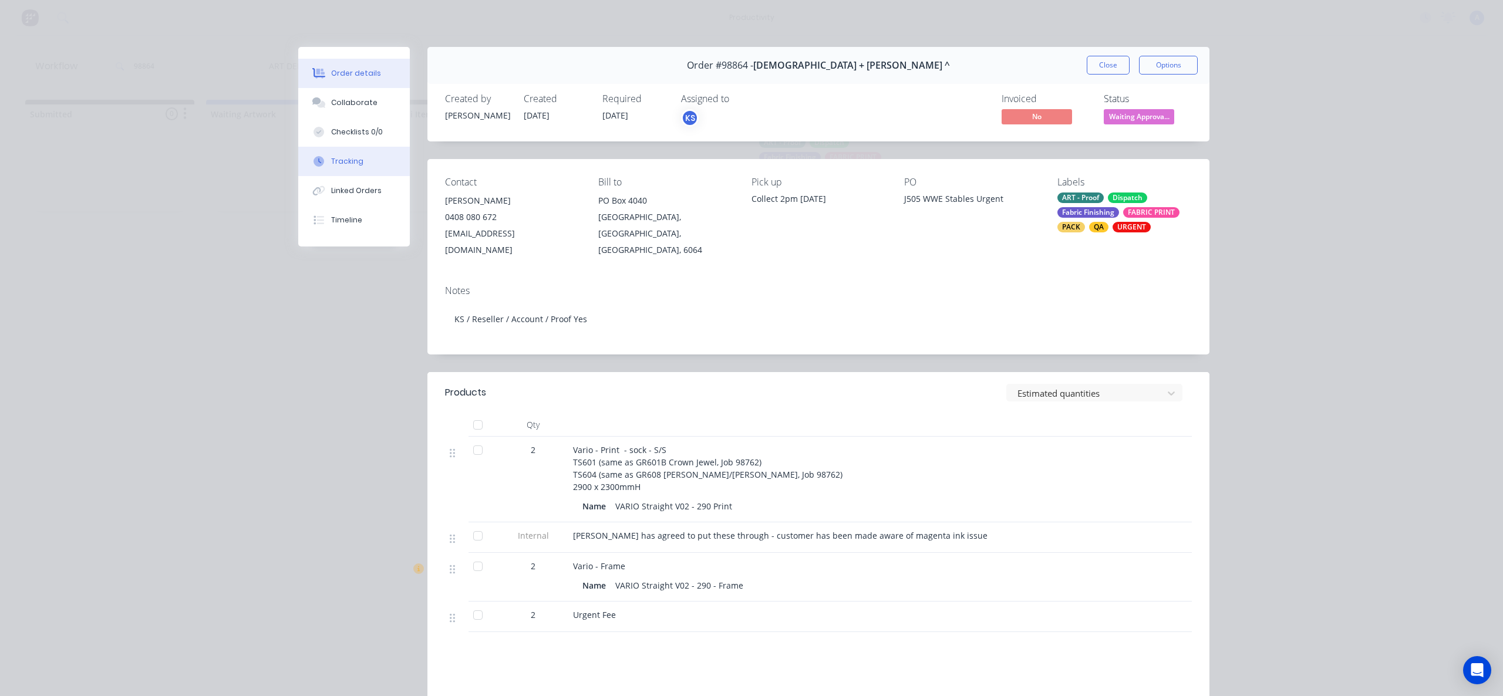
click at [386, 156] on button "Tracking" at bounding box center [354, 161] width 112 height 29
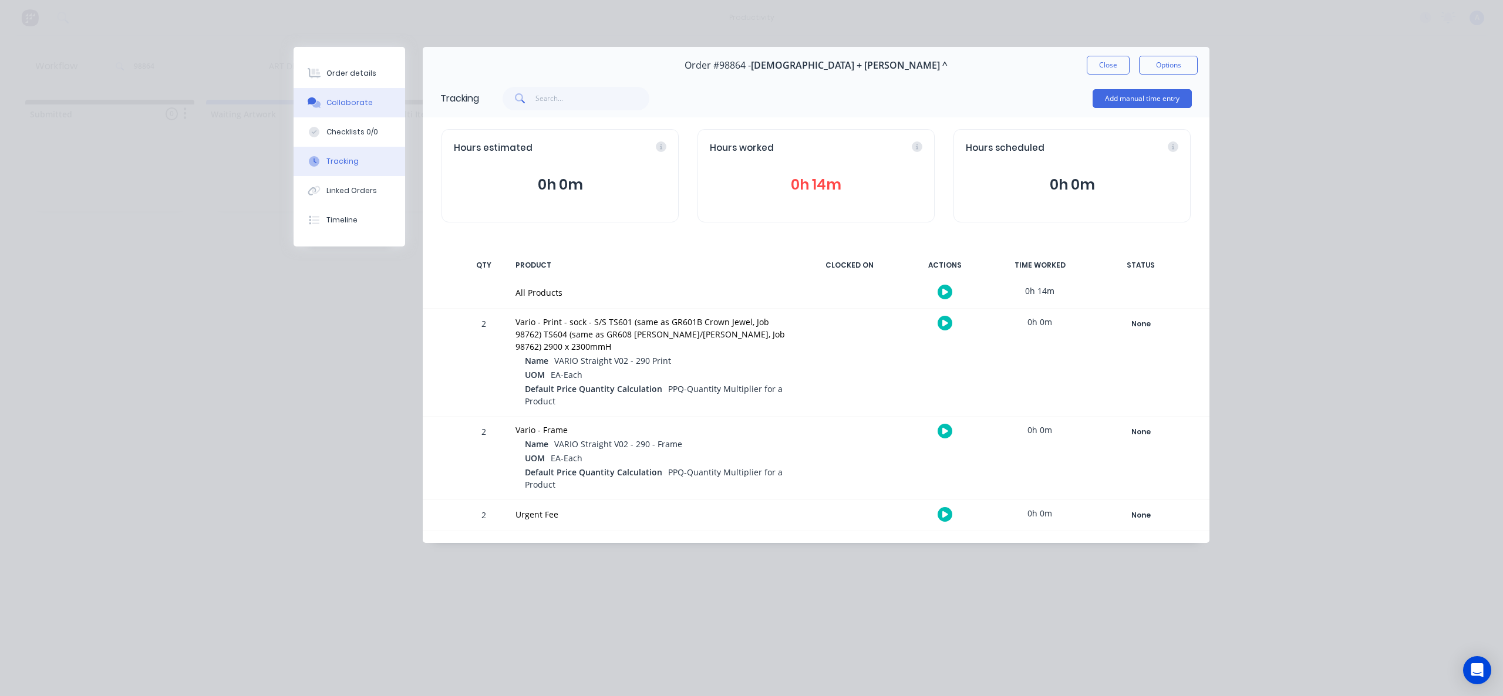
click at [336, 99] on div "Collaborate" at bounding box center [349, 102] width 46 height 11
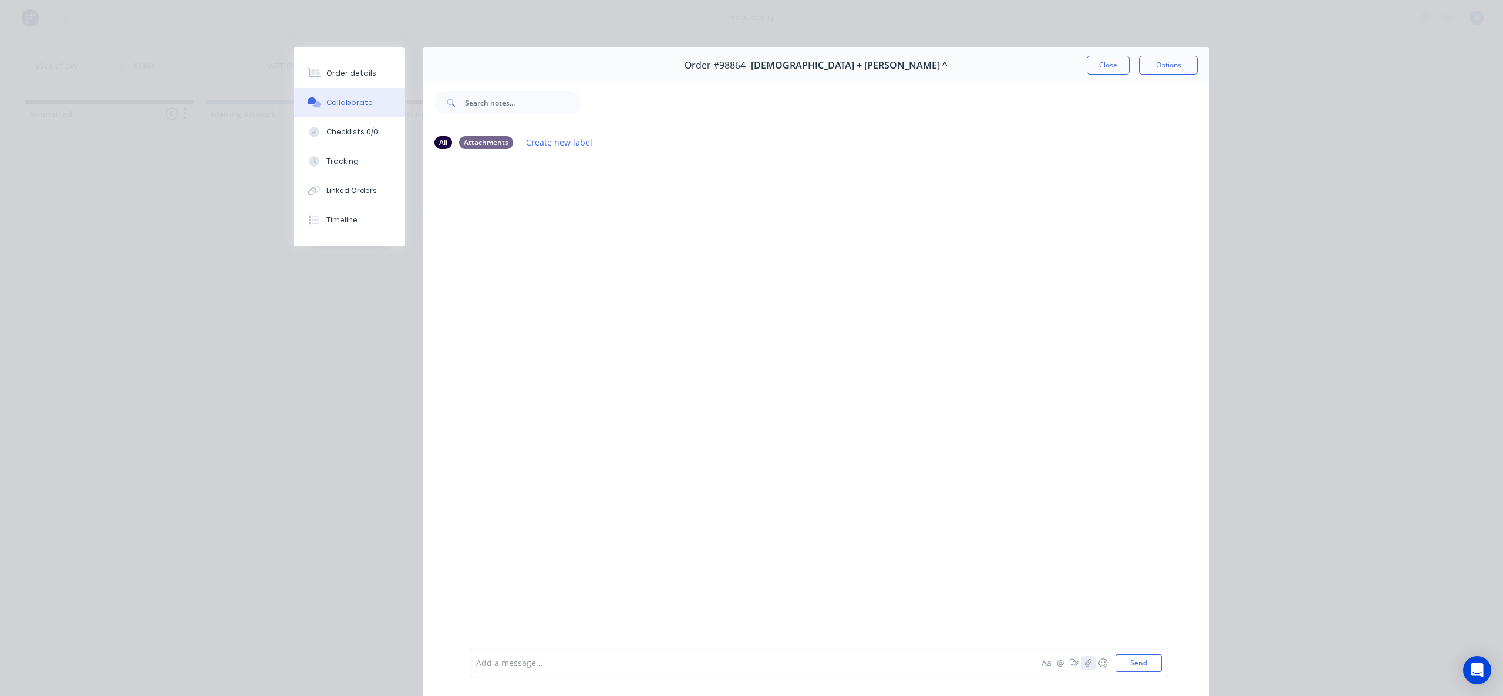
click at [1081, 660] on button "button" at bounding box center [1088, 663] width 14 height 14
click at [1087, 70] on button "Close" at bounding box center [1108, 65] width 43 height 19
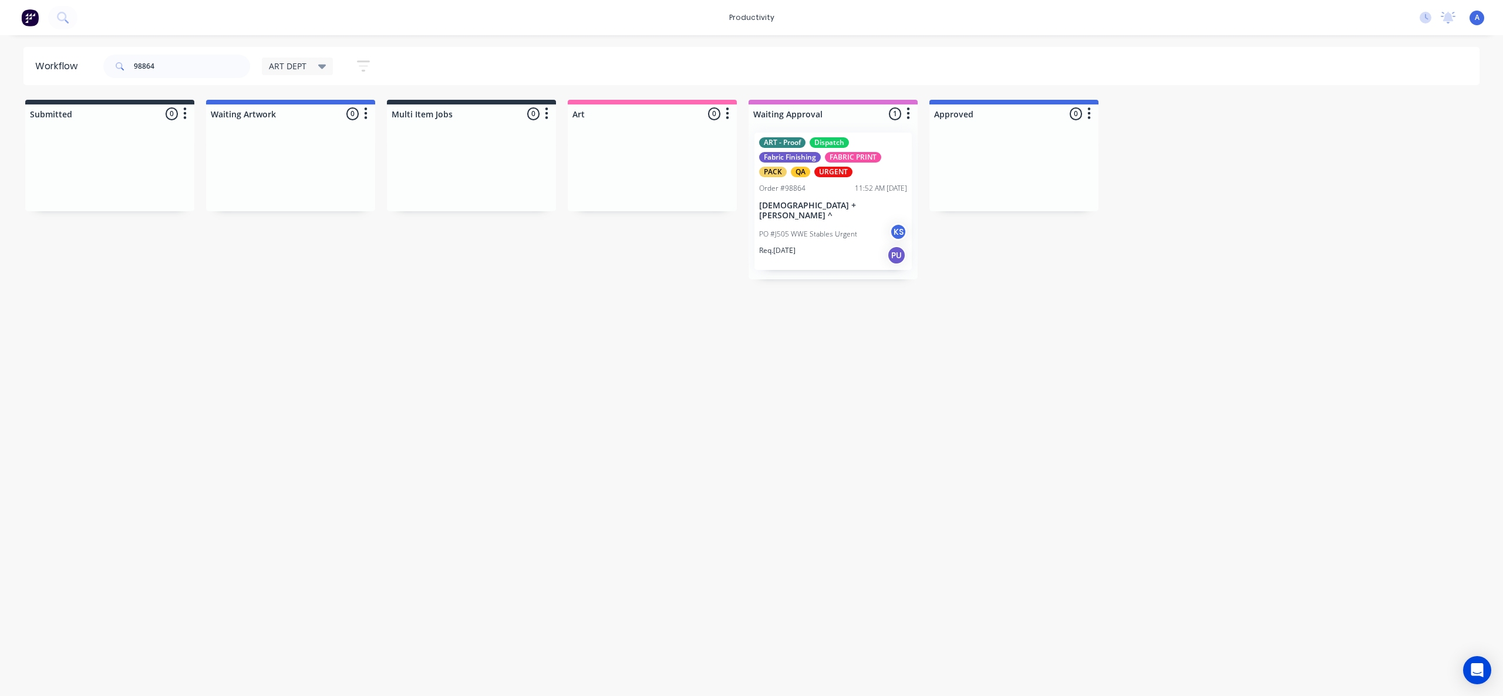
click at [902, 384] on div "Workflow 98864 ART DEPT Save new view None edit ART DEPT (Default) edit Banner …" at bounding box center [751, 360] width 1503 height 626
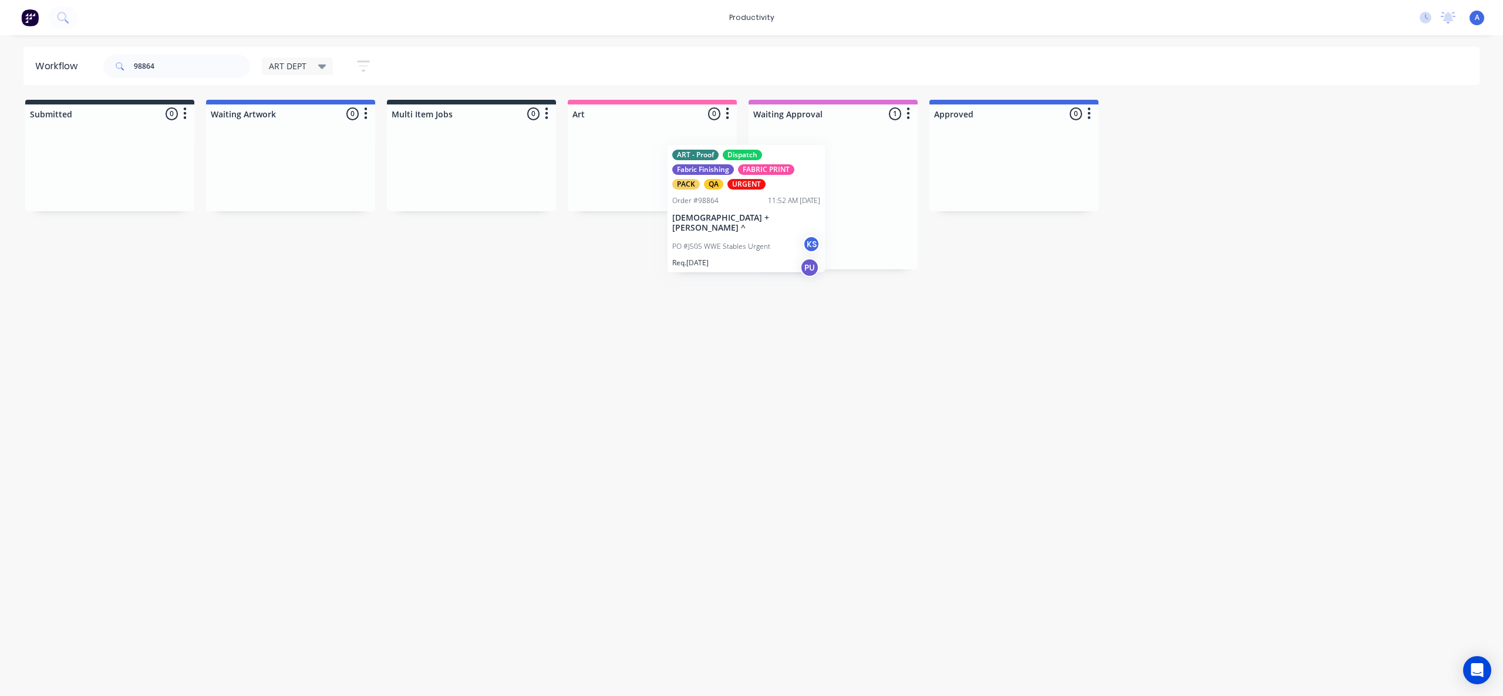
drag, startPoint x: 737, startPoint y: 255, endPoint x: 666, endPoint y: 251, distance: 71.1
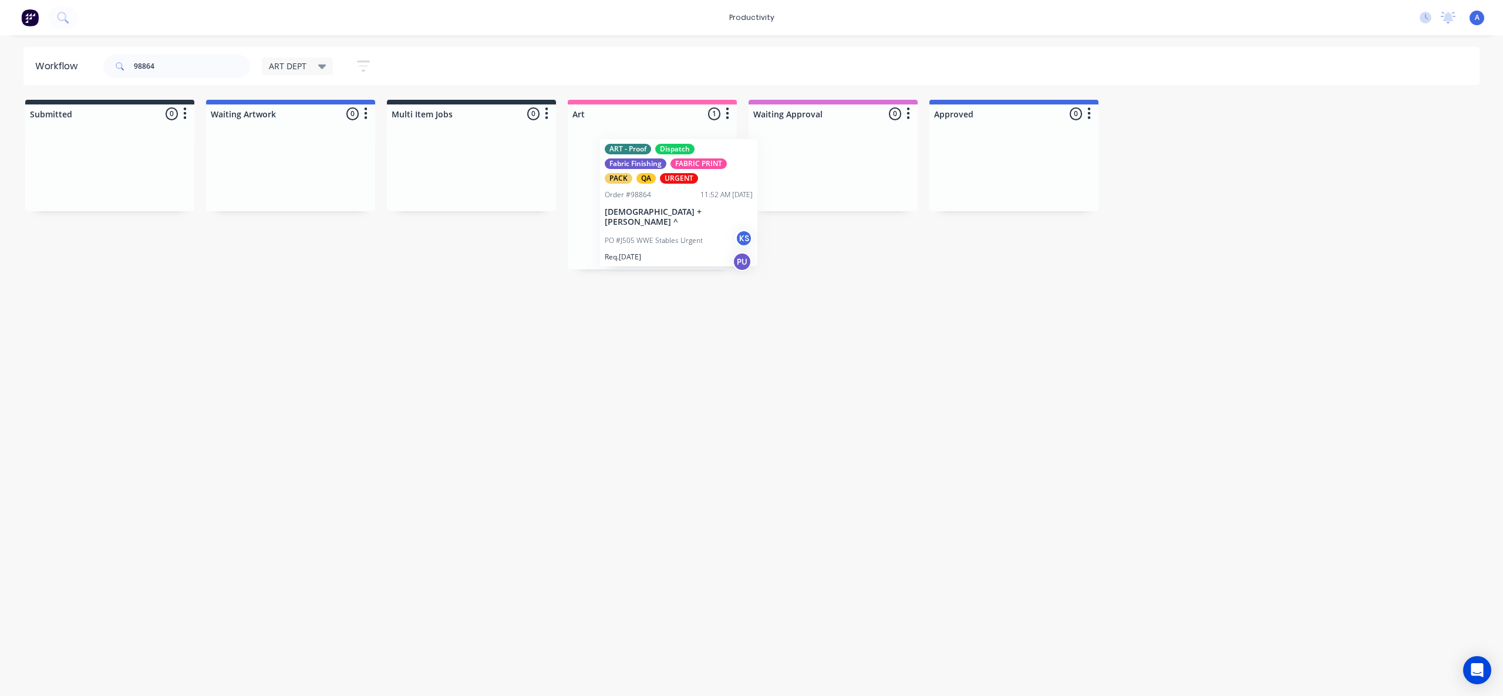
drag, startPoint x: 691, startPoint y: 224, endPoint x: 1066, endPoint y: 220, distance: 374.5
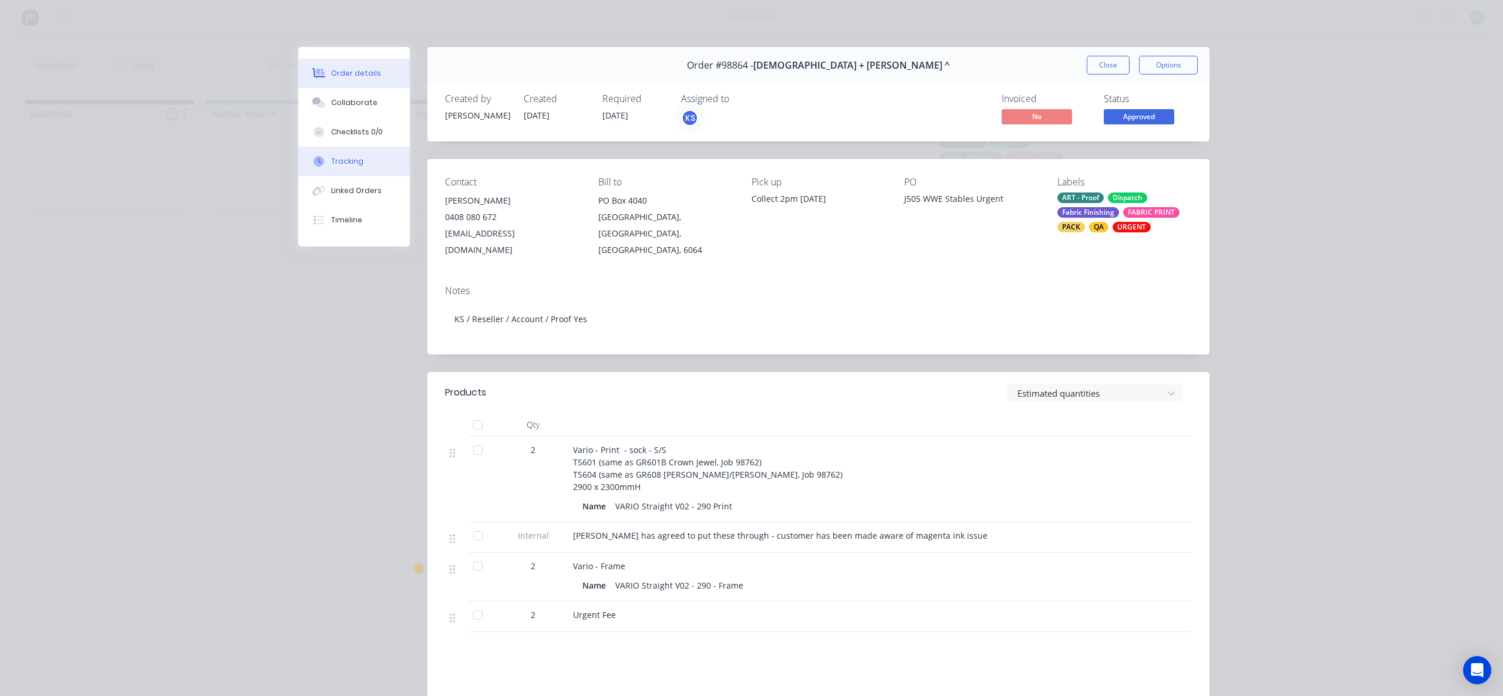
click at [340, 173] on button "Tracking" at bounding box center [354, 161] width 112 height 29
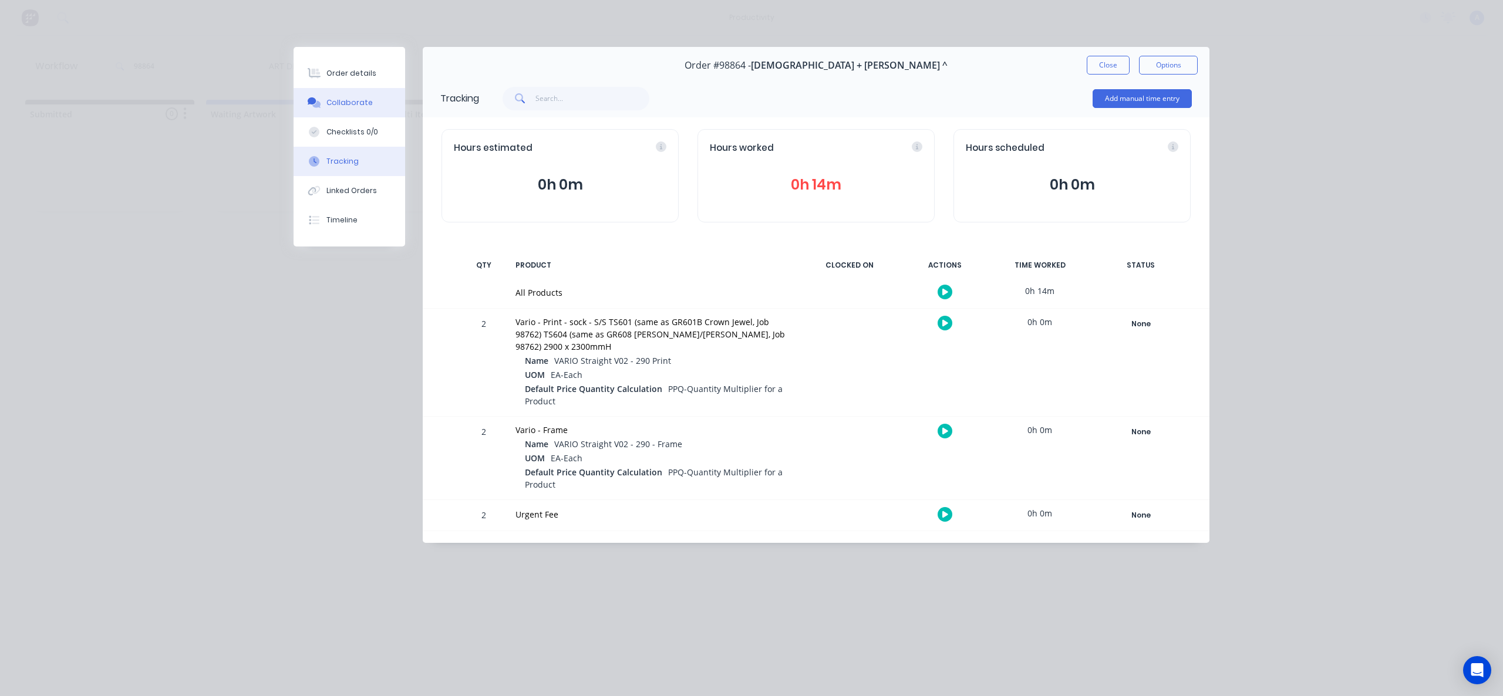
click at [342, 96] on button "Collaborate" at bounding box center [350, 102] width 112 height 29
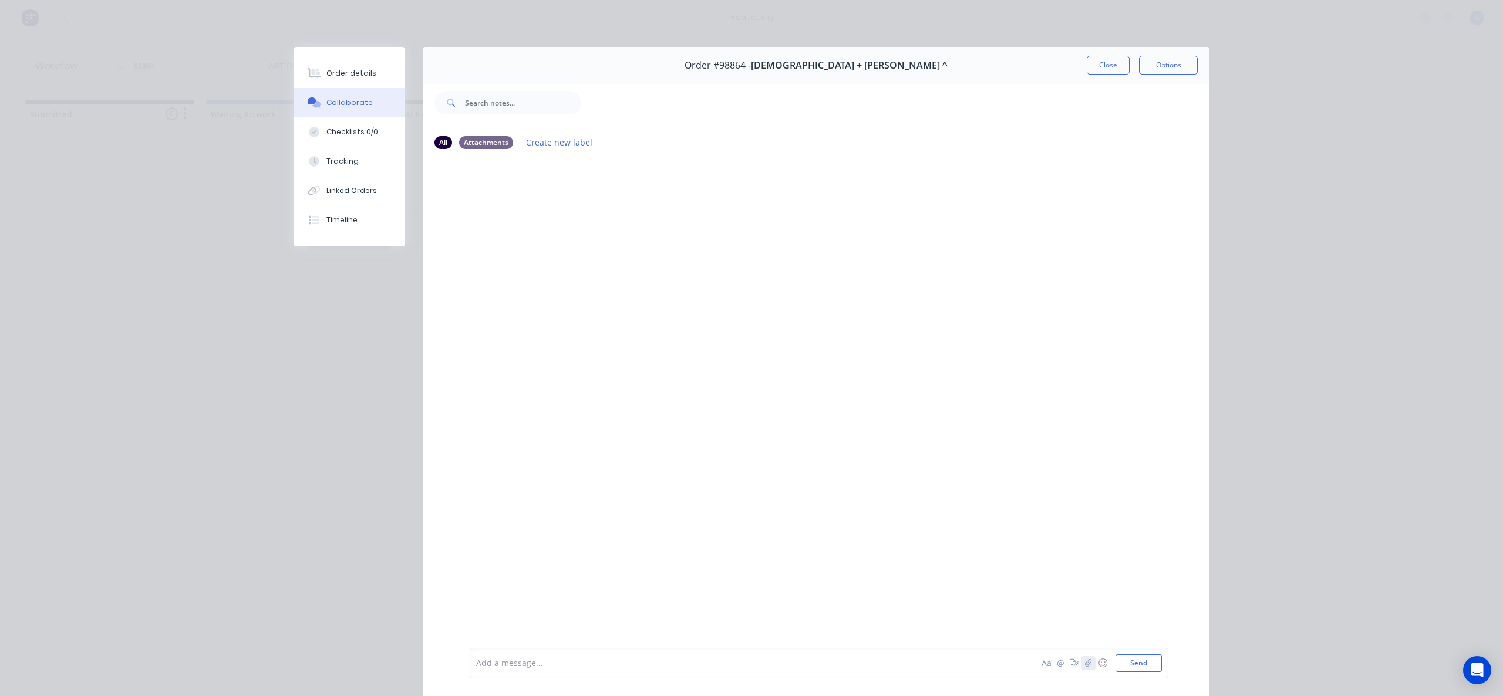
click at [1085, 663] on icon "button" at bounding box center [1088, 663] width 7 height 8
click at [1132, 663] on button "Send" at bounding box center [1138, 664] width 46 height 18
click at [326, 165] on div "Tracking" at bounding box center [342, 161] width 32 height 11
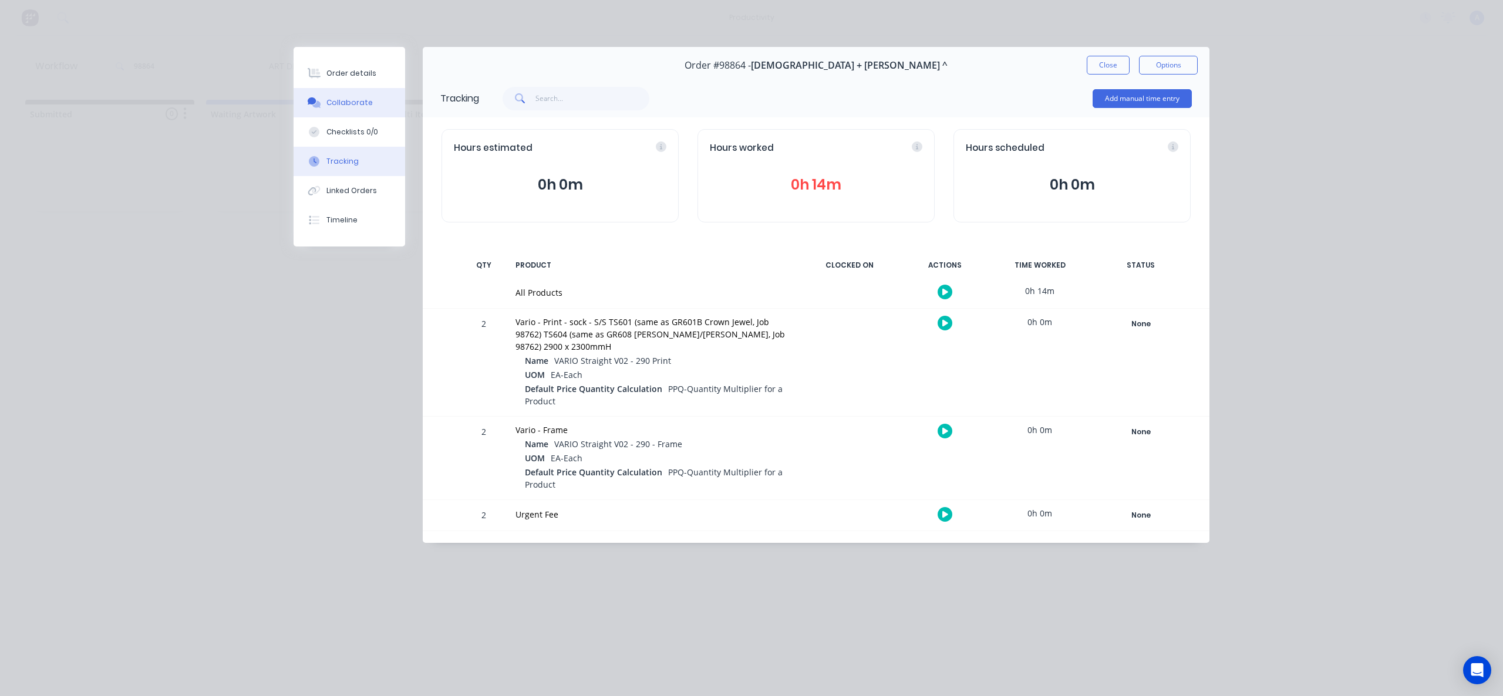
click at [324, 108] on button "Collaborate" at bounding box center [350, 102] width 112 height 29
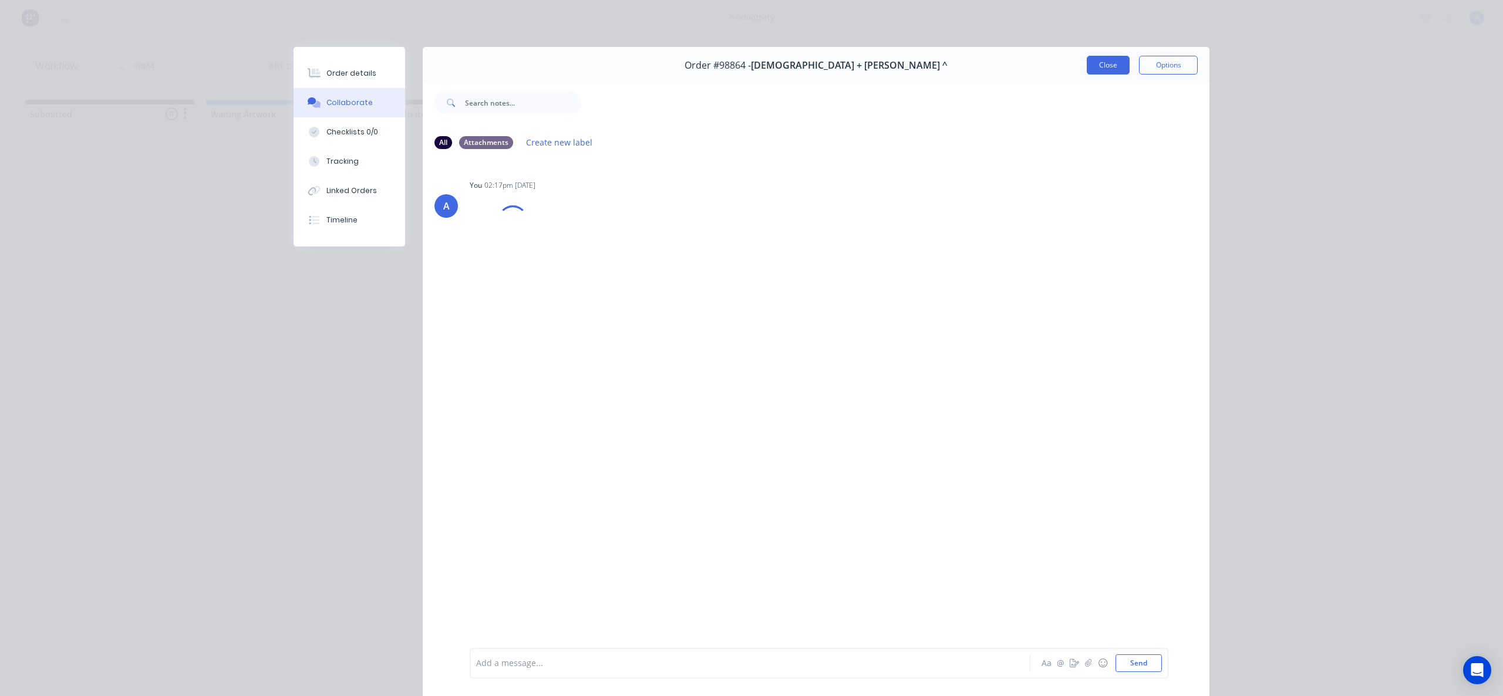
click at [1122, 62] on button "Close" at bounding box center [1108, 65] width 43 height 19
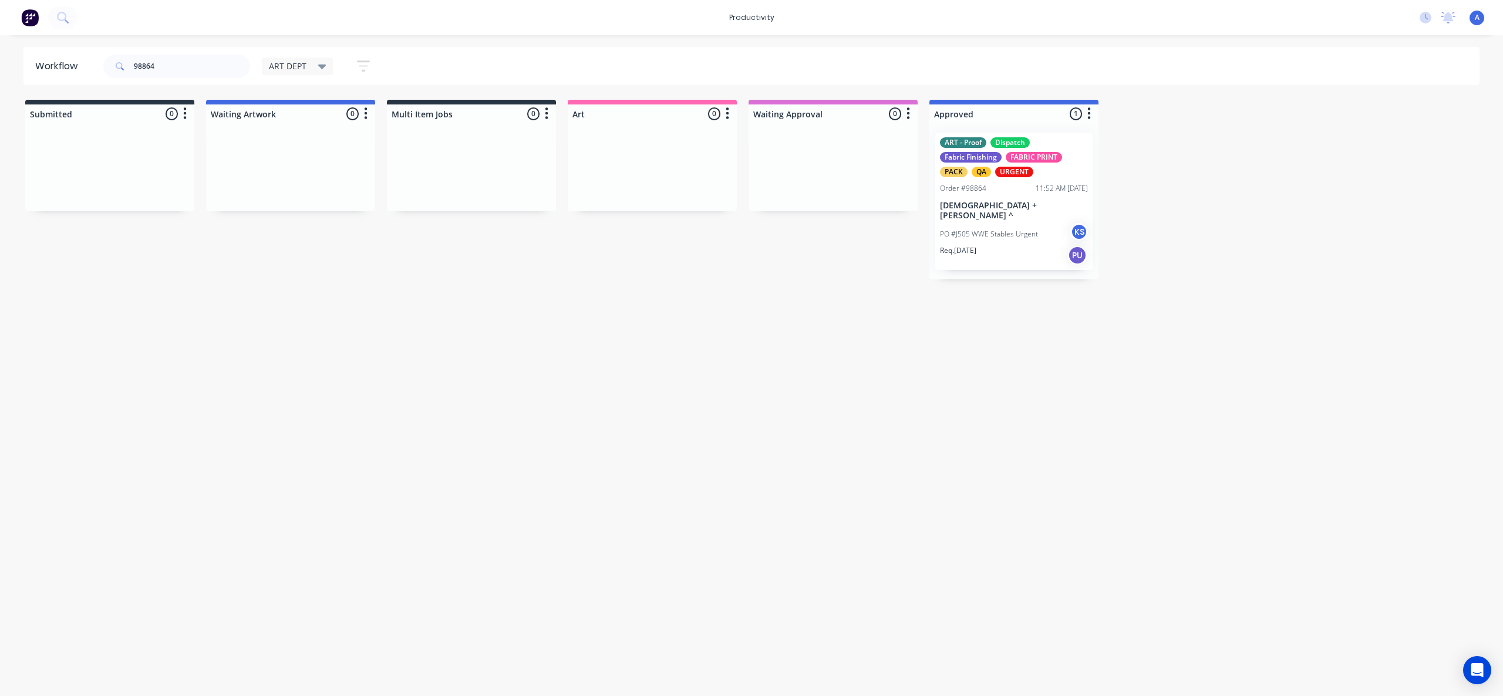
click at [1048, 363] on div "Workflow 98864 ART DEPT Save new view None edit ART DEPT (Default) edit Banner …" at bounding box center [751, 360] width 1503 height 626
click at [960, 204] on p "[DEMOGRAPHIC_DATA] + [PERSON_NAME] ^" at bounding box center [1014, 211] width 148 height 20
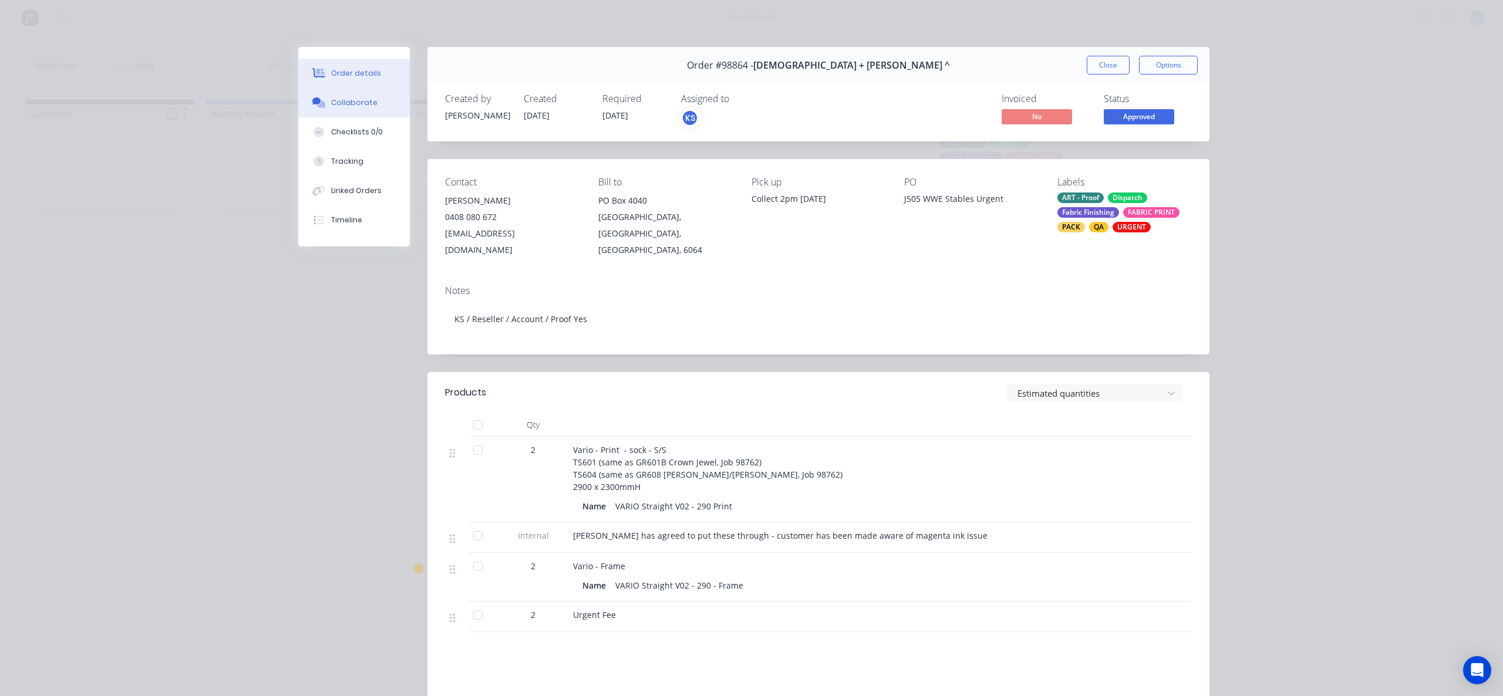
click at [349, 109] on button "Collaborate" at bounding box center [354, 102] width 112 height 29
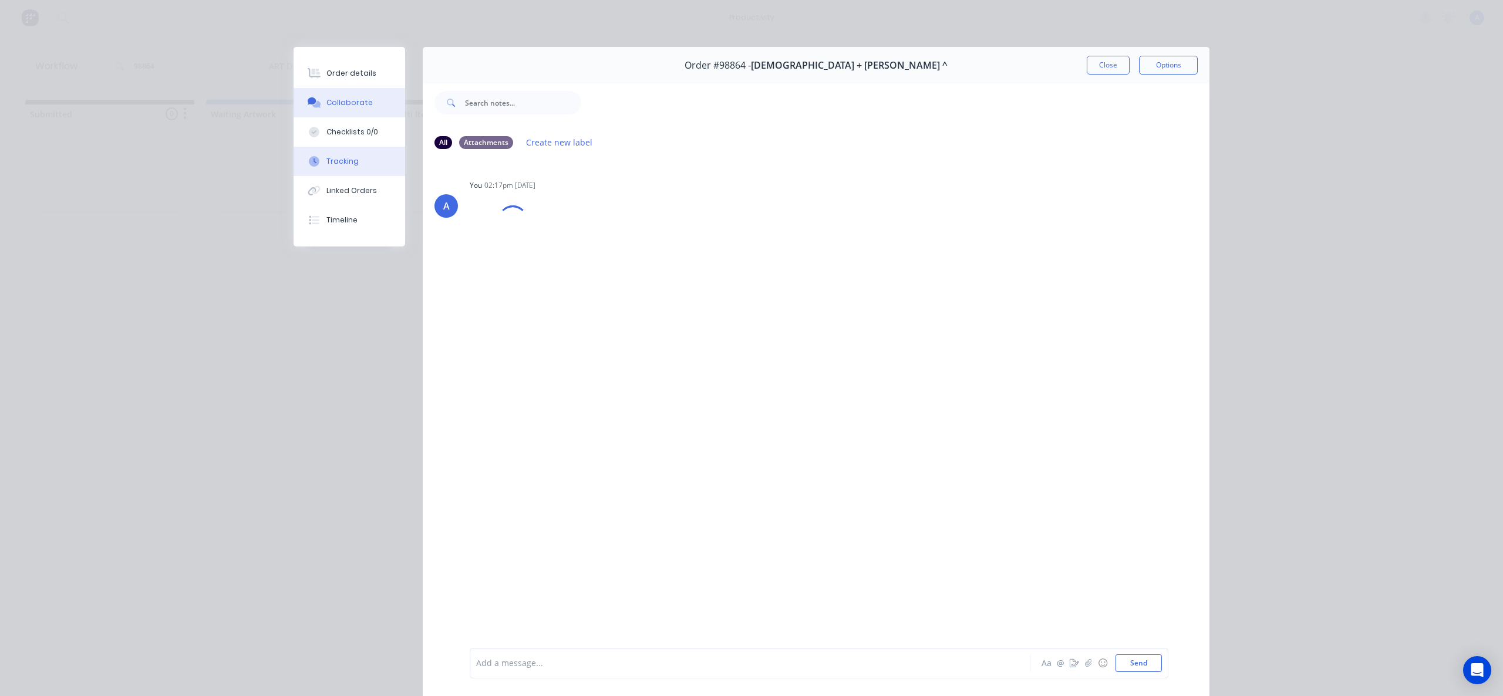
click at [317, 158] on div at bounding box center [314, 161] width 18 height 11
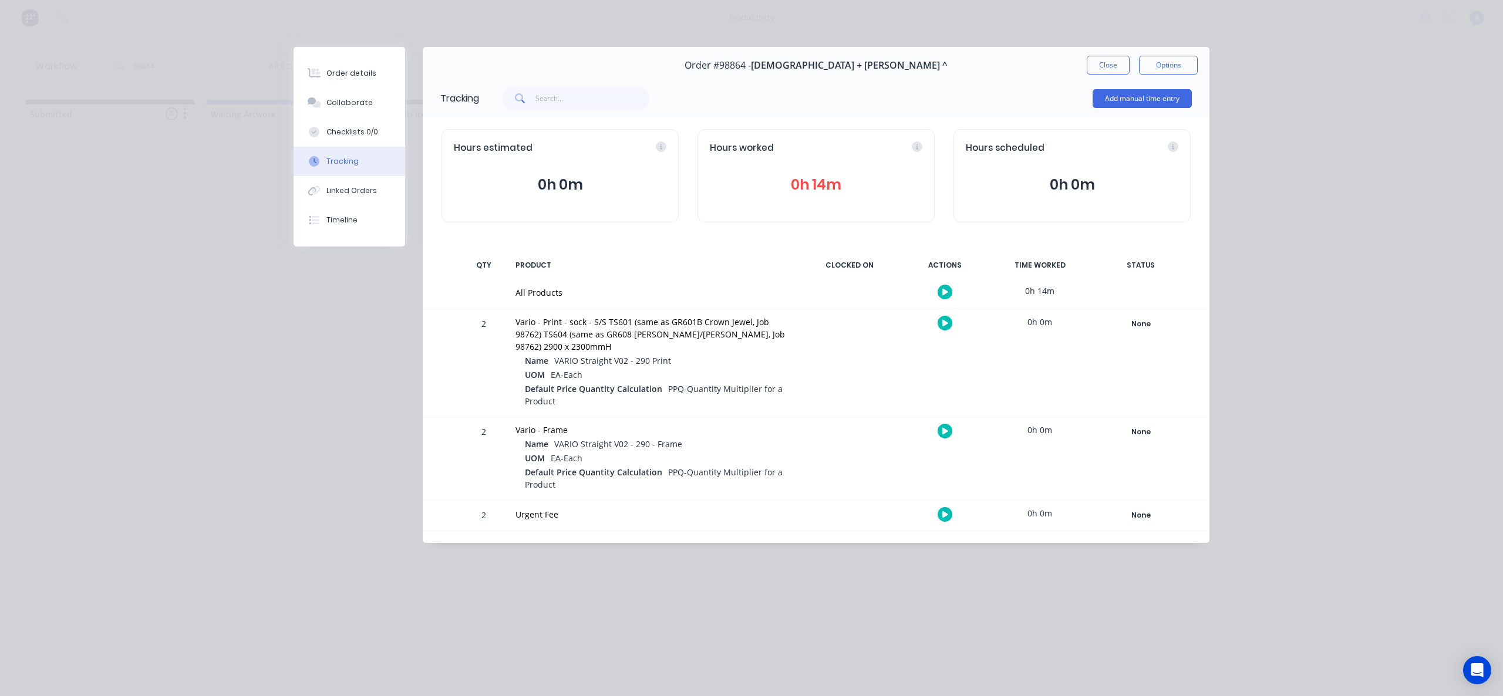
click at [943, 291] on icon "button" at bounding box center [945, 292] width 6 height 6
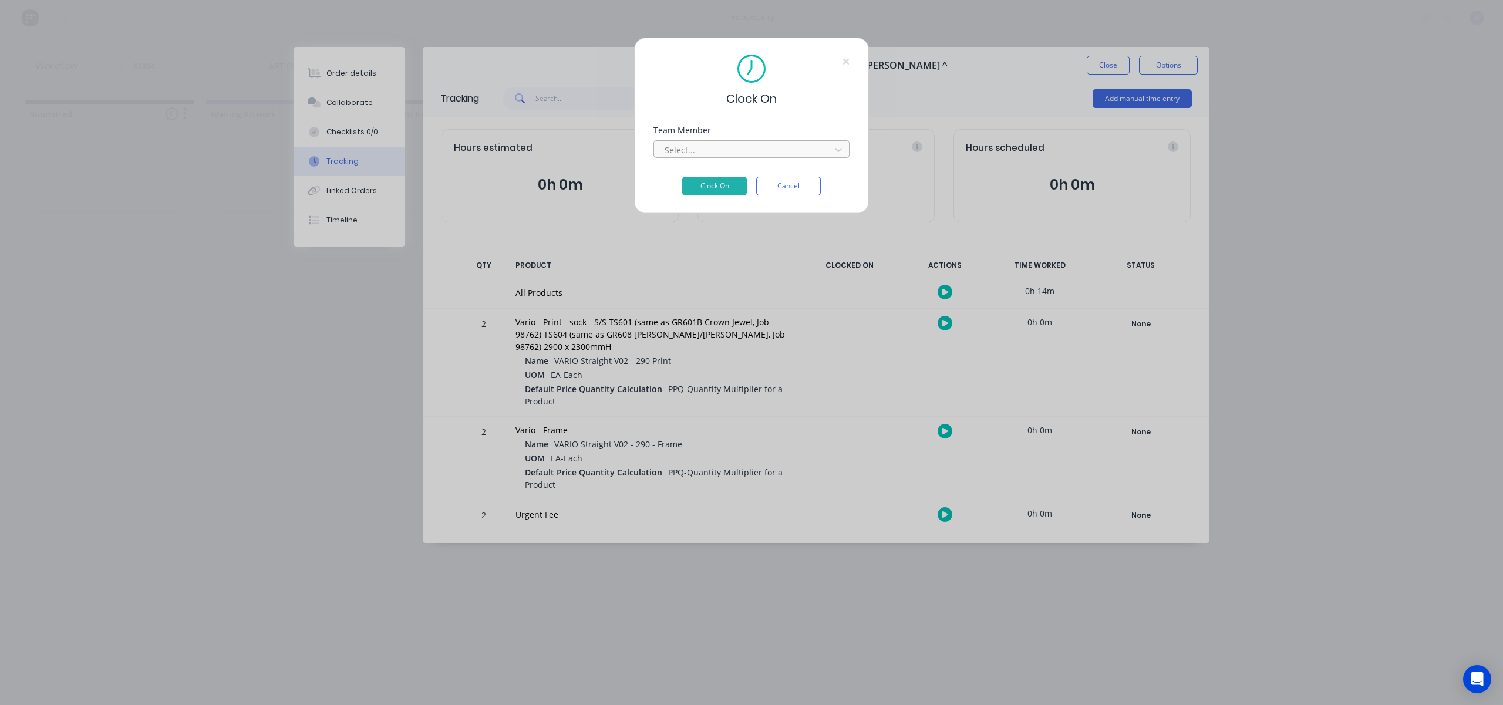
click at [736, 157] on div "Select..." at bounding box center [744, 150] width 168 height 18
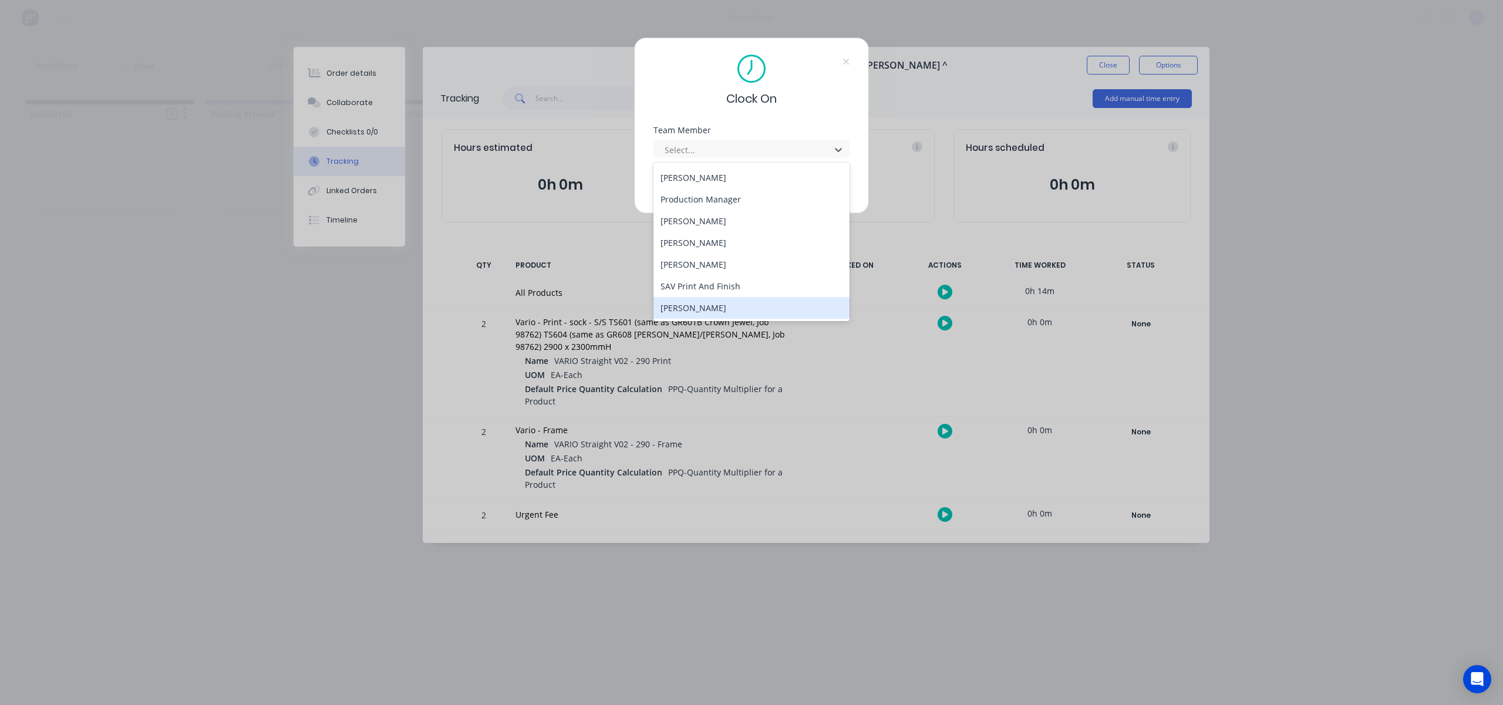
click at [701, 314] on div "[PERSON_NAME]" at bounding box center [751, 308] width 196 height 22
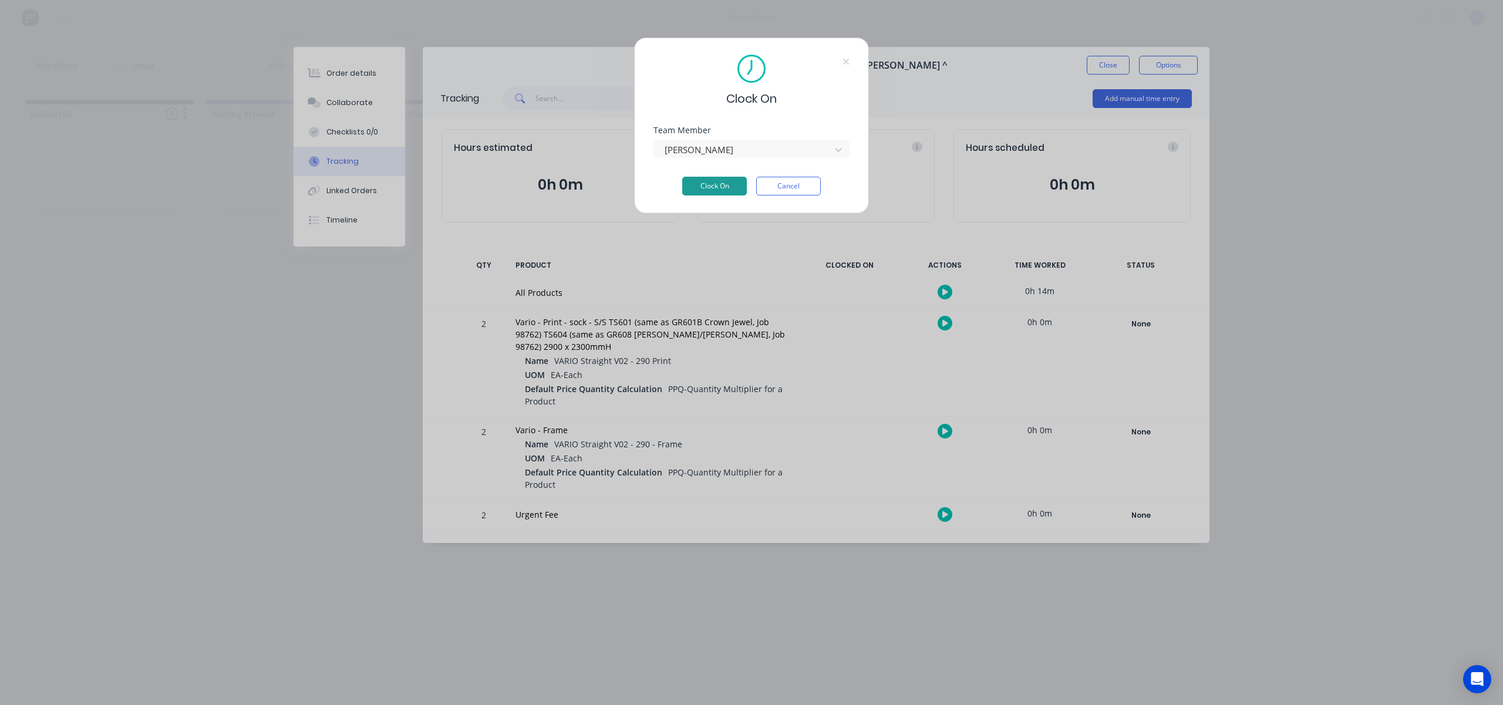
click at [714, 185] on button "Clock On" at bounding box center [714, 186] width 65 height 19
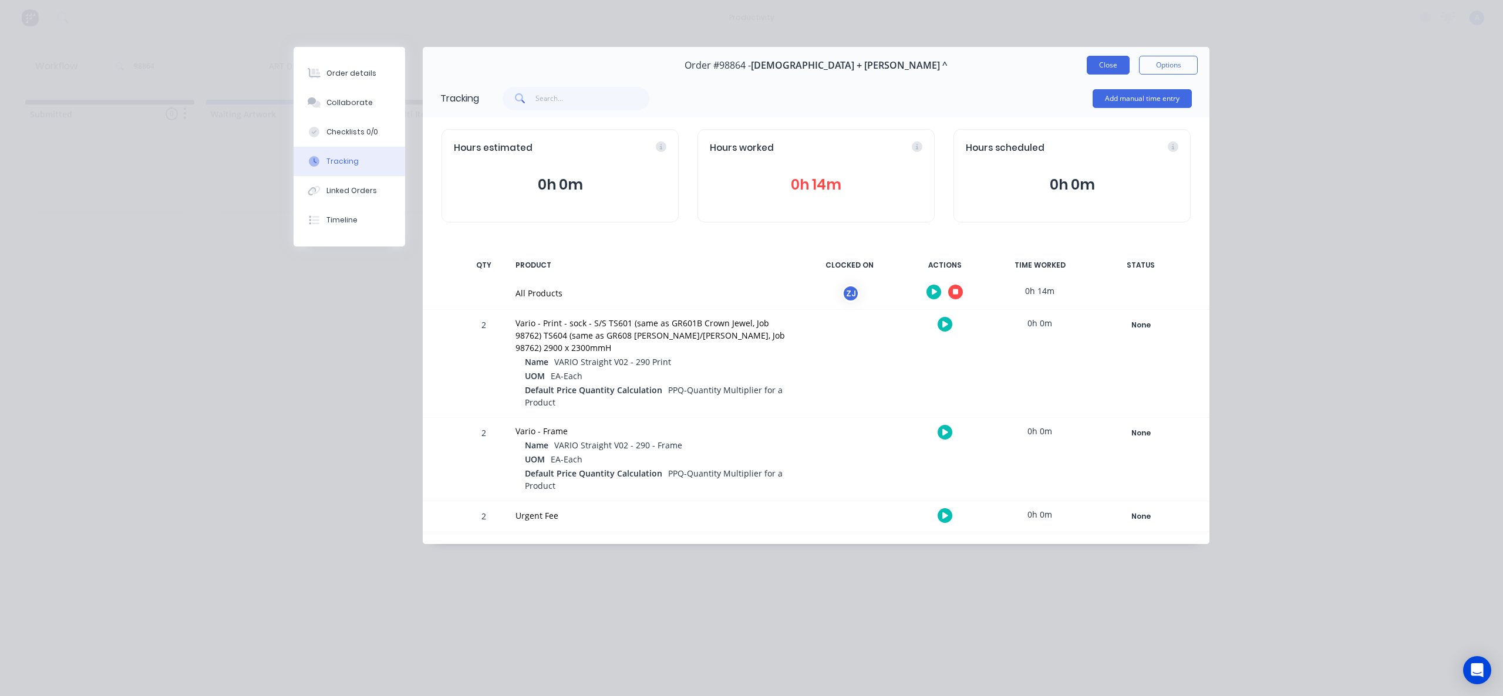
click at [1101, 67] on button "Close" at bounding box center [1108, 65] width 43 height 19
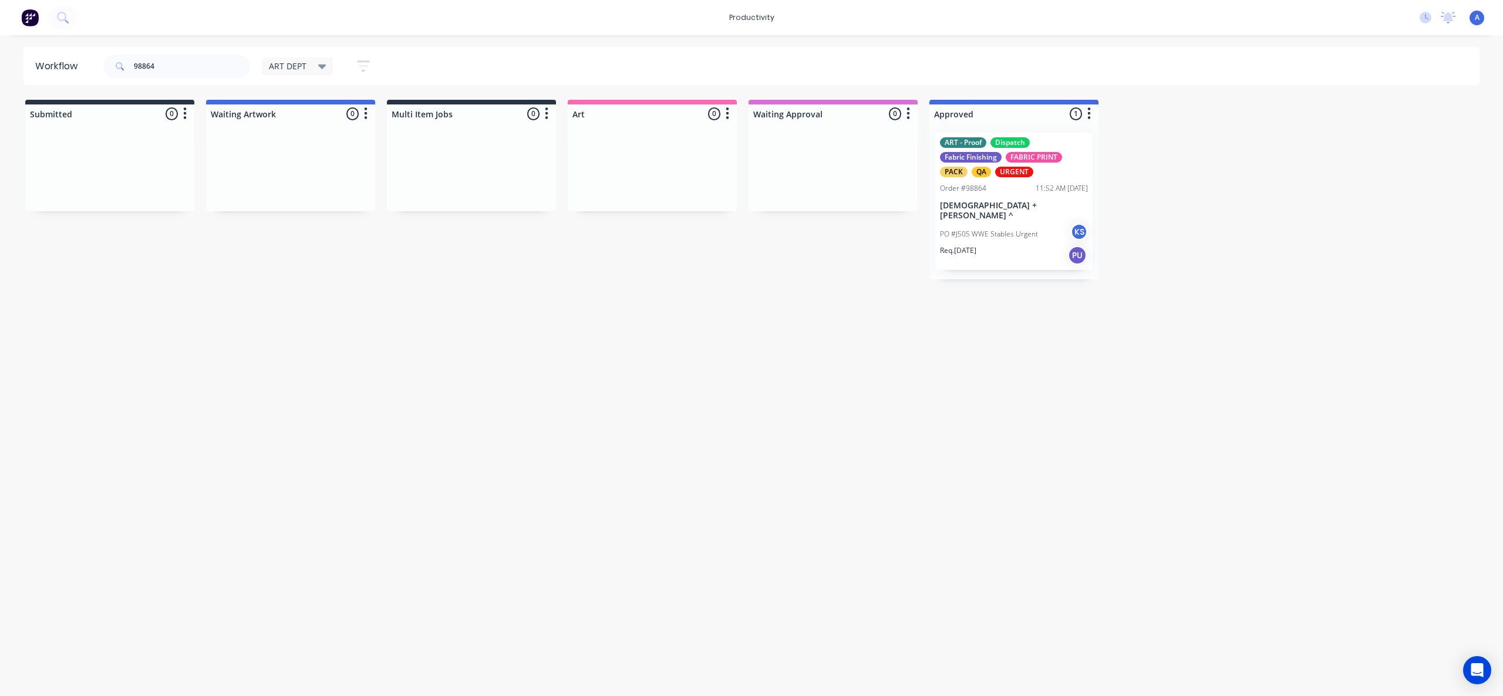
click at [1008, 230] on div "PO #J505 WWE Stables Urgent KS" at bounding box center [1014, 234] width 148 height 22
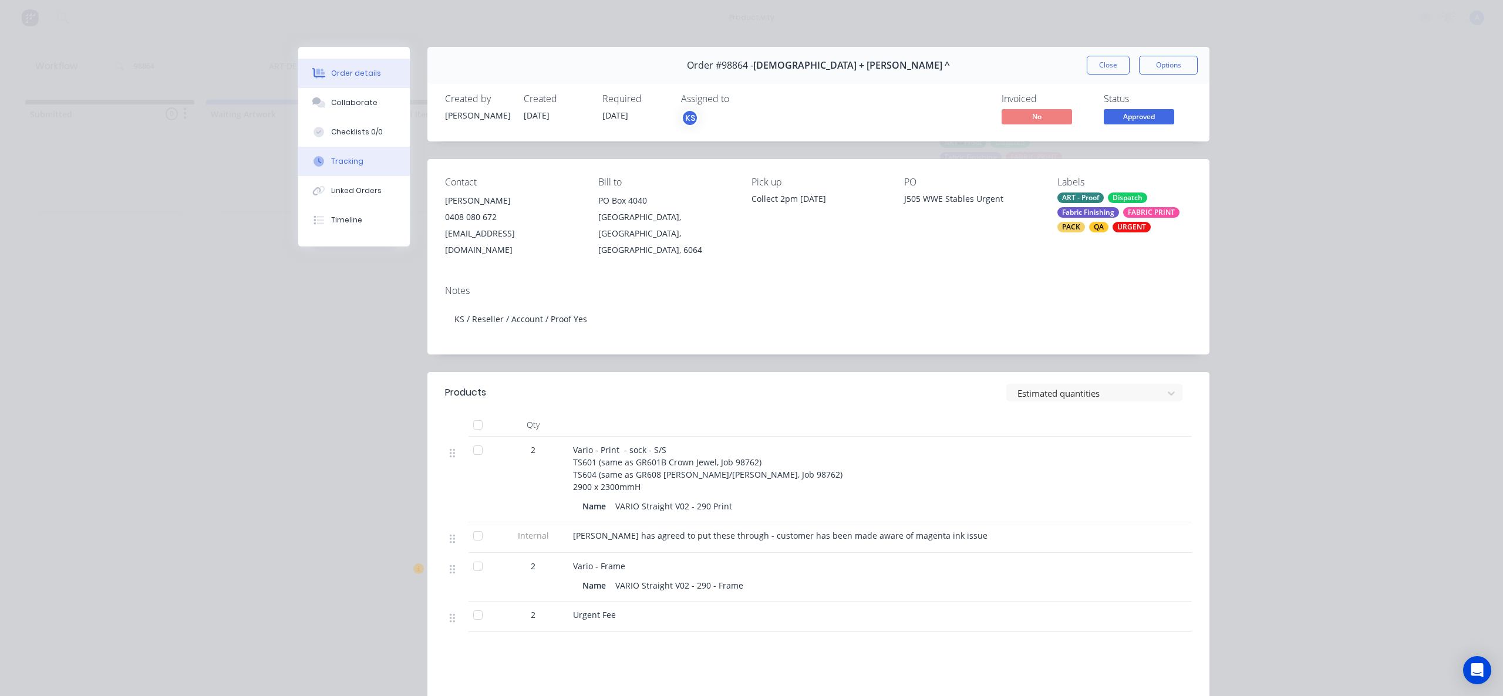
click at [348, 156] on div "Tracking" at bounding box center [347, 161] width 32 height 11
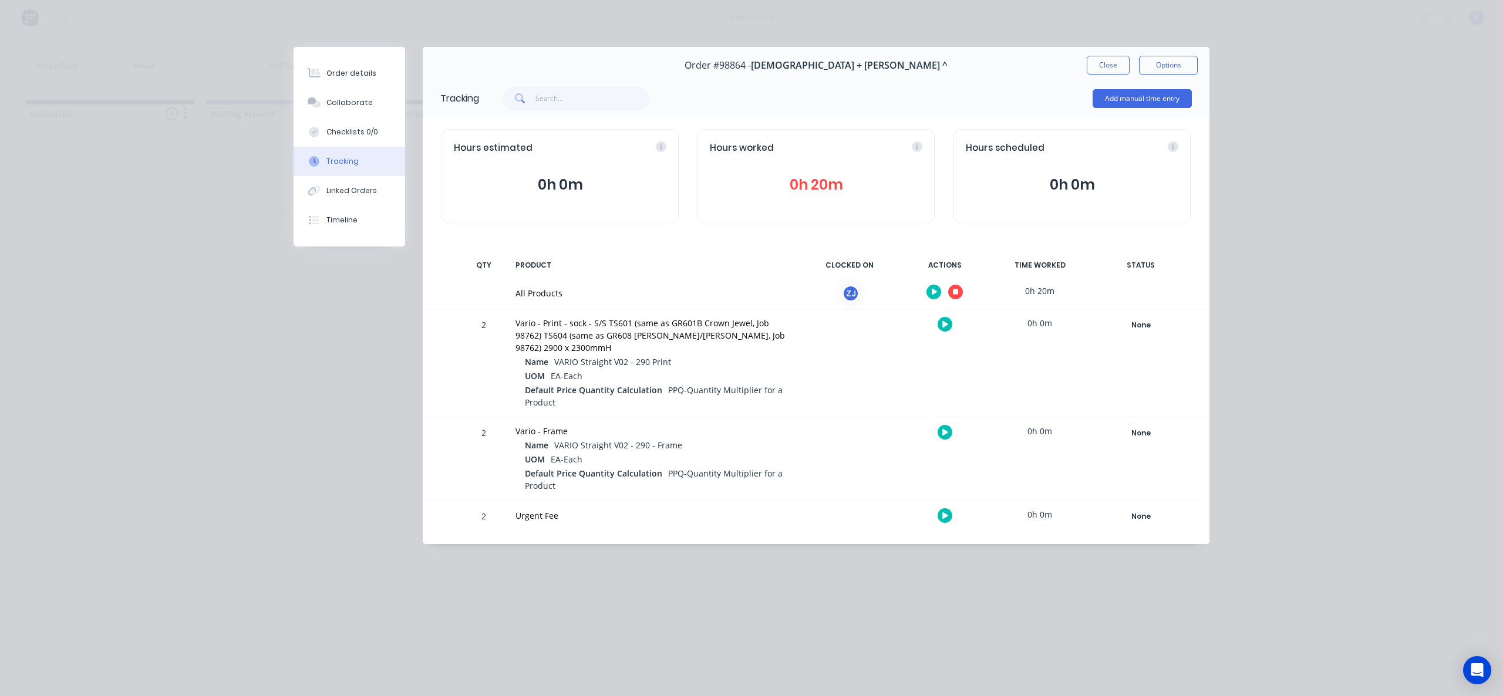
click at [956, 289] on icon "button" at bounding box center [956, 292] width 6 height 6
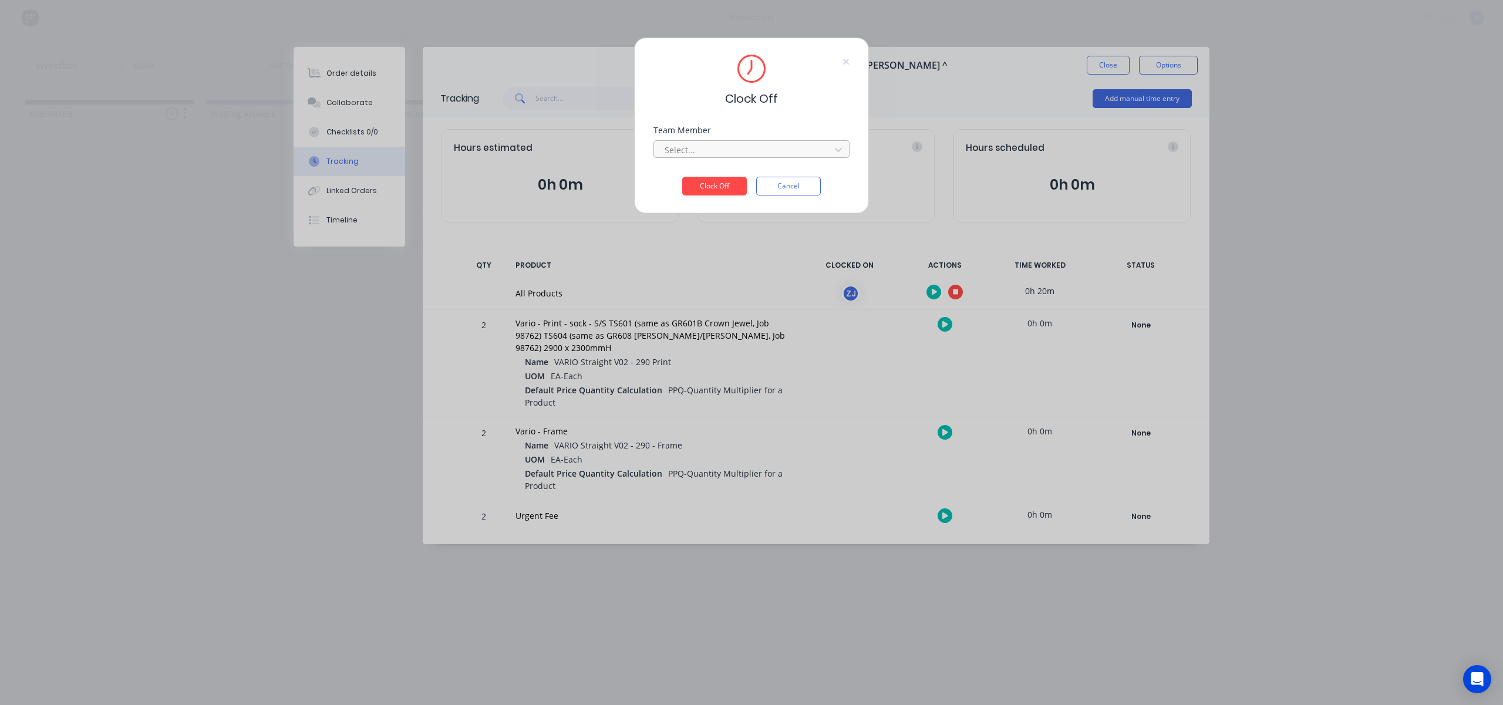
click at [790, 150] on div at bounding box center [743, 150] width 161 height 15
click at [748, 171] on div "[PERSON_NAME]" at bounding box center [751, 176] width 196 height 22
click at [731, 184] on button "Clock Off" at bounding box center [714, 186] width 65 height 19
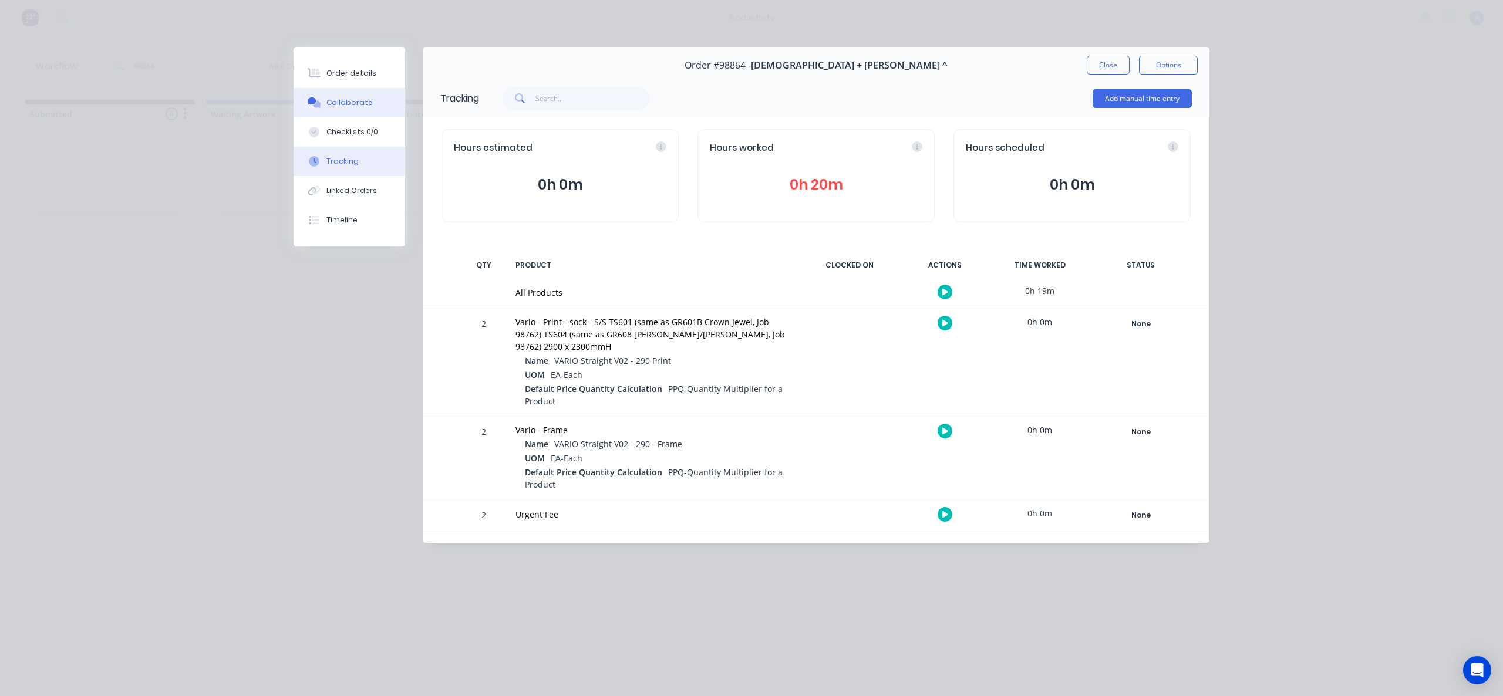
click at [350, 106] on div "Collaborate" at bounding box center [349, 102] width 46 height 11
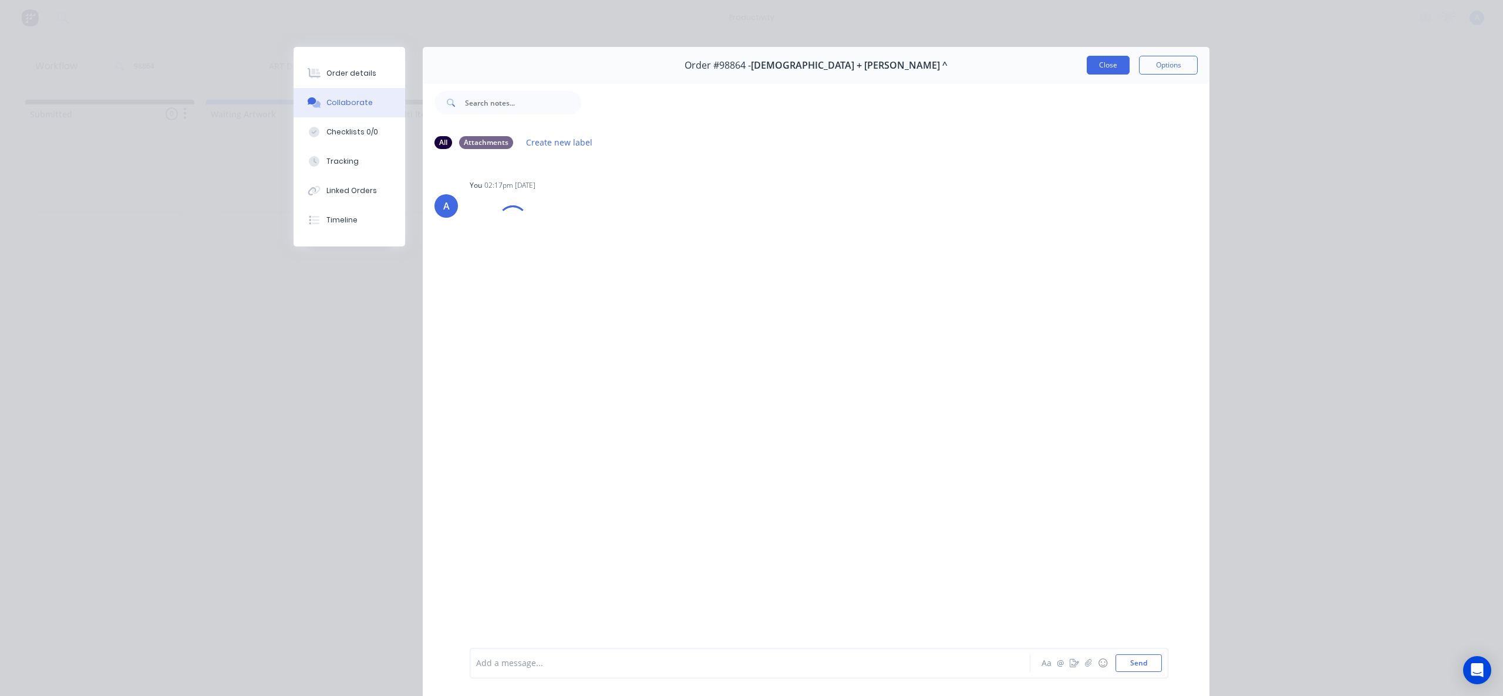
click at [1105, 61] on button "Close" at bounding box center [1108, 65] width 43 height 19
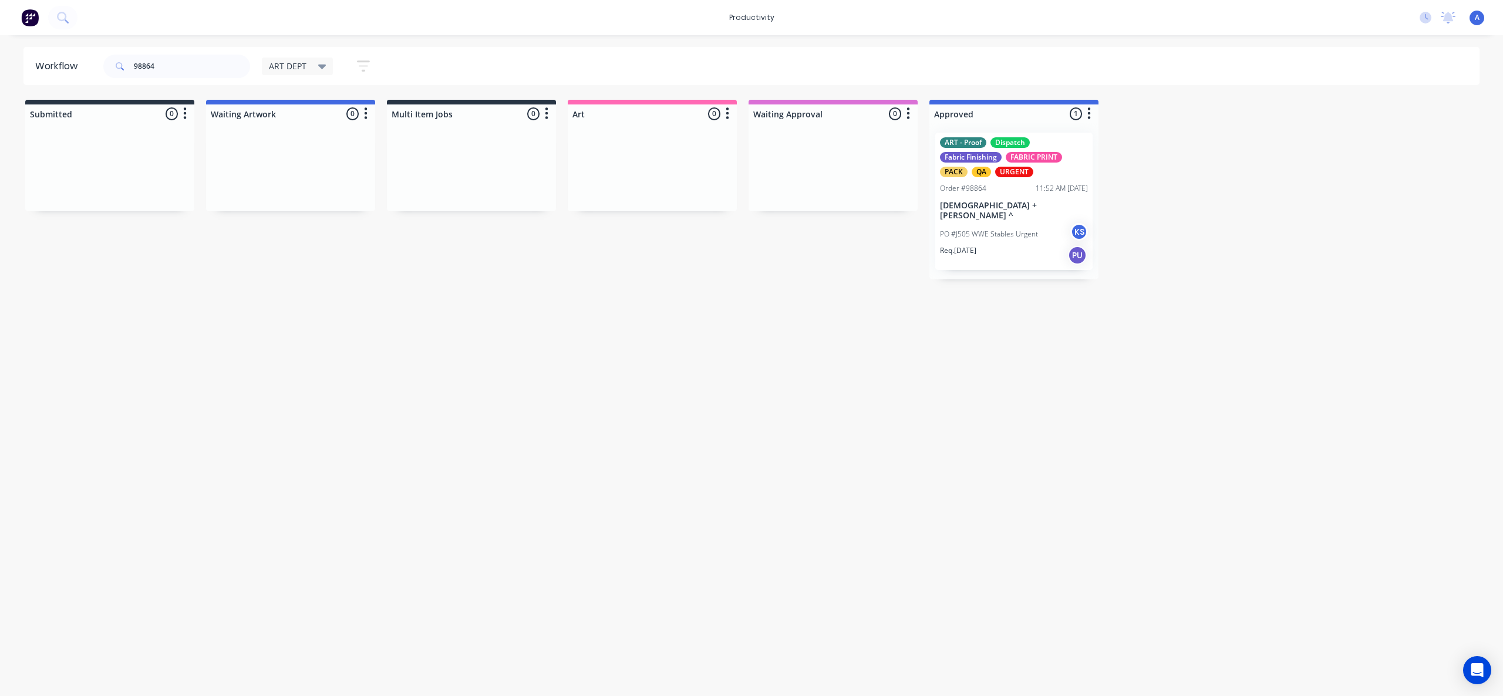
drag, startPoint x: 834, startPoint y: 289, endPoint x: 283, endPoint y: 178, distance: 561.8
click at [833, 290] on div "Workflow 98864 ART DEPT Save new view None edit ART DEPT (Default) edit Banner …" at bounding box center [751, 360] width 1503 height 626
click at [188, 69] on input "98864" at bounding box center [192, 66] width 116 height 23
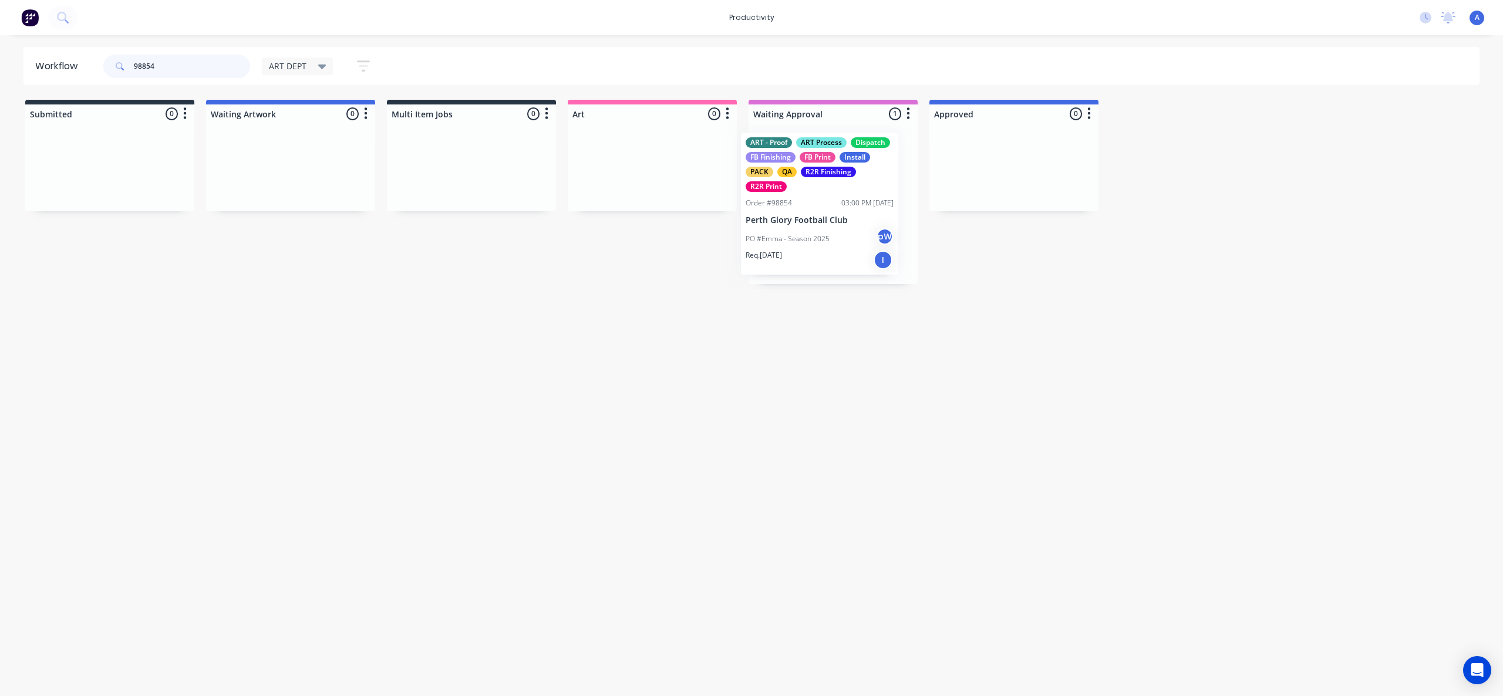
drag, startPoint x: 788, startPoint y: 217, endPoint x: 648, endPoint y: 216, distance: 139.7
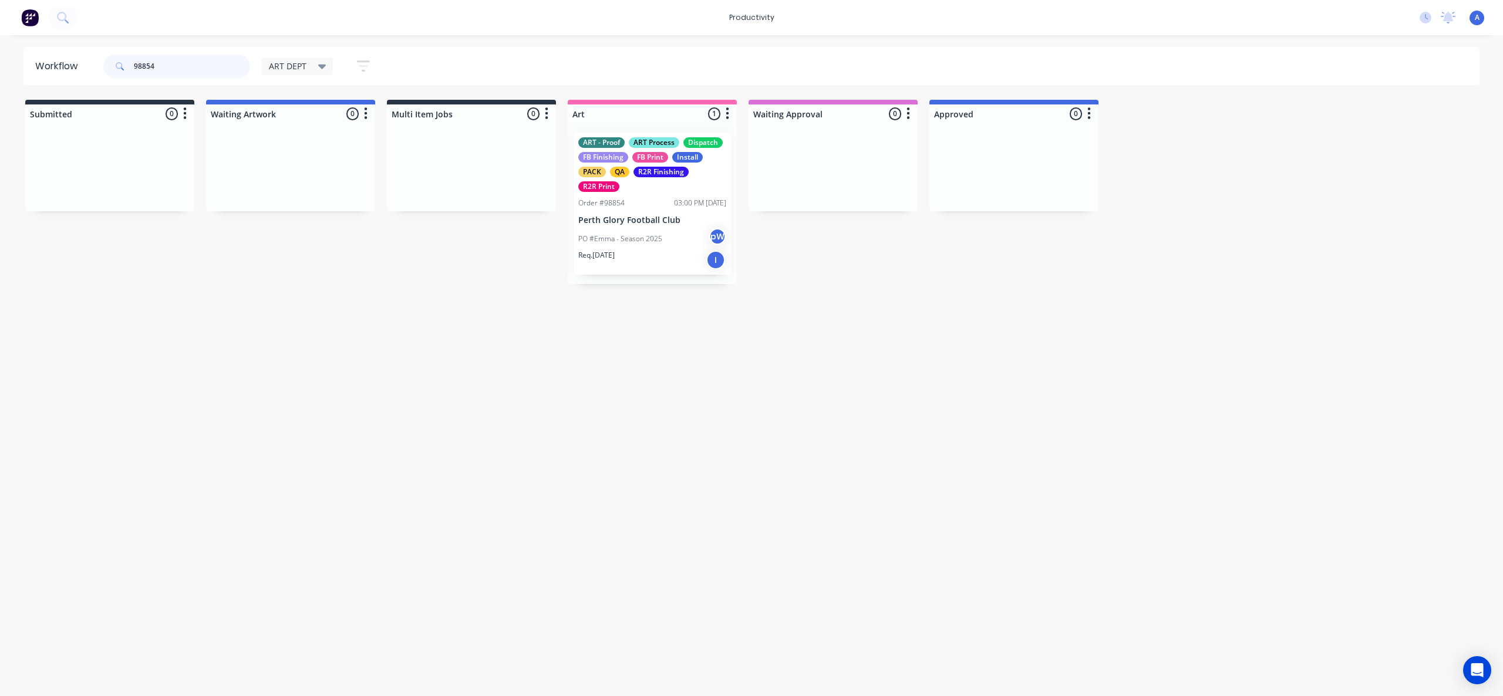
type input "98854"
click at [642, 218] on p "Perth Glory Football Club" at bounding box center [652, 220] width 148 height 10
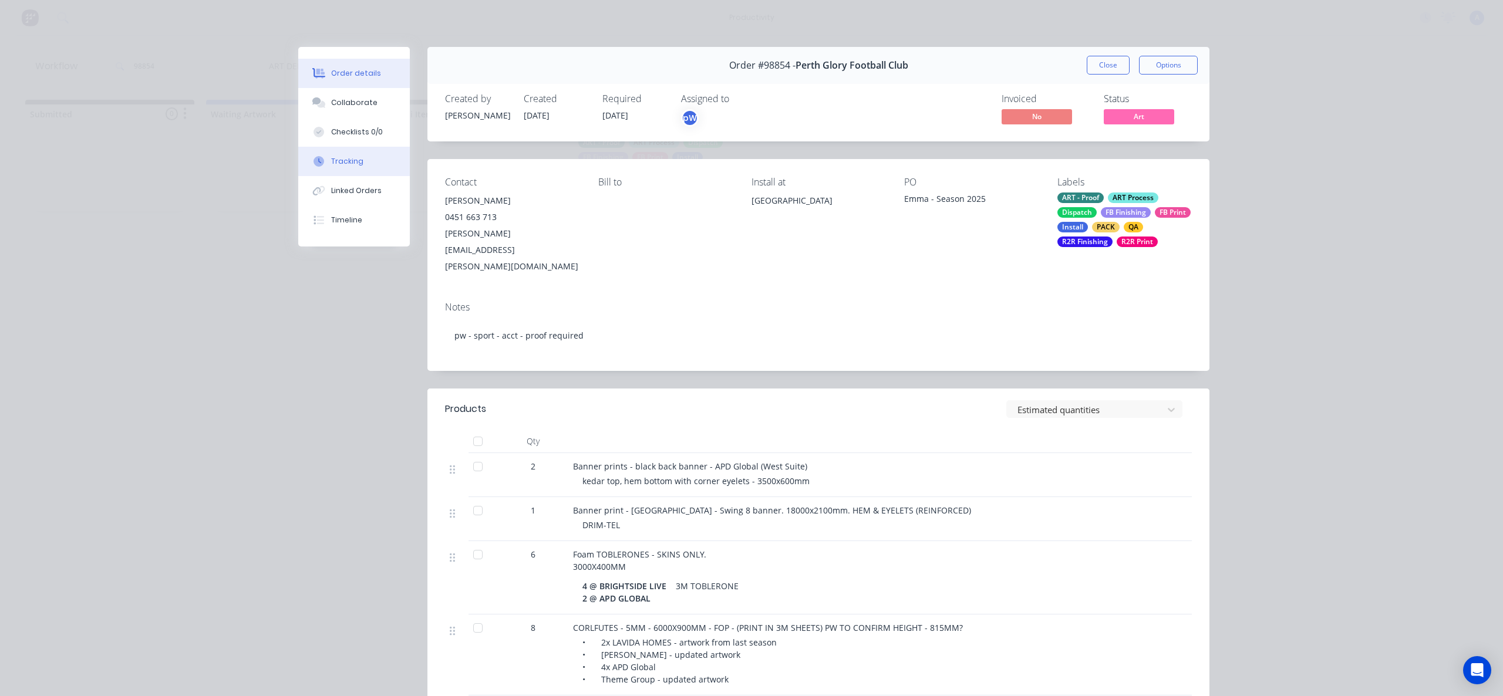
click at [331, 163] on div "Tracking" at bounding box center [347, 161] width 32 height 11
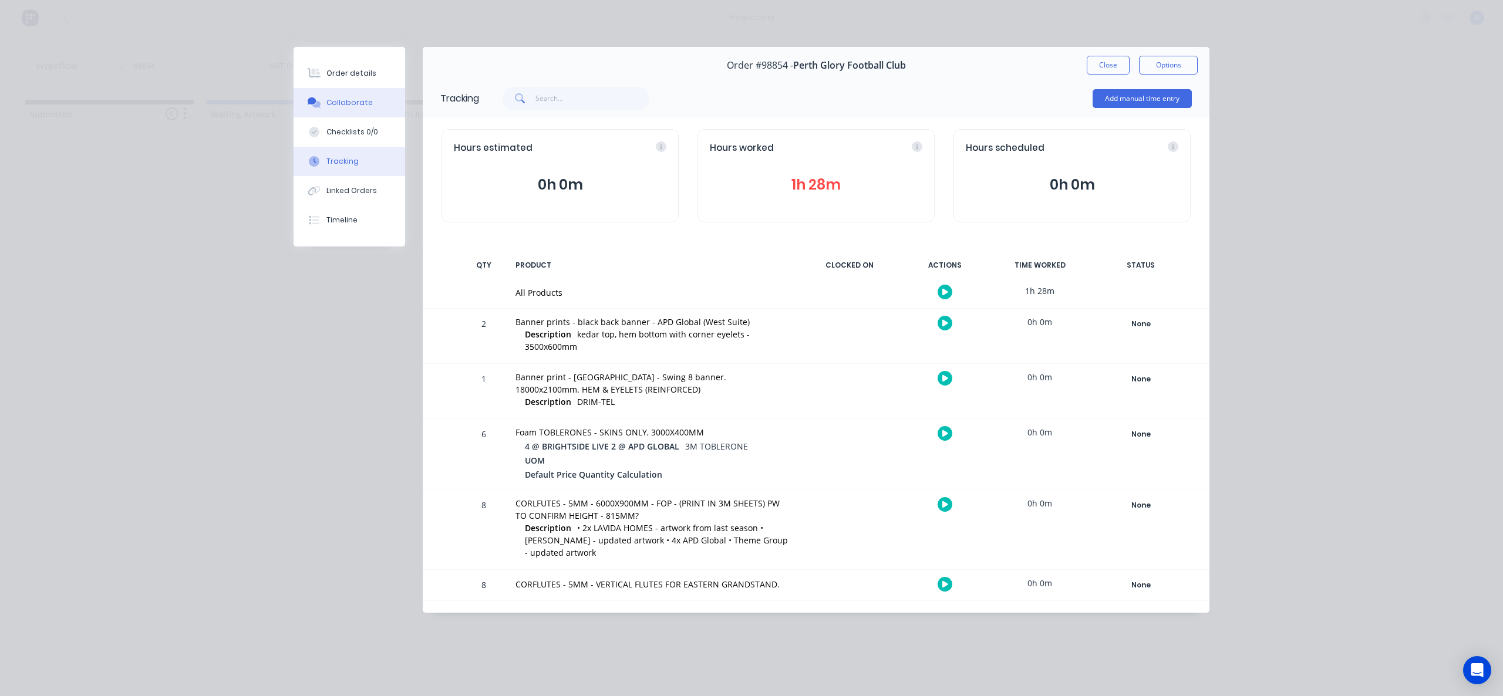
click at [372, 103] on button "Collaborate" at bounding box center [350, 102] width 112 height 29
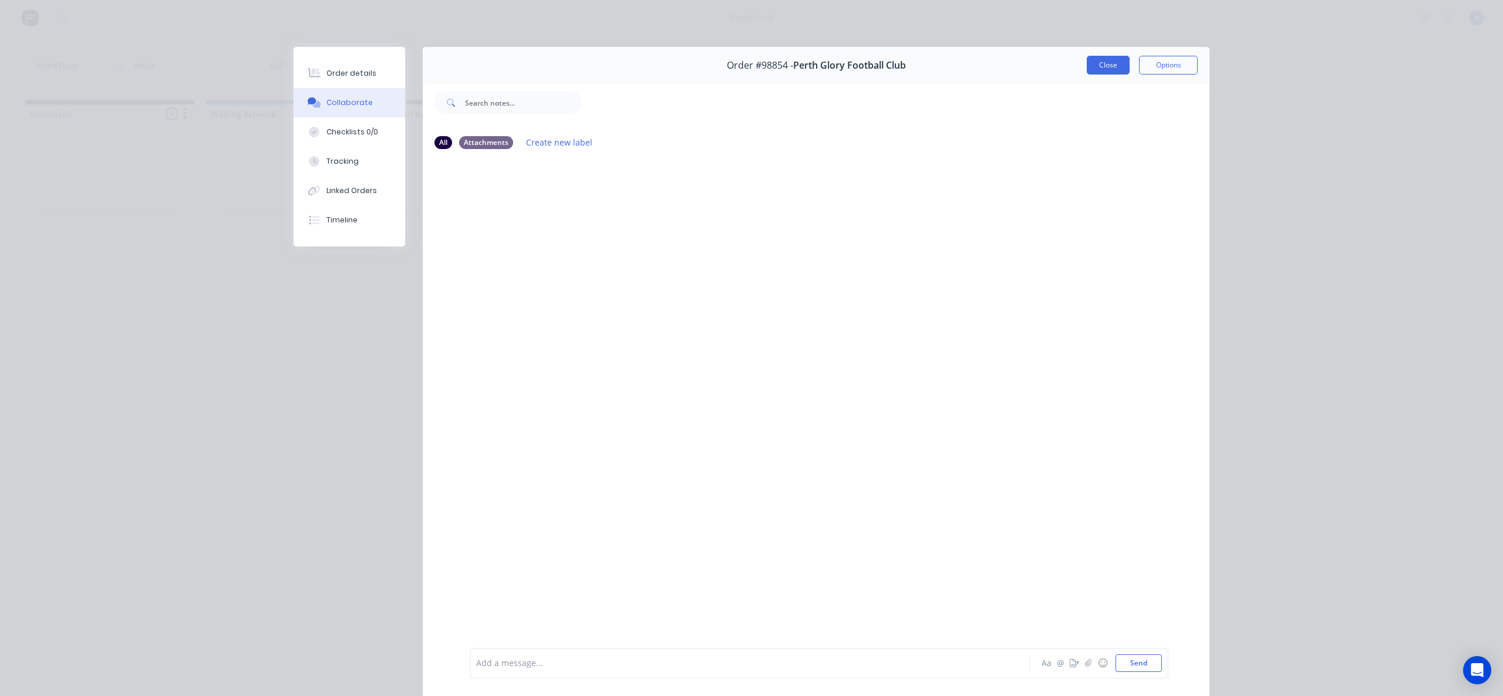
click at [1108, 59] on button "Close" at bounding box center [1108, 65] width 43 height 19
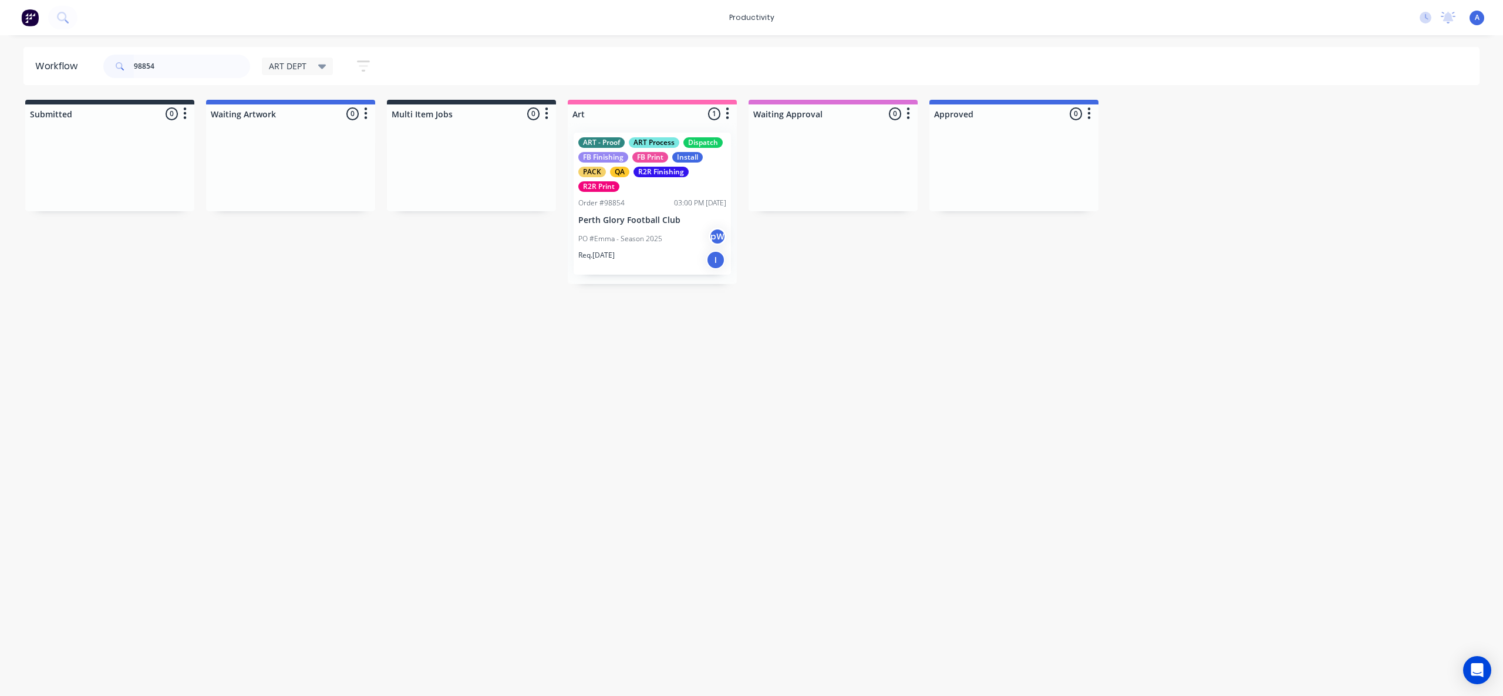
click at [649, 224] on p "Perth Glory Football Club" at bounding box center [652, 220] width 148 height 10
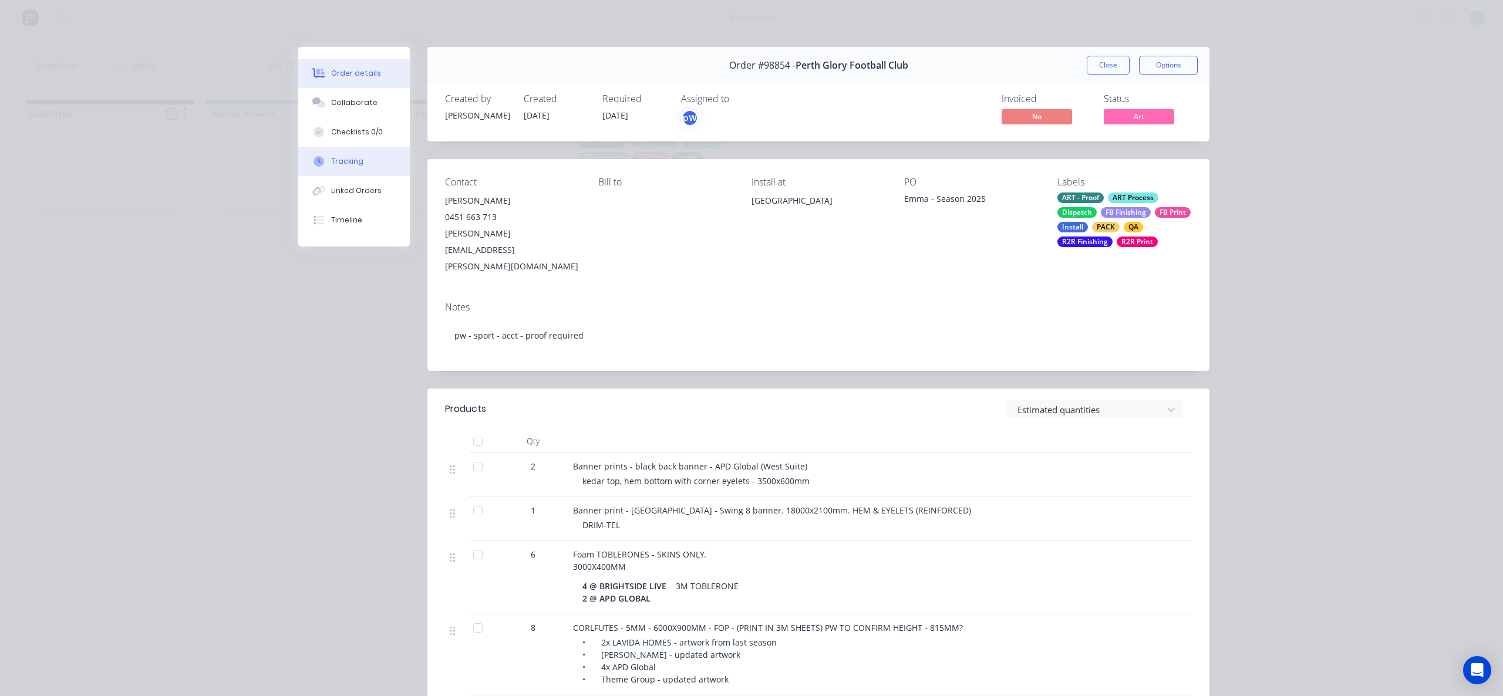
click at [359, 173] on button "Tracking" at bounding box center [354, 161] width 112 height 29
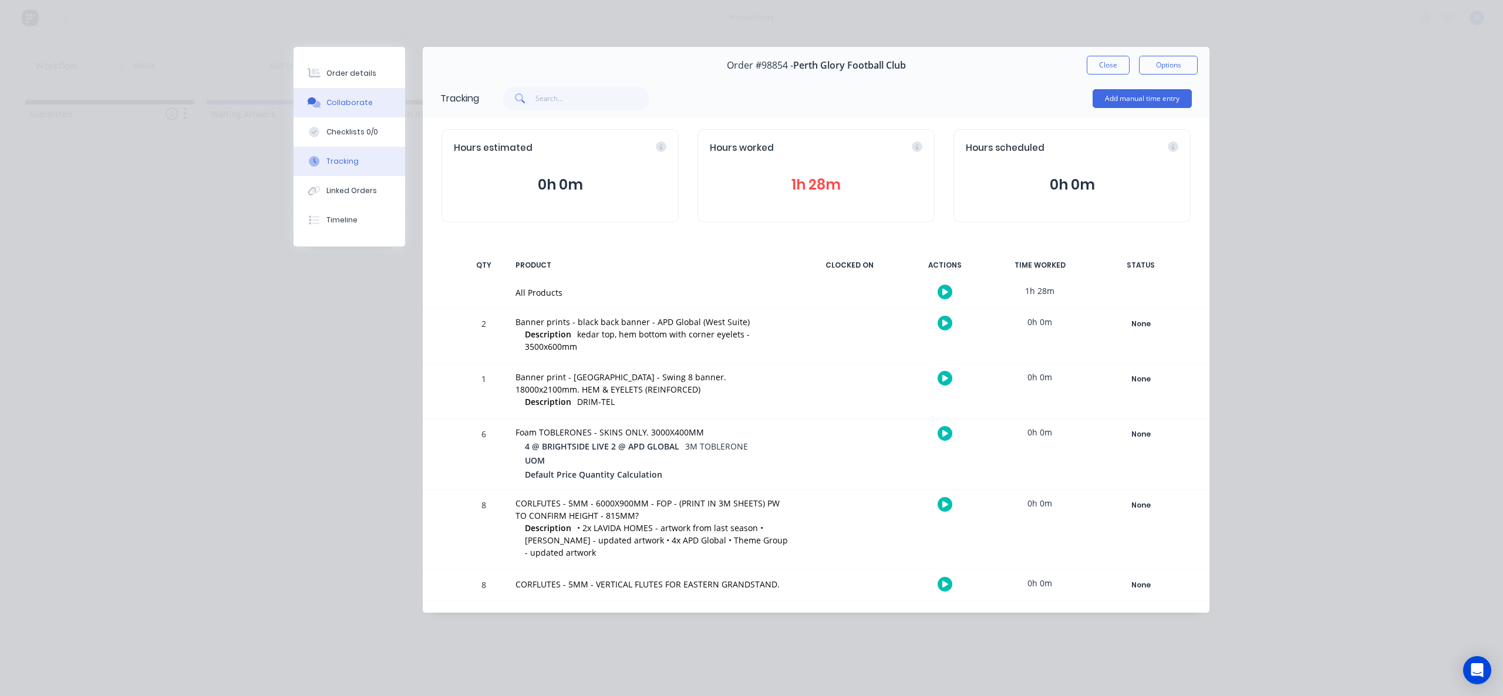
click at [358, 96] on button "Collaborate" at bounding box center [350, 102] width 112 height 29
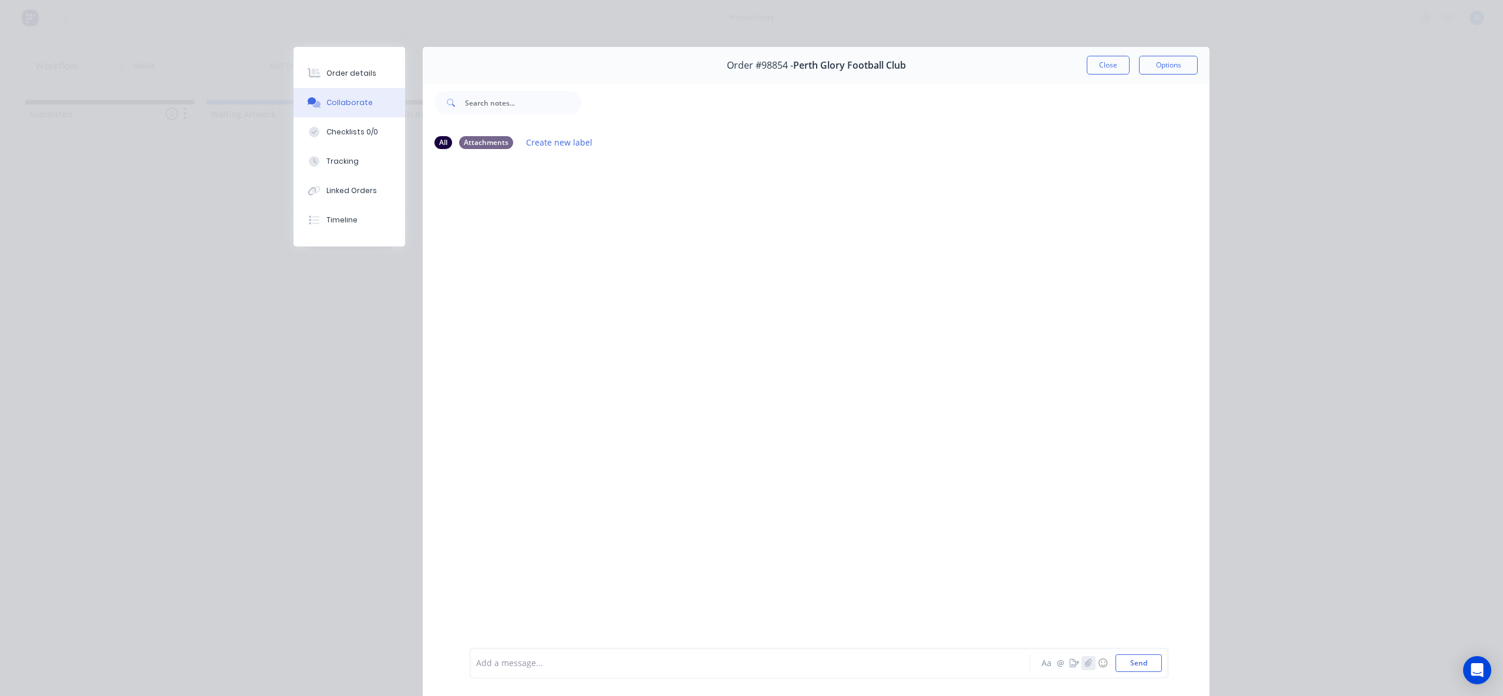
click at [1085, 667] on icon "button" at bounding box center [1088, 663] width 7 height 8
click at [1122, 658] on button "Send" at bounding box center [1138, 664] width 46 height 18
click at [326, 136] on div "Checklists 0/0" at bounding box center [352, 132] width 52 height 11
type textarea "x"
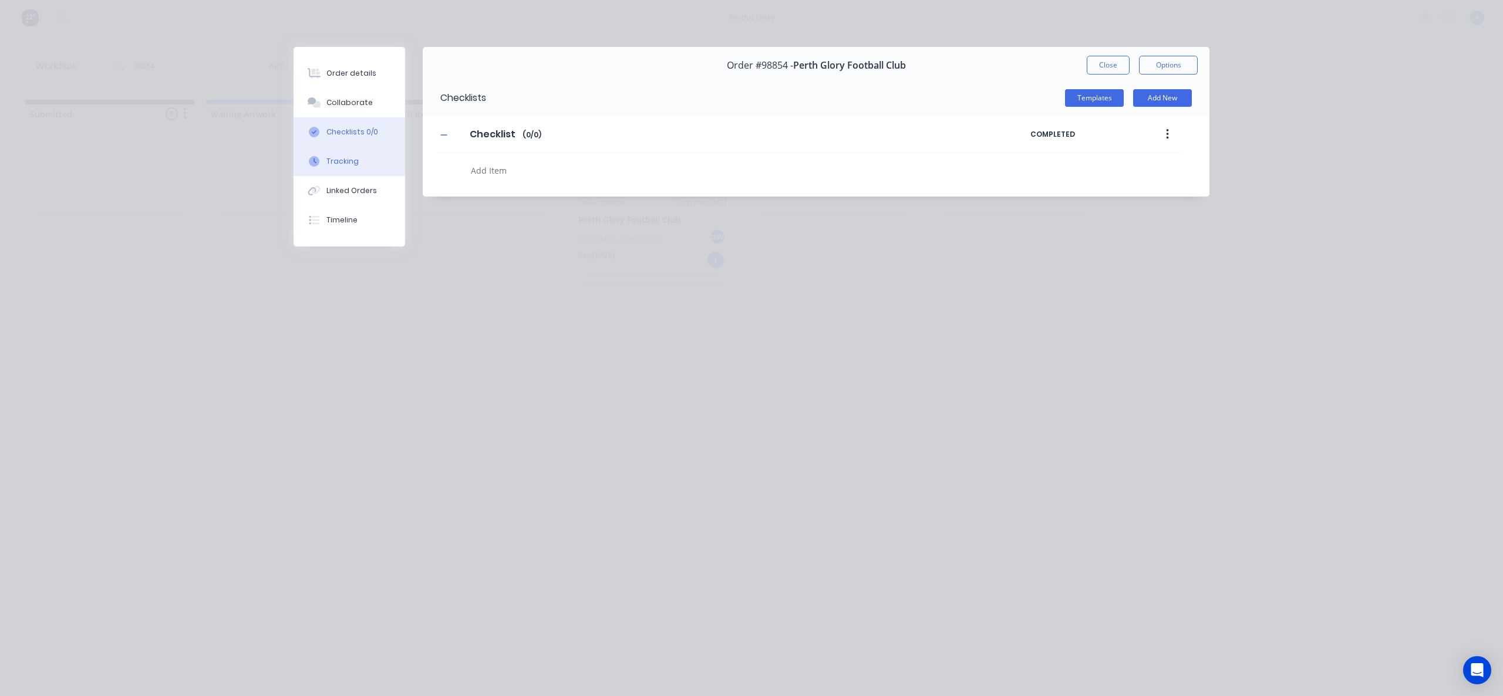
click at [338, 158] on div "Tracking" at bounding box center [342, 161] width 32 height 11
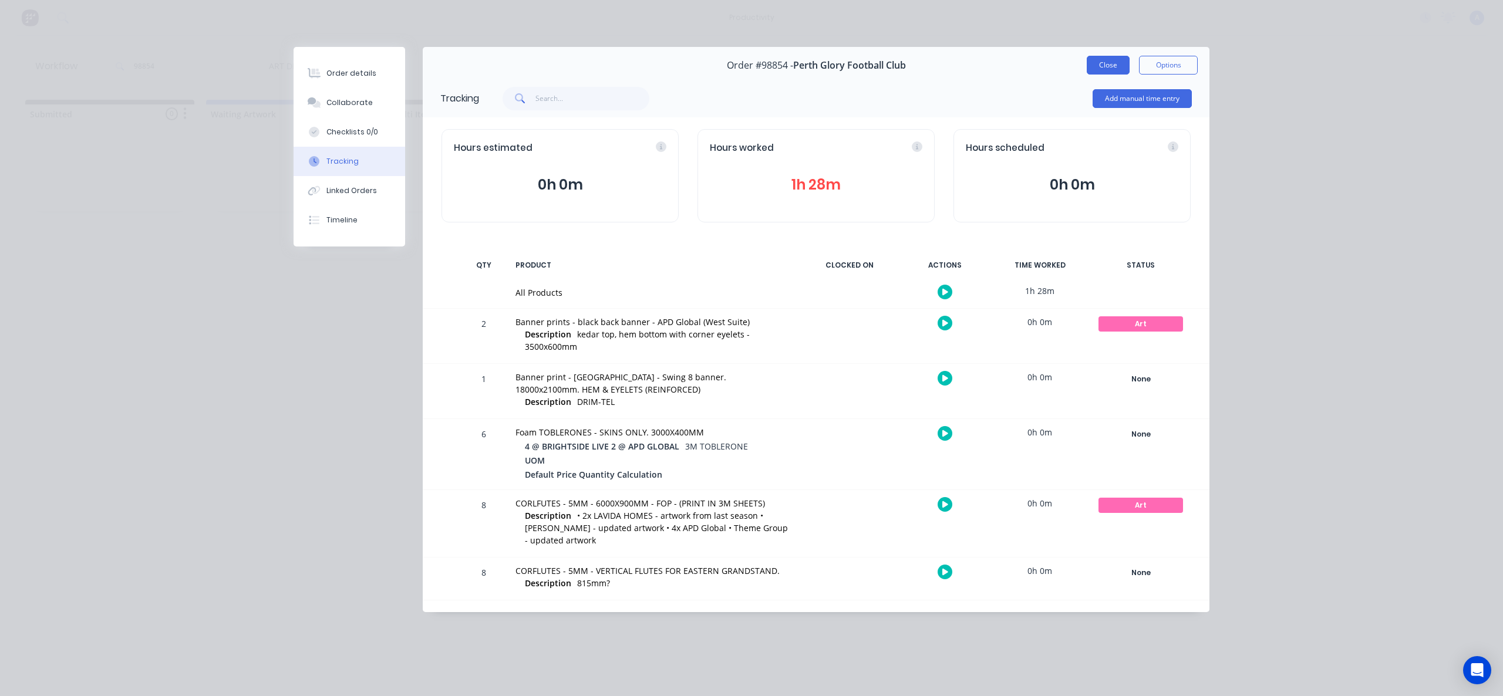
click at [1098, 67] on button "Close" at bounding box center [1108, 65] width 43 height 19
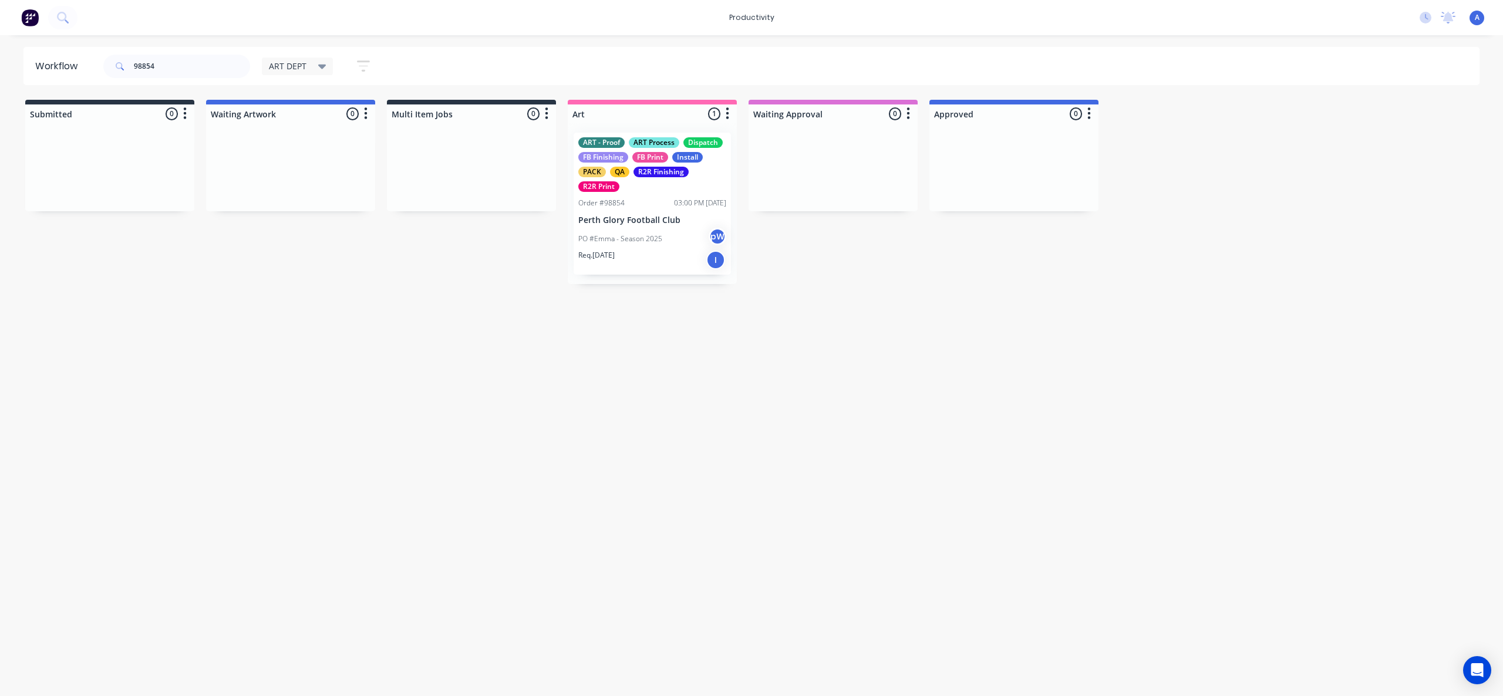
click at [1079, 296] on div "Workflow 98854 ART DEPT Save new view None edit ART DEPT (Default) edit Banner …" at bounding box center [751, 360] width 1503 height 626
click at [666, 242] on div "PO #Emma - Season 2025 pW" at bounding box center [652, 239] width 148 height 22
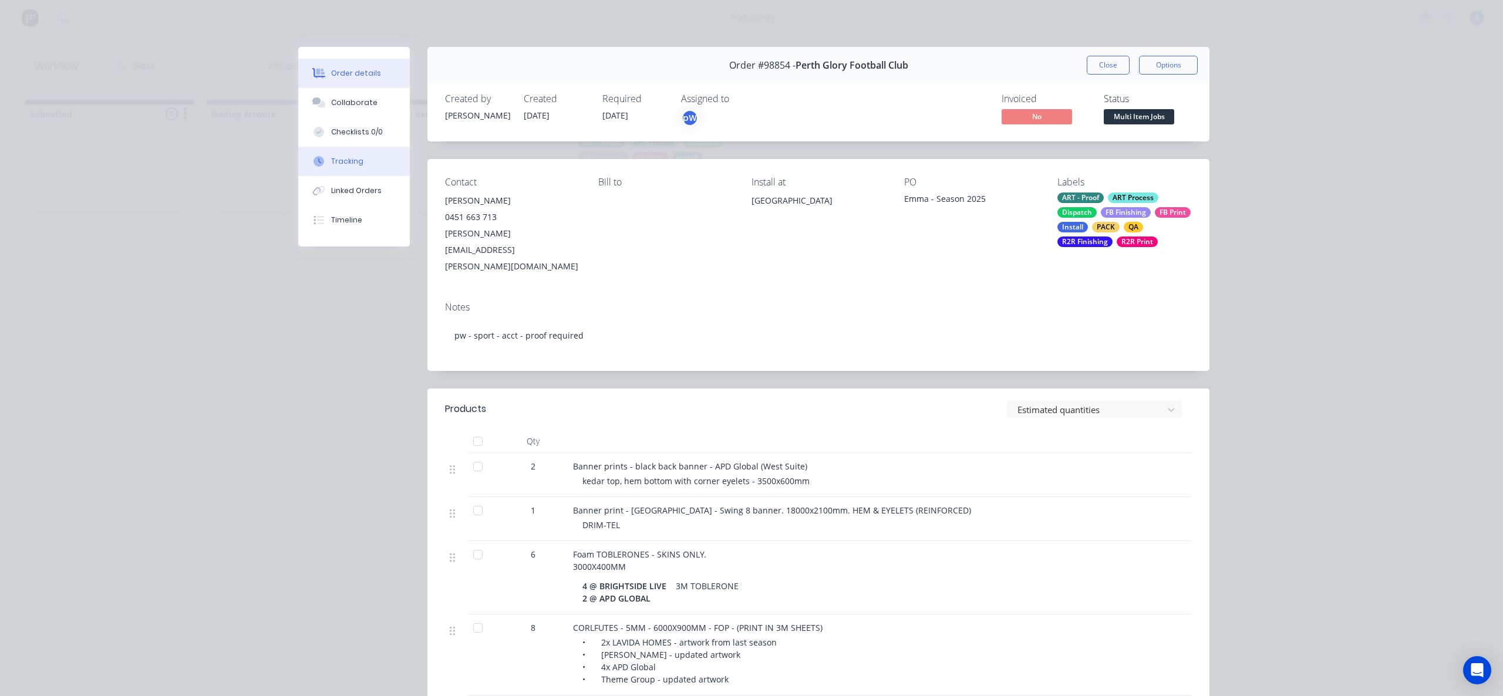
click at [370, 151] on button "Tracking" at bounding box center [354, 161] width 112 height 29
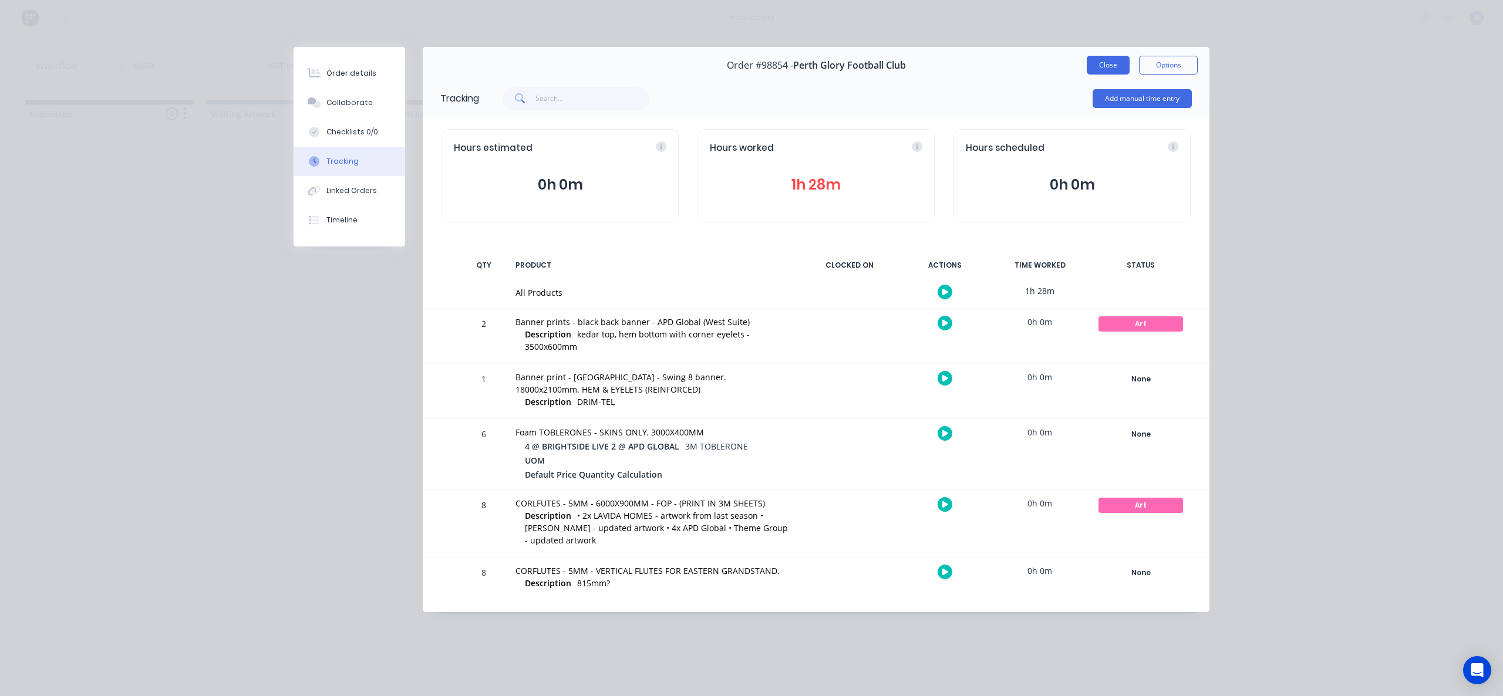
click at [1102, 66] on button "Close" at bounding box center [1108, 65] width 43 height 19
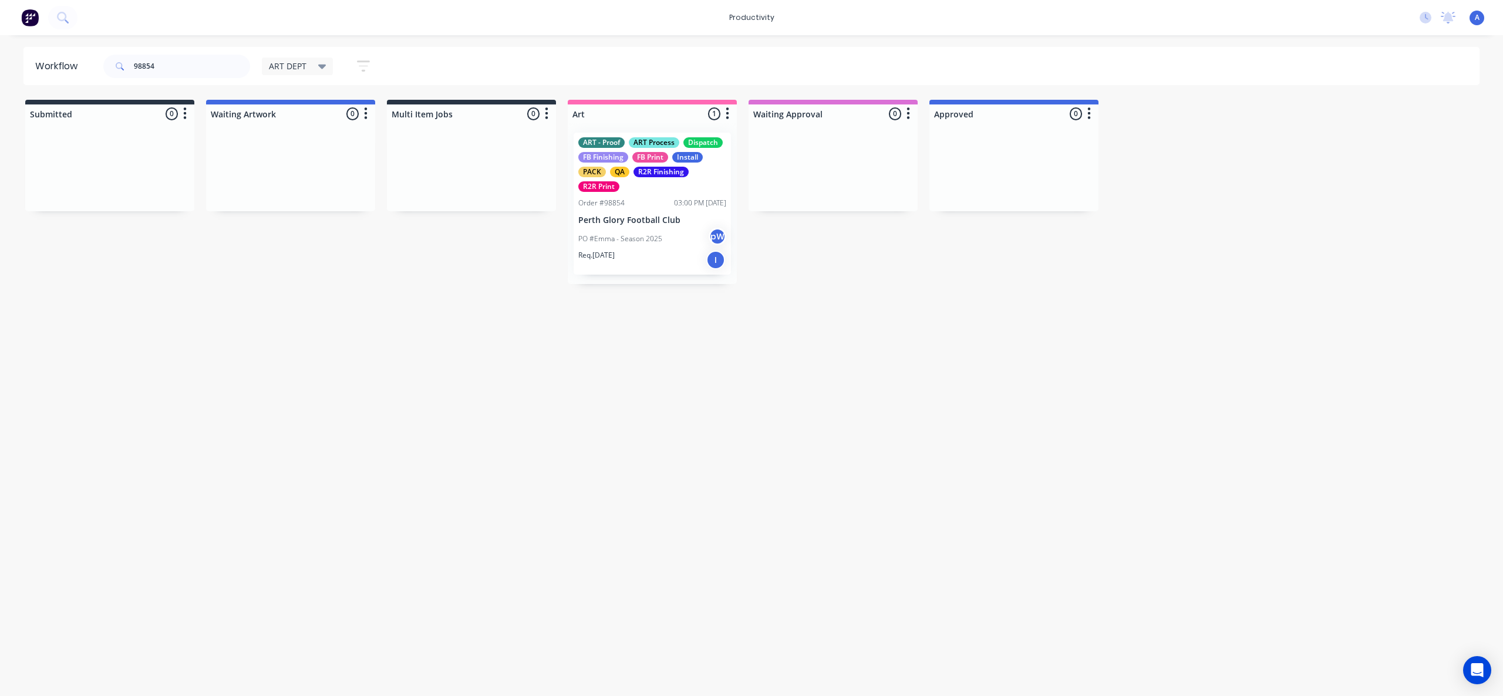
click at [1160, 346] on div "Workflow 98854 ART DEPT Save new view None edit ART DEPT (Default) edit Banner …" at bounding box center [751, 360] width 1503 height 626
click at [644, 245] on div "PO #Emma - Season 2025 pW" at bounding box center [652, 239] width 148 height 22
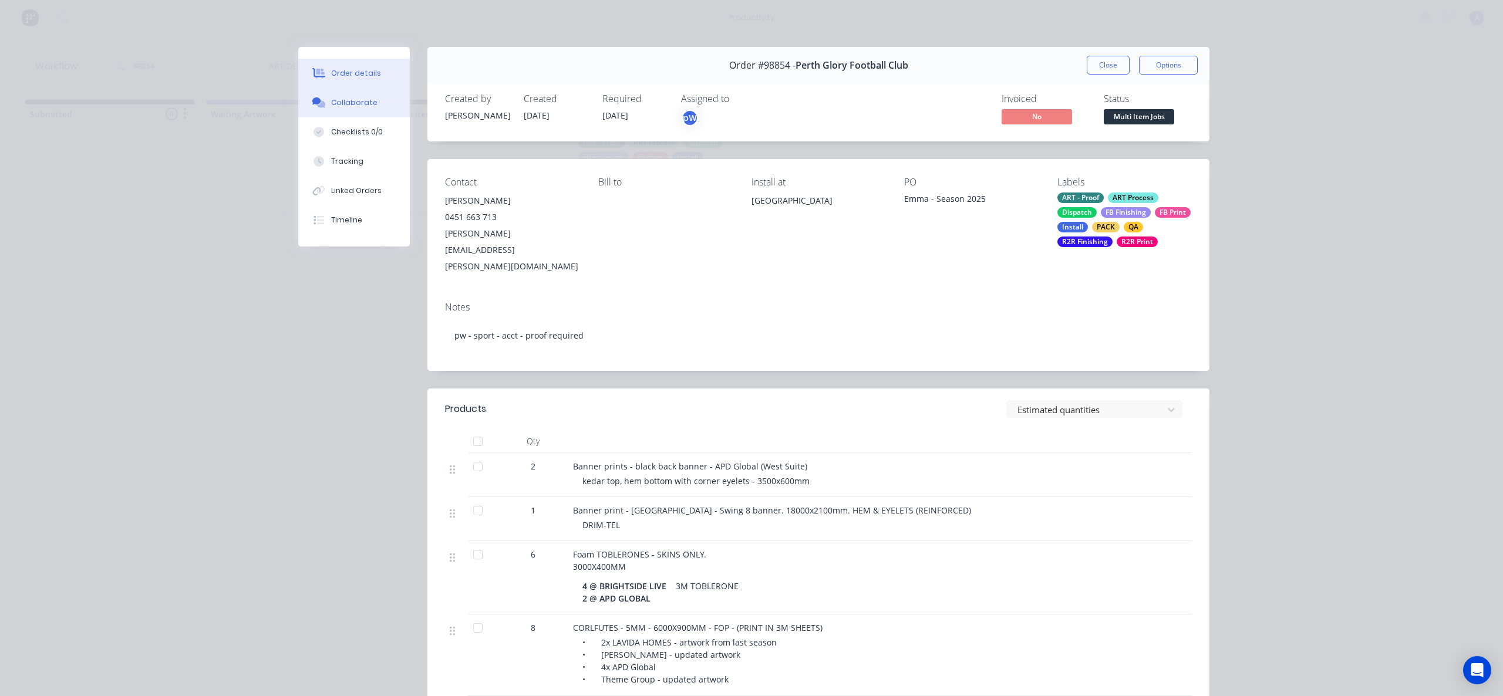
click at [356, 106] on div "Collaborate" at bounding box center [354, 102] width 46 height 11
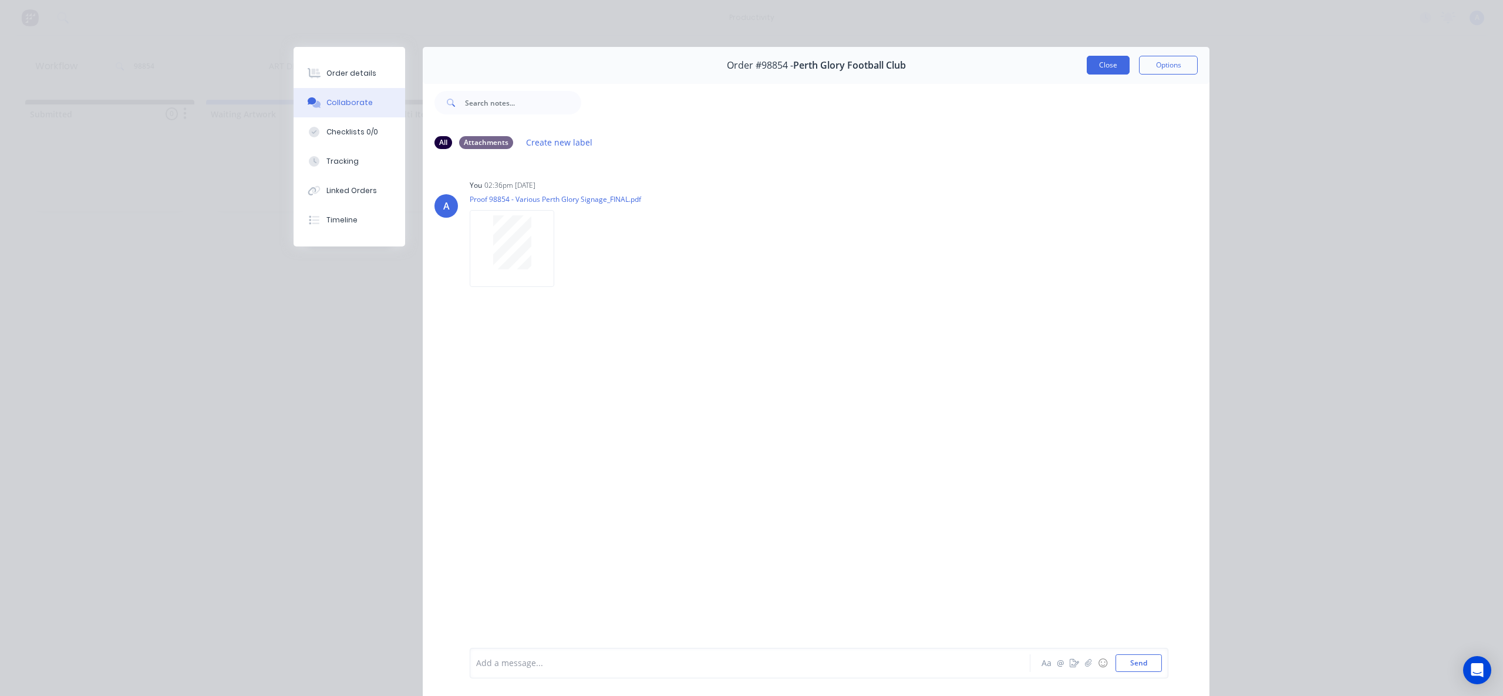
click at [1106, 61] on button "Close" at bounding box center [1108, 65] width 43 height 19
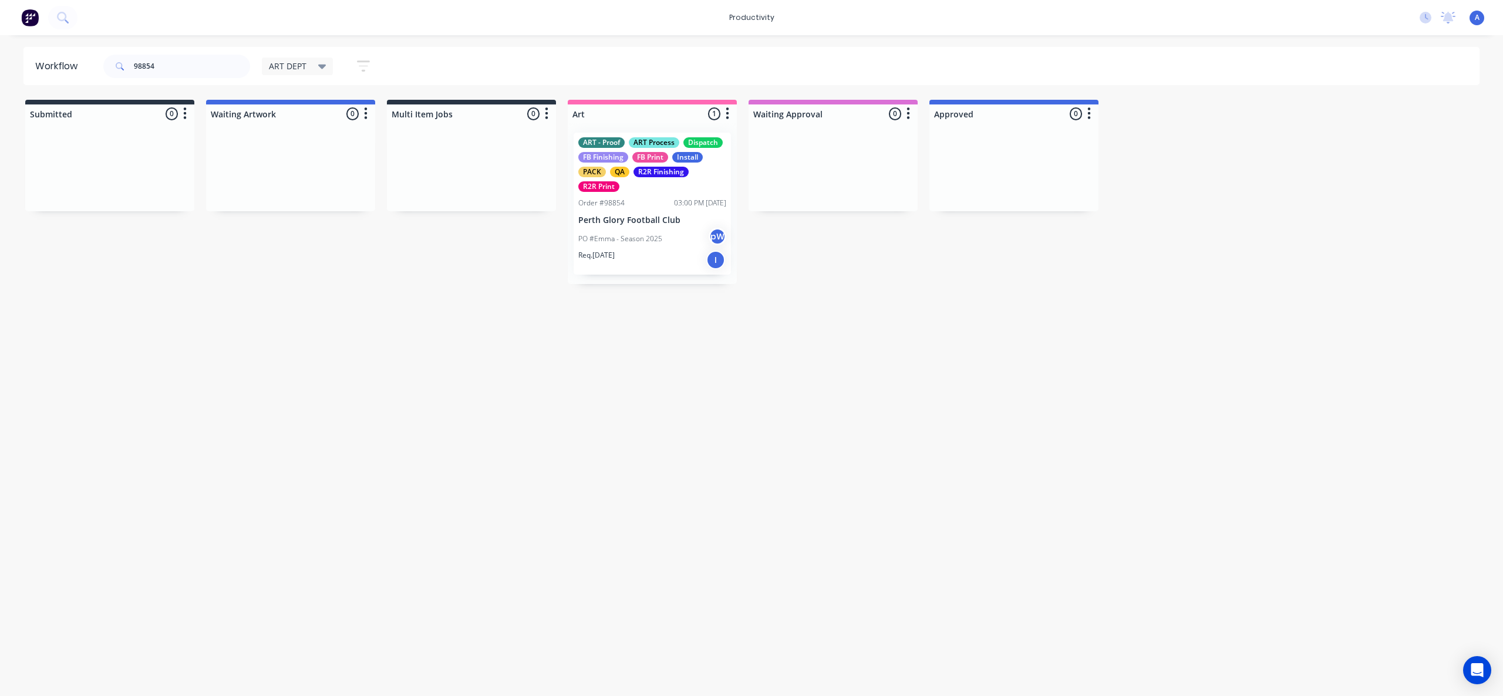
click at [624, 224] on p "Perth Glory Football Club" at bounding box center [652, 220] width 148 height 10
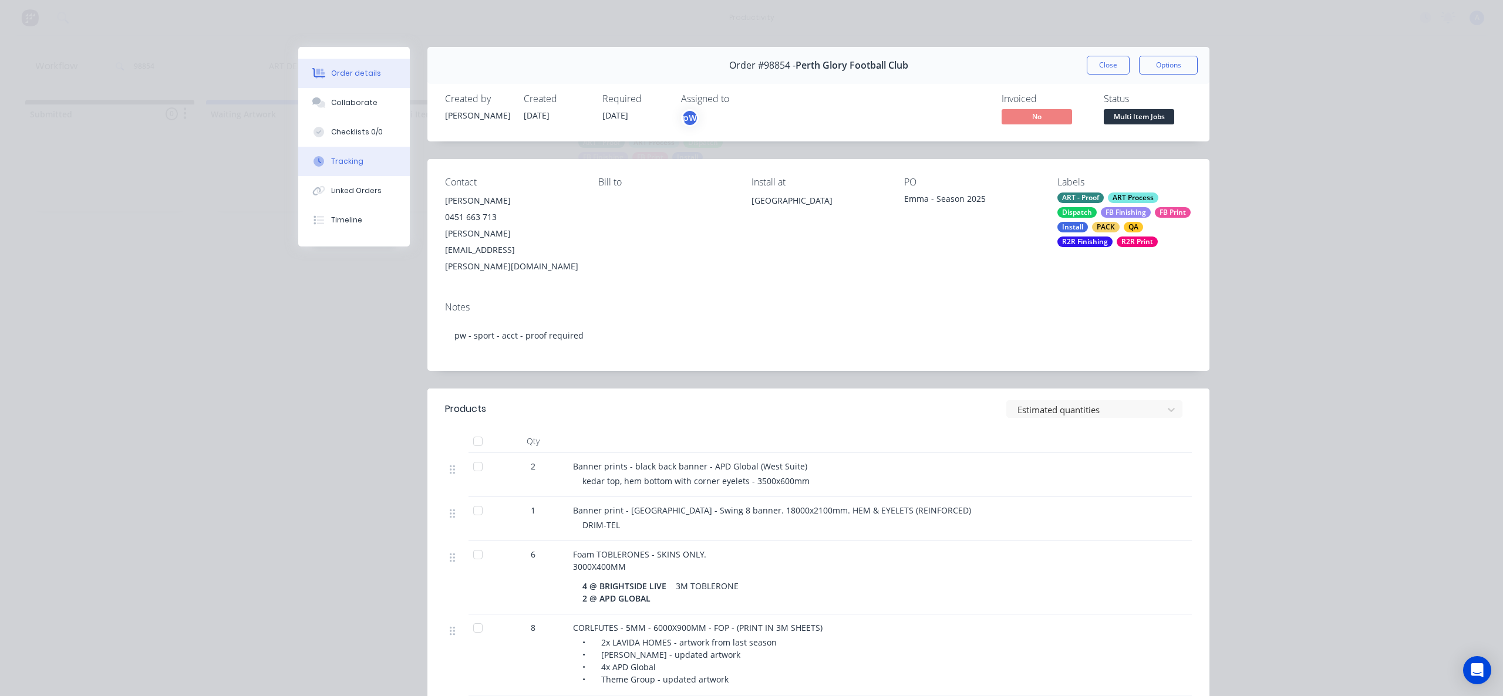
click at [306, 171] on button "Tracking" at bounding box center [354, 161] width 112 height 29
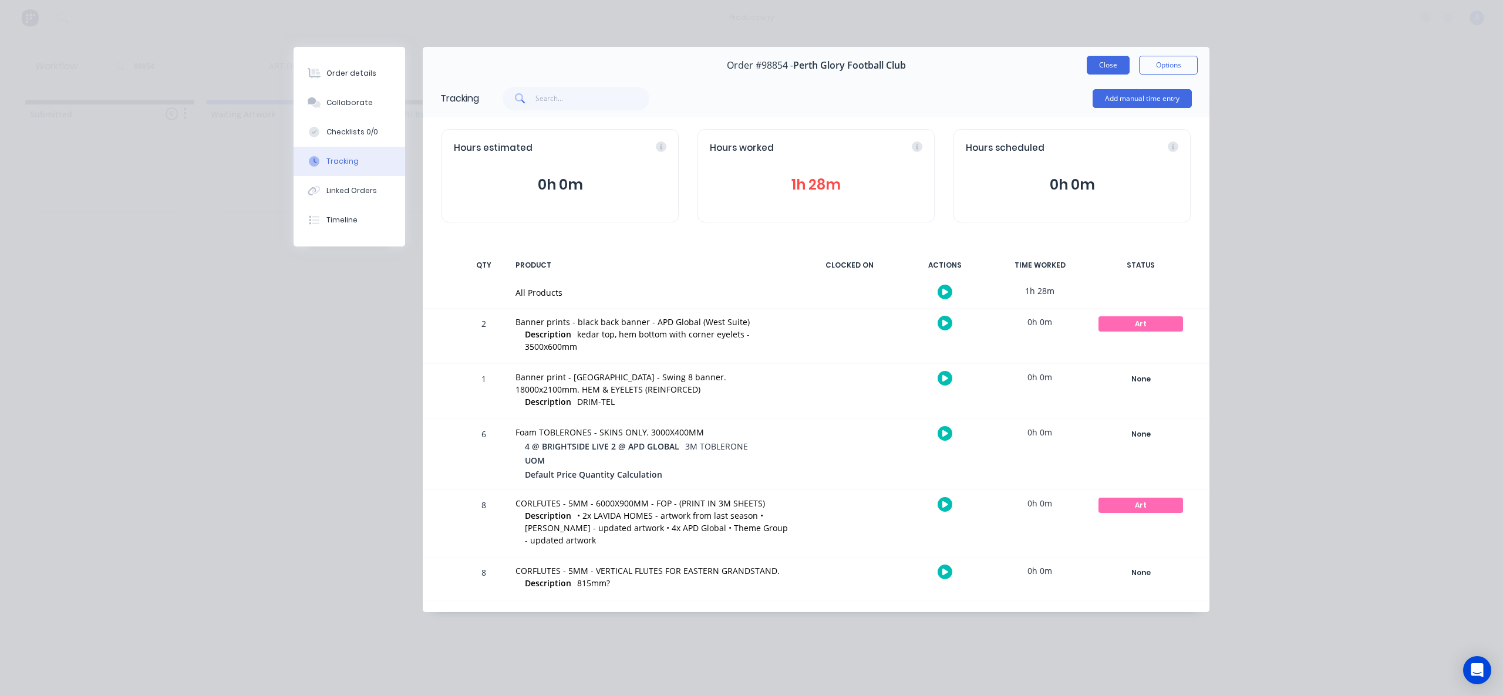
click at [1121, 56] on button "Close" at bounding box center [1108, 65] width 43 height 19
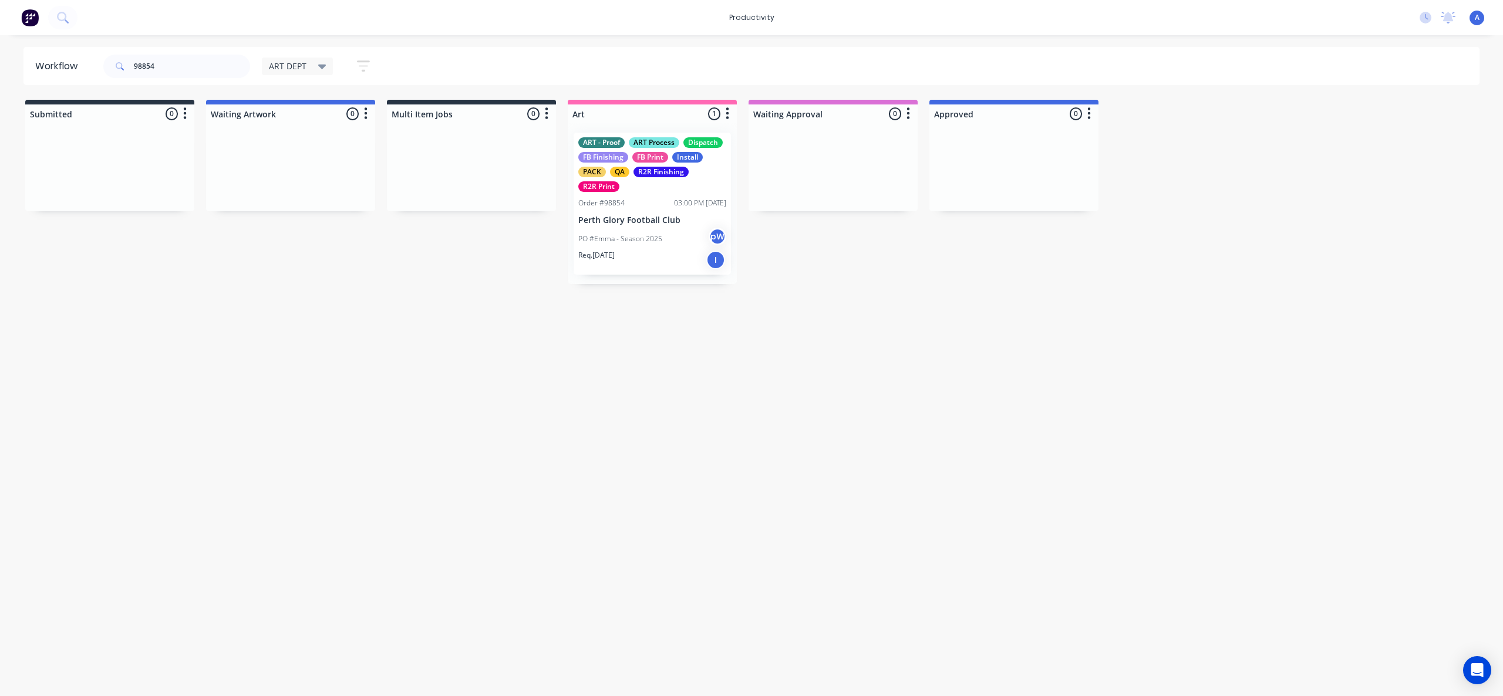
click at [777, 498] on div "Workflow 98854 ART DEPT Save new view None edit ART DEPT (Default) edit Banner …" at bounding box center [751, 360] width 1503 height 626
click at [623, 226] on div "ART - Proof ART Process Dispatch FB Finishing FB Print Install PACK QA R2R Fini…" at bounding box center [651, 204] width 157 height 142
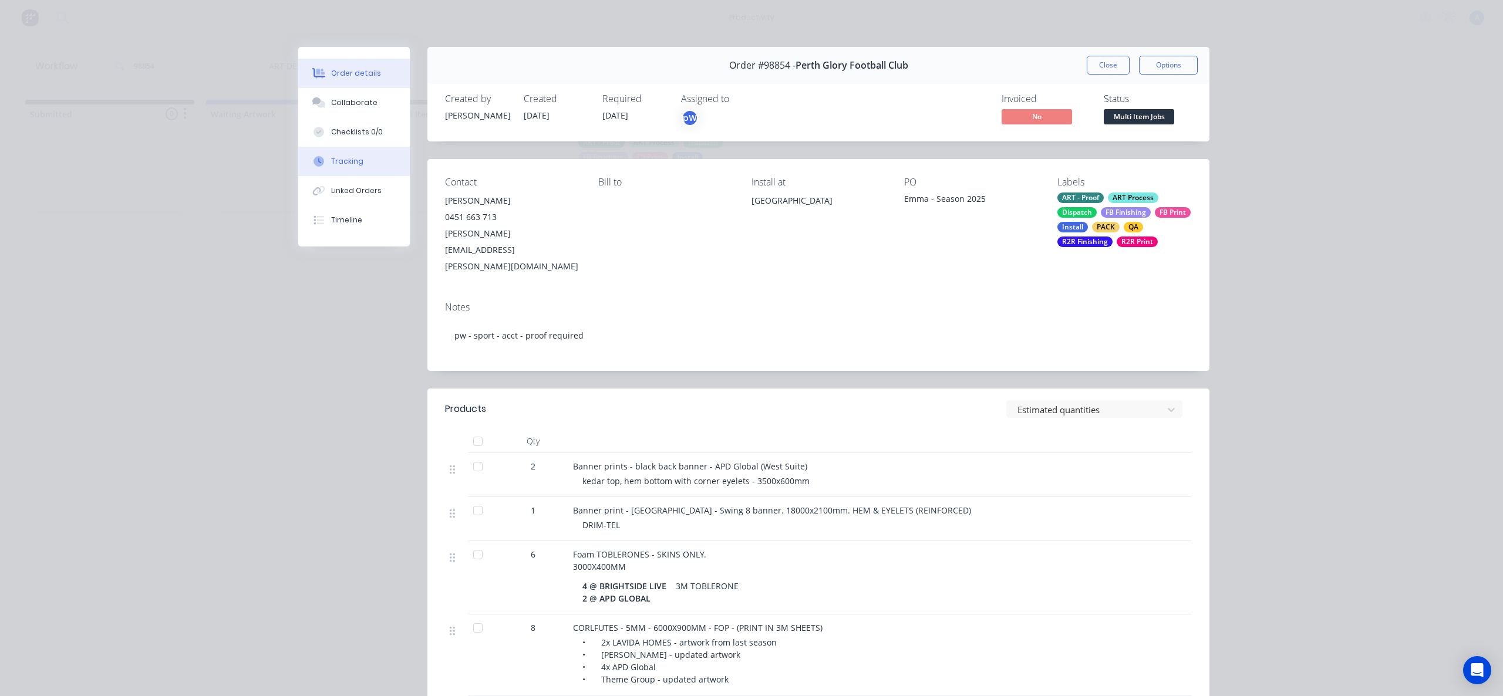
click at [346, 170] on button "Tracking" at bounding box center [354, 161] width 112 height 29
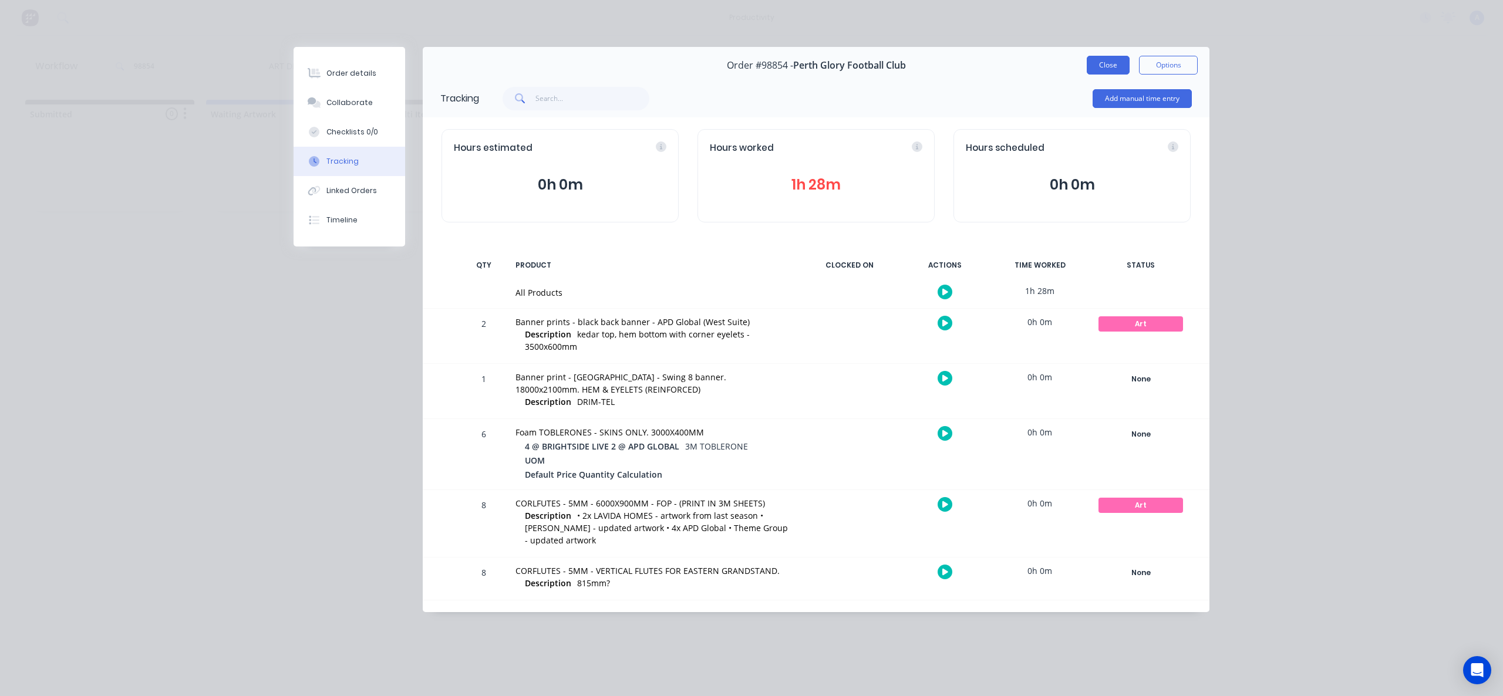
click at [1107, 60] on button "Close" at bounding box center [1108, 65] width 43 height 19
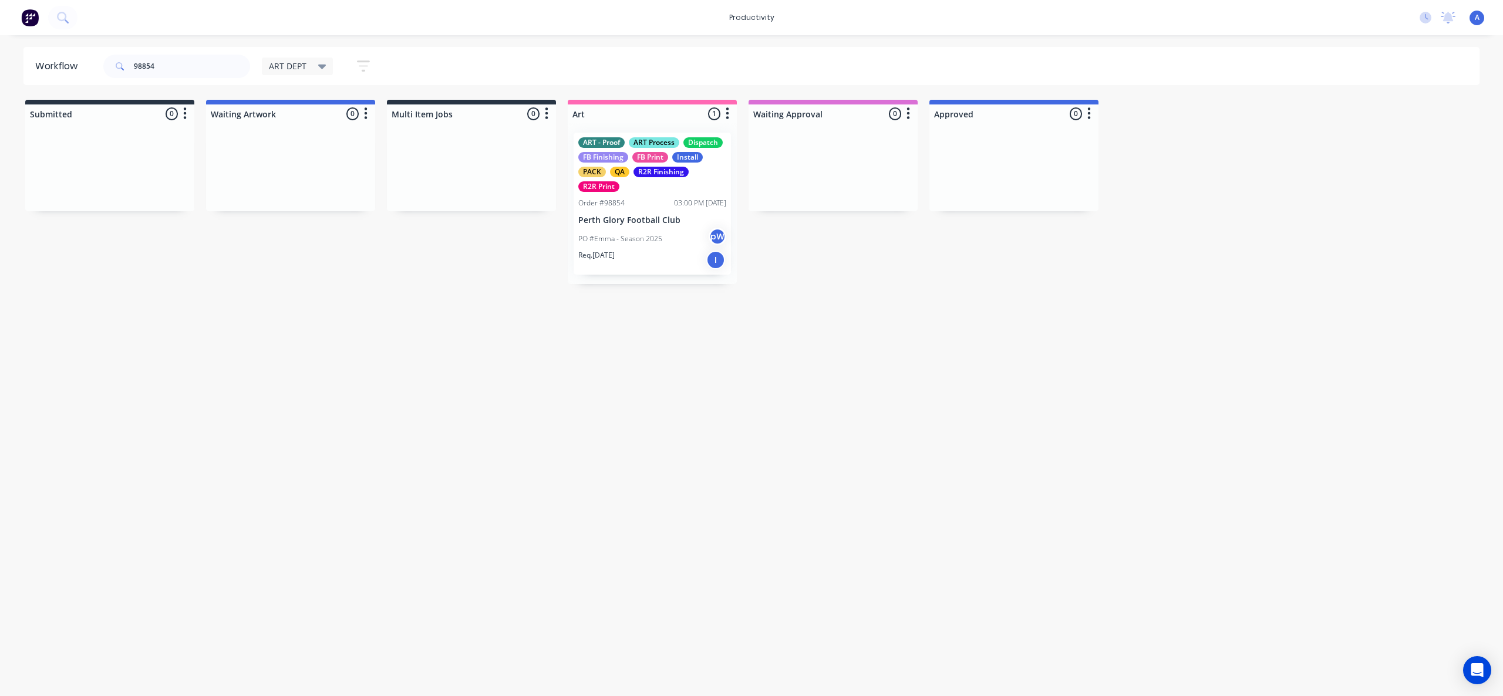
click at [937, 392] on div "Workflow 98854 ART DEPT Save new view None edit ART DEPT (Default) edit Banner …" at bounding box center [751, 360] width 1503 height 626
click at [672, 217] on p "Perth Glory Football Club" at bounding box center [652, 220] width 148 height 10
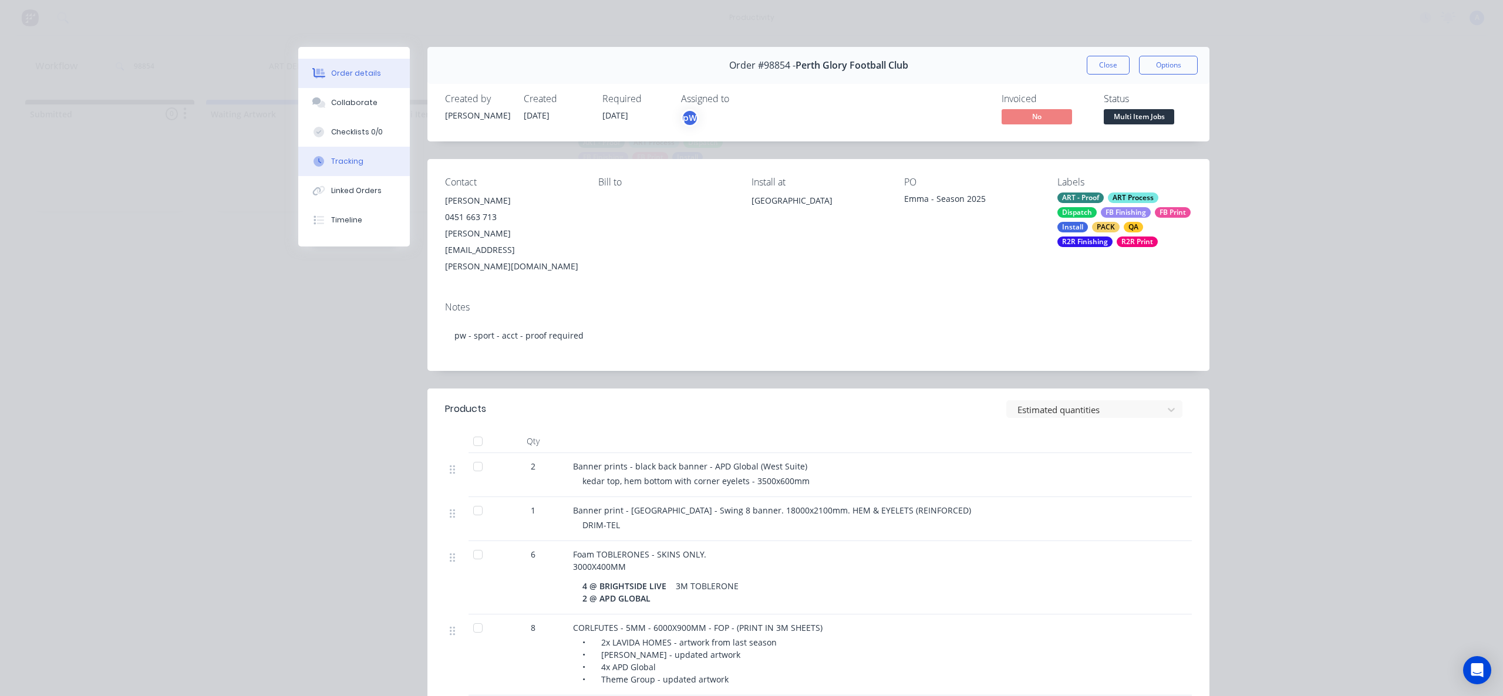
click at [318, 154] on button "Tracking" at bounding box center [354, 161] width 112 height 29
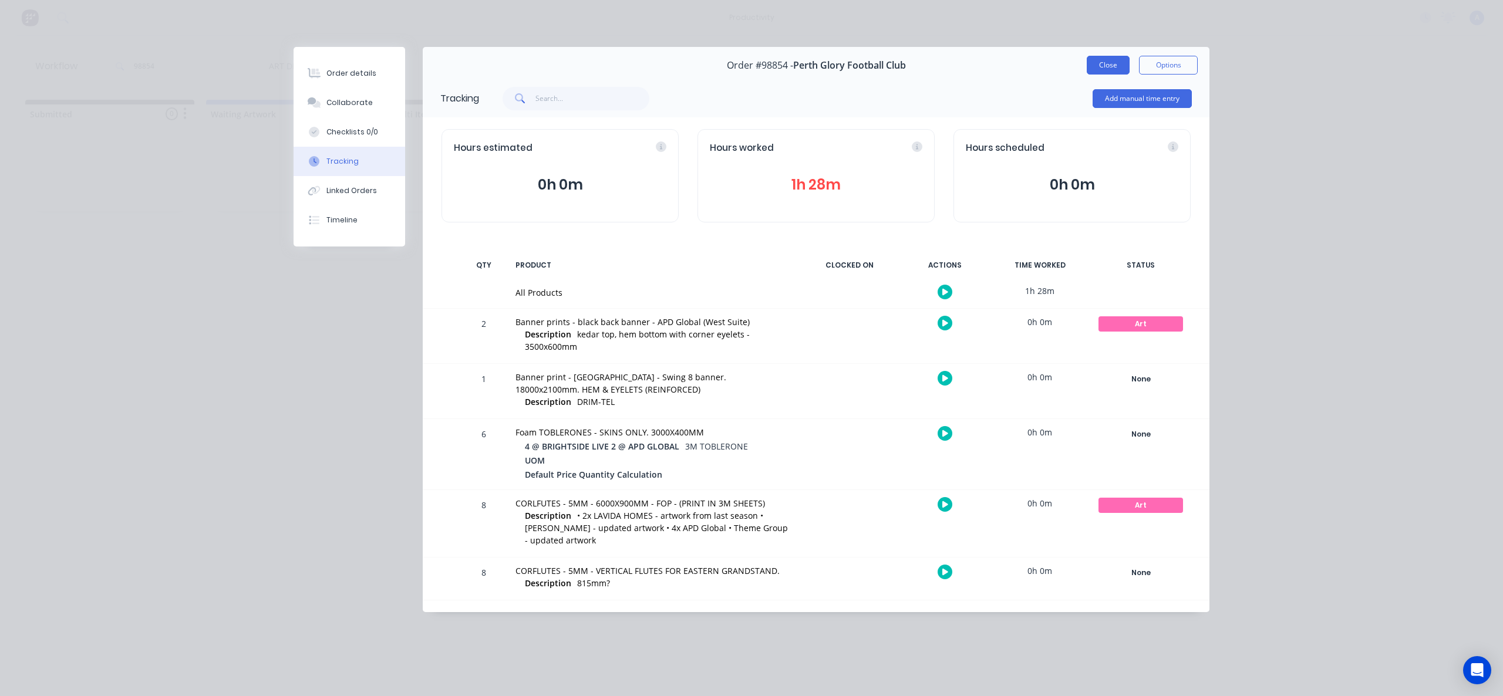
click at [1109, 67] on button "Close" at bounding box center [1108, 65] width 43 height 19
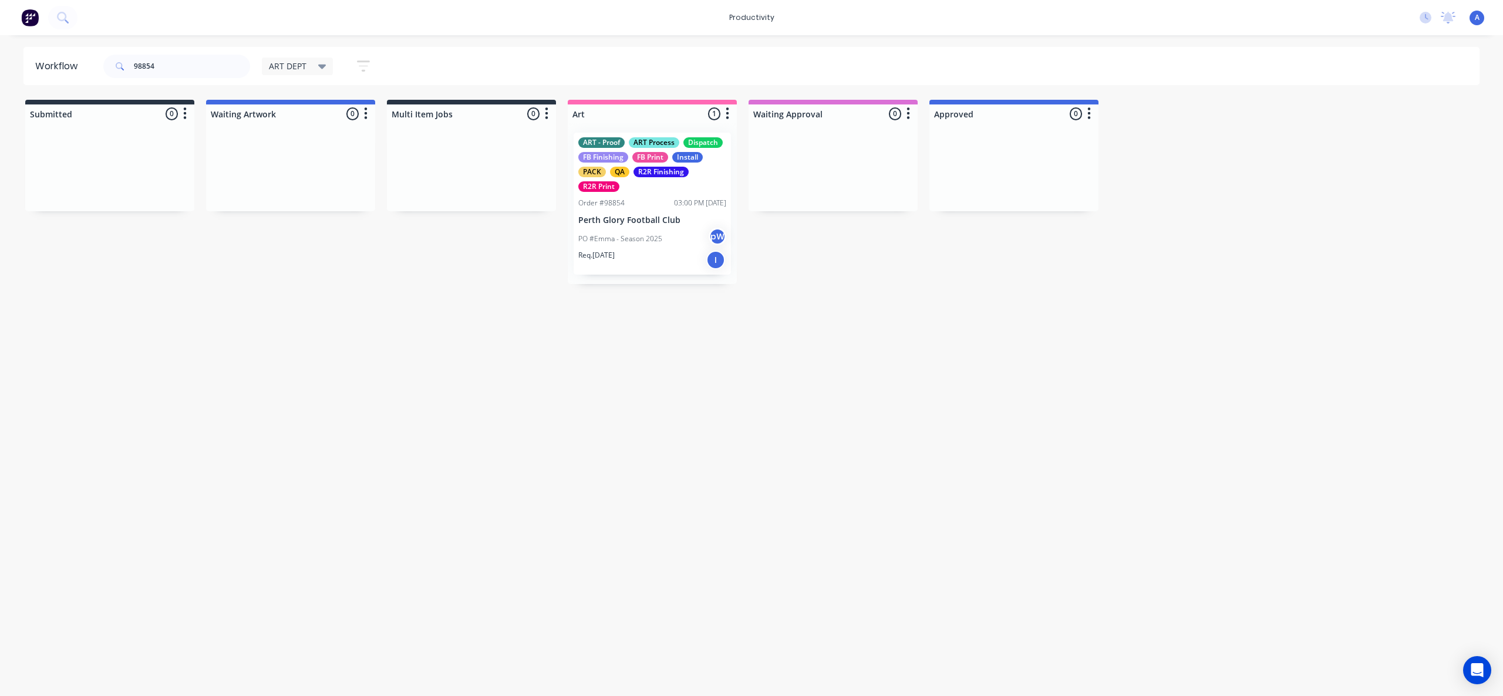
click at [1127, 351] on div "Workflow 98854 ART DEPT Save new view None edit ART DEPT (Default) edit Banner …" at bounding box center [751, 360] width 1503 height 626
